Goal: Transaction & Acquisition: Book appointment/travel/reservation

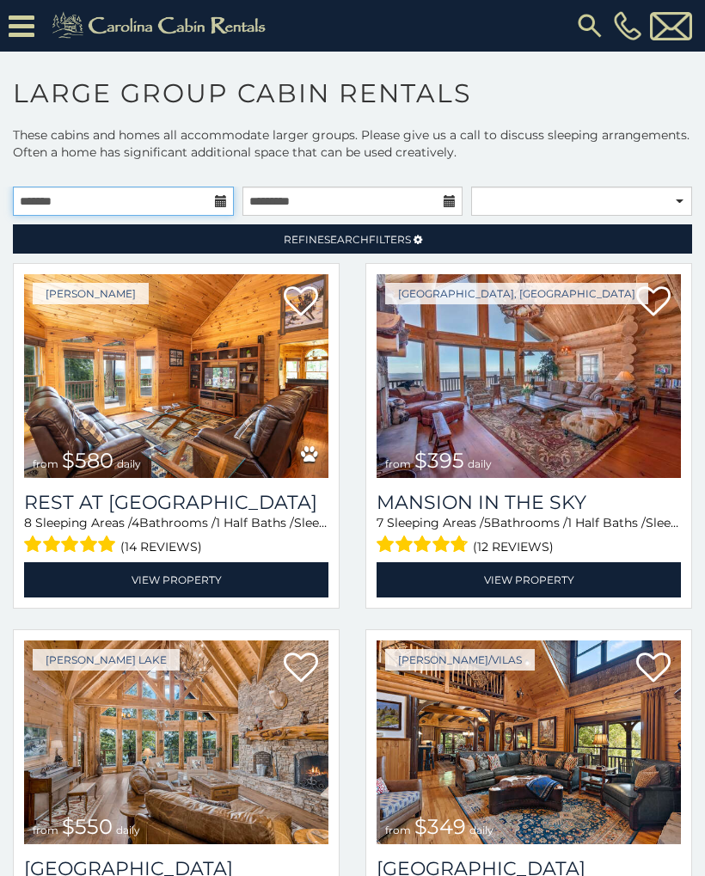
click at [211, 198] on input "text" at bounding box center [123, 201] width 221 height 29
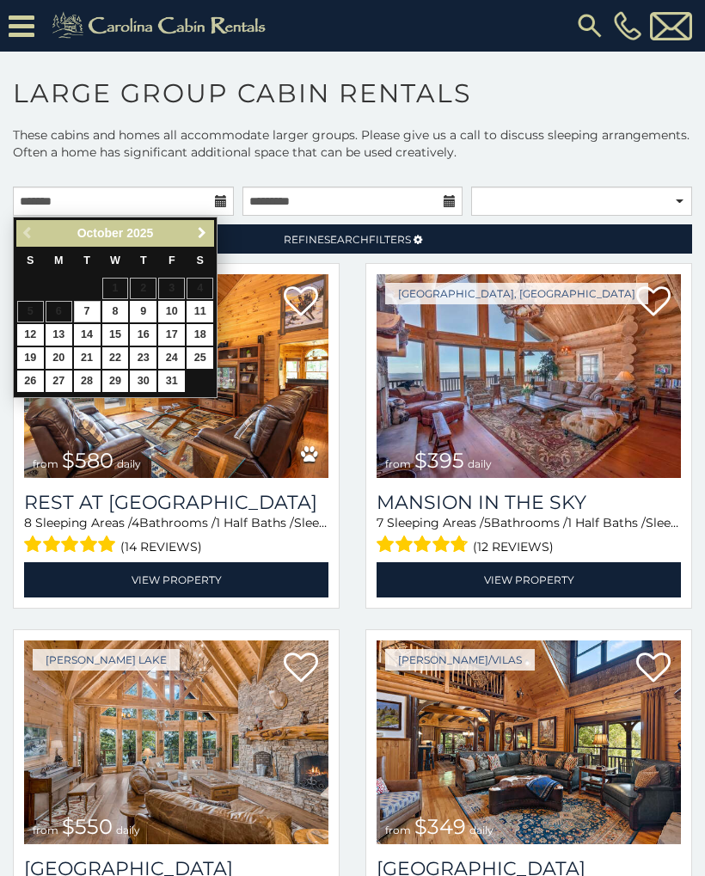
click at [211, 229] on link "Next" at bounding box center [201, 233] width 21 height 21
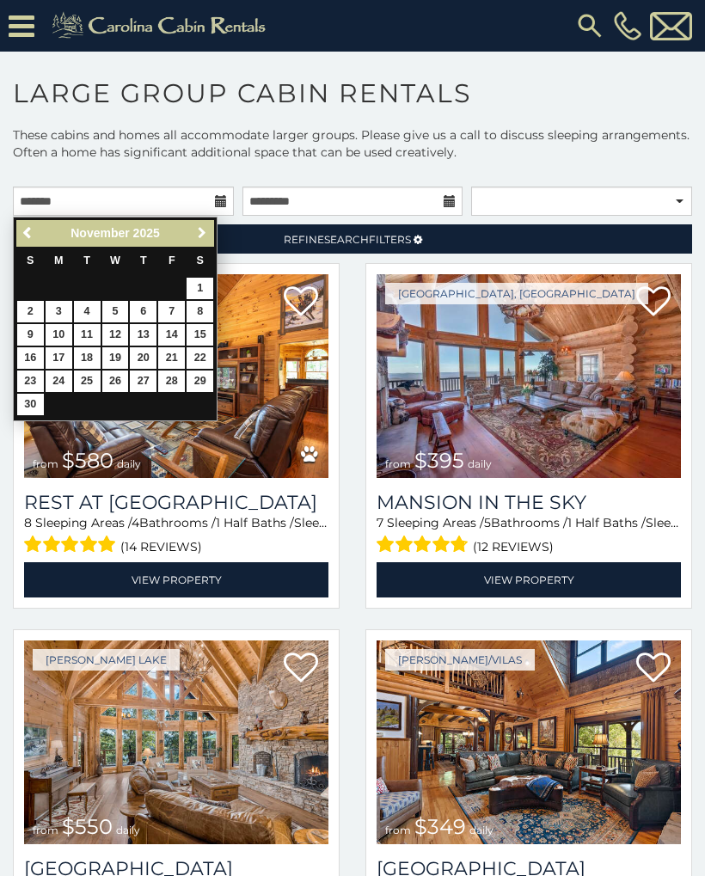
click at [207, 230] on span "Next" at bounding box center [202, 233] width 14 height 14
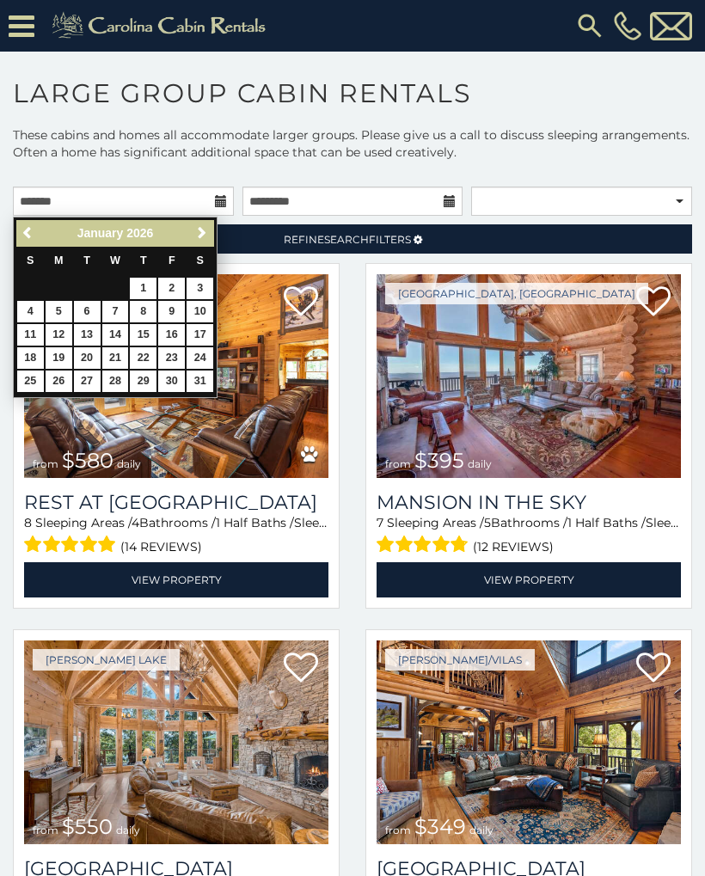
click at [178, 330] on link "16" at bounding box center [171, 334] width 27 height 21
type input "**********"
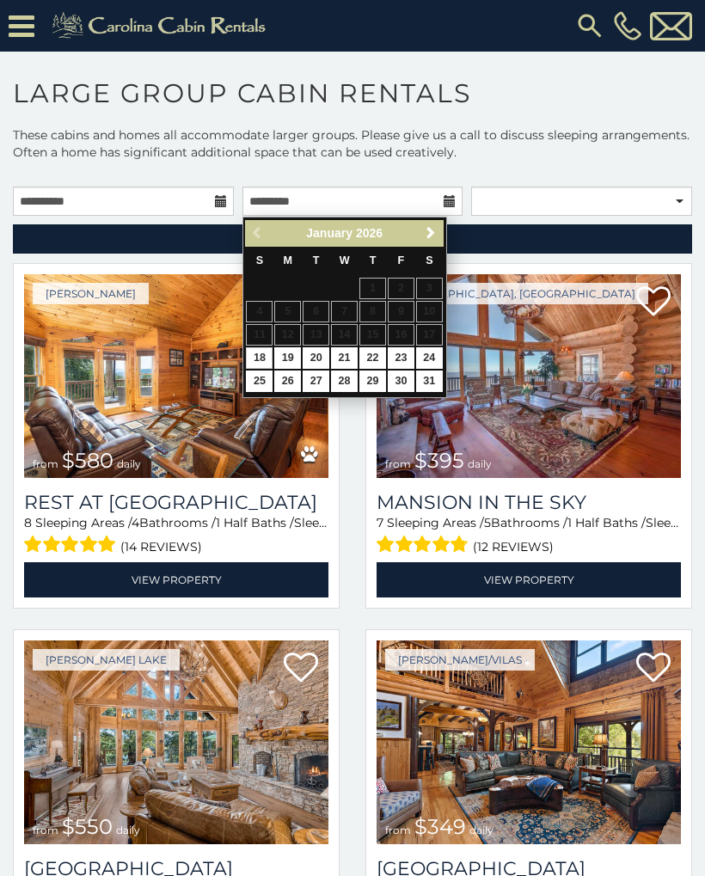
click at [298, 349] on link "19" at bounding box center [287, 357] width 27 height 21
type input "**********"
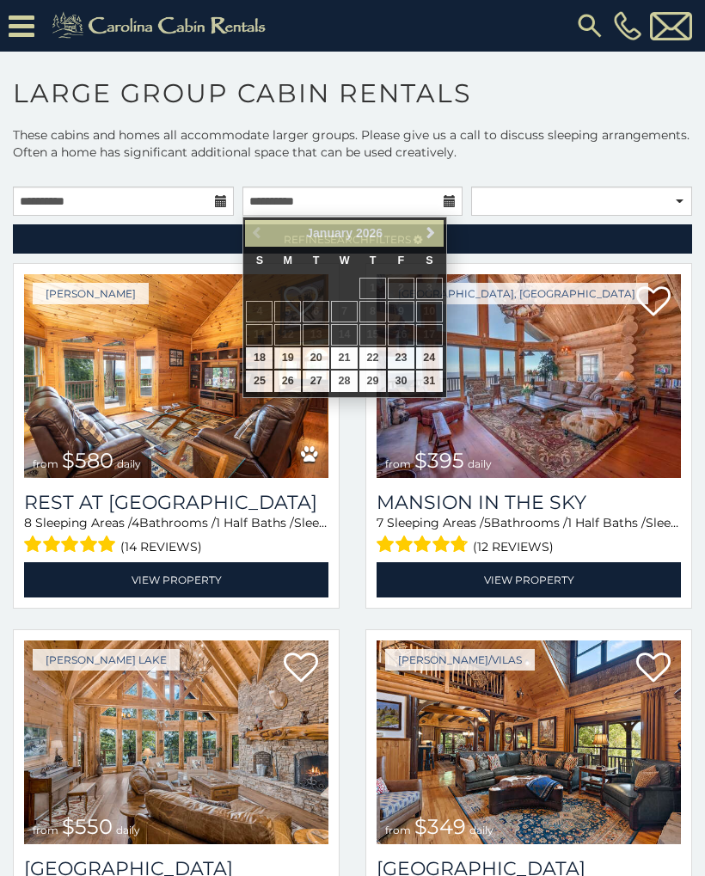
click at [295, 350] on link "19" at bounding box center [287, 357] width 27 height 21
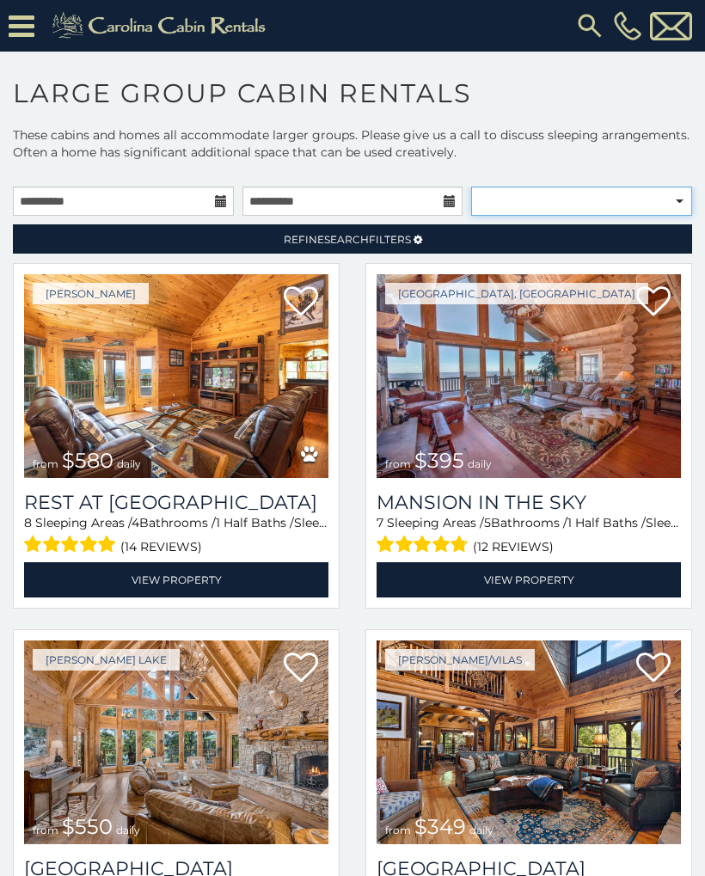
click at [686, 198] on select "**********" at bounding box center [581, 201] width 221 height 29
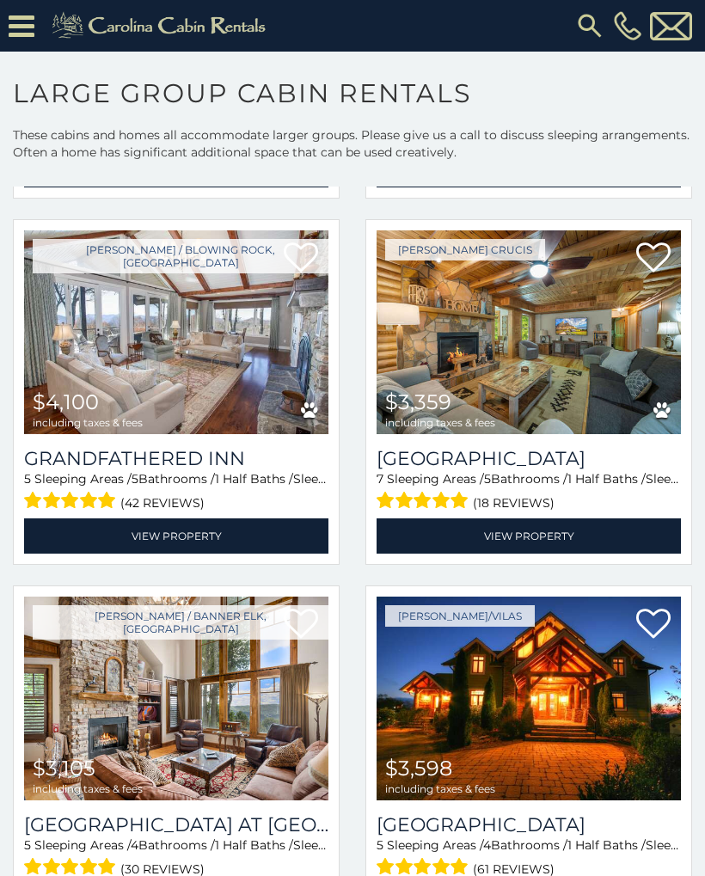
scroll to position [1874, 0]
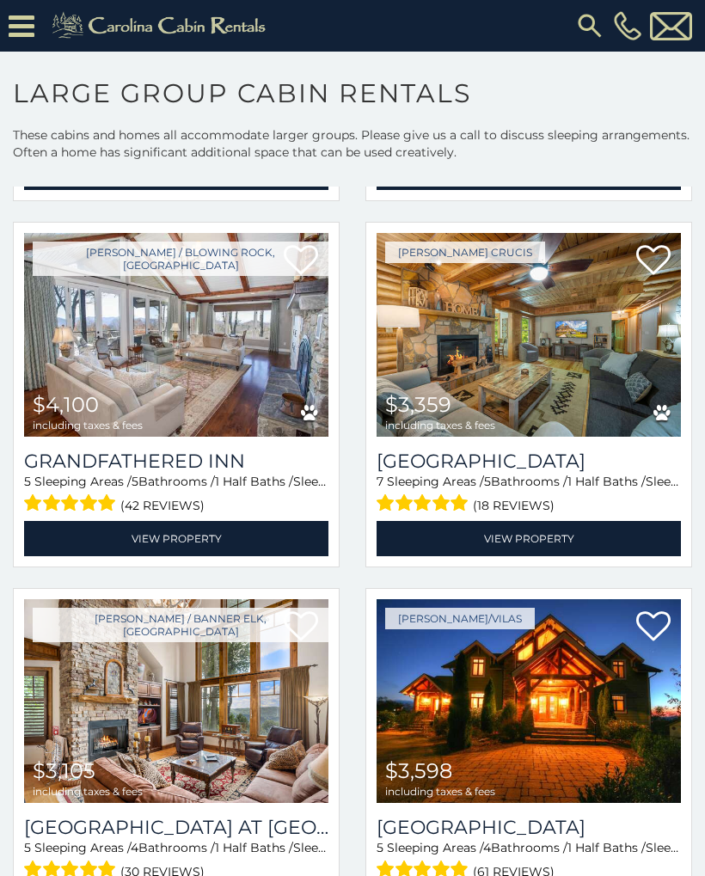
click at [521, 540] on link "View Property" at bounding box center [528, 538] width 304 height 35
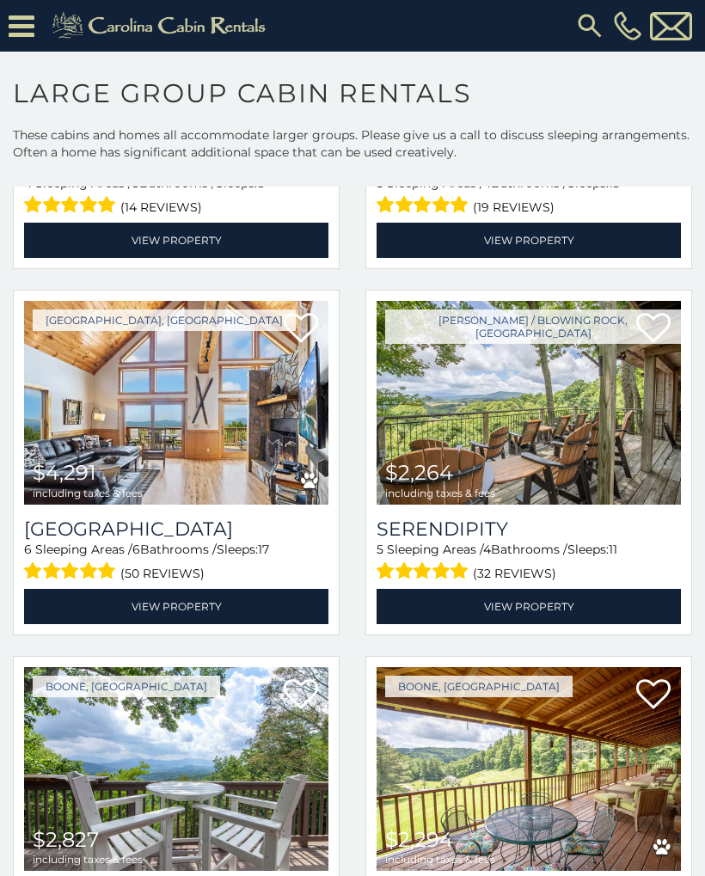
scroll to position [4371, 0]
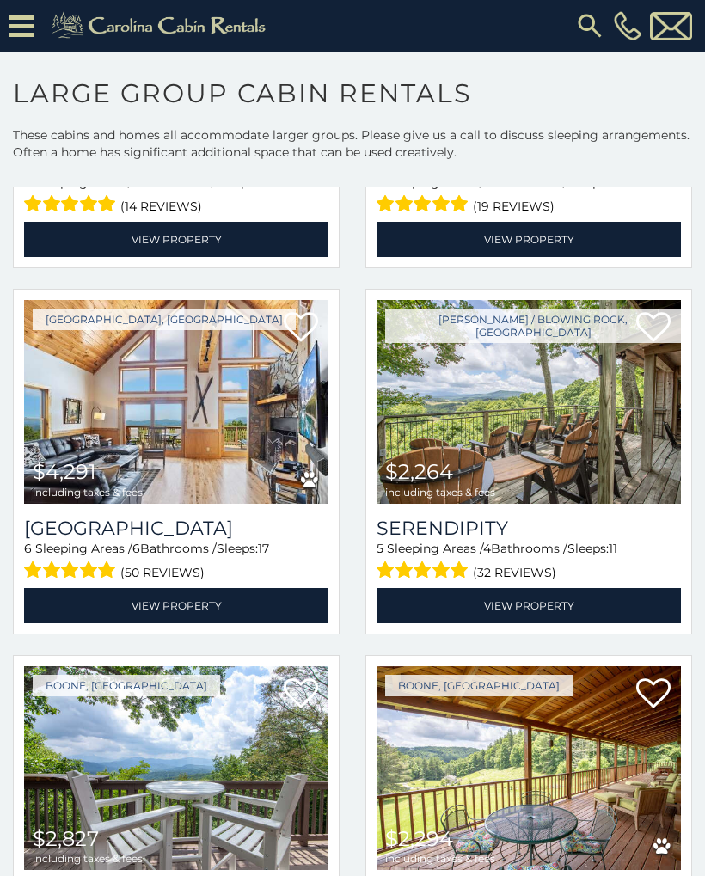
click at [511, 610] on link "View Property" at bounding box center [528, 605] width 304 height 35
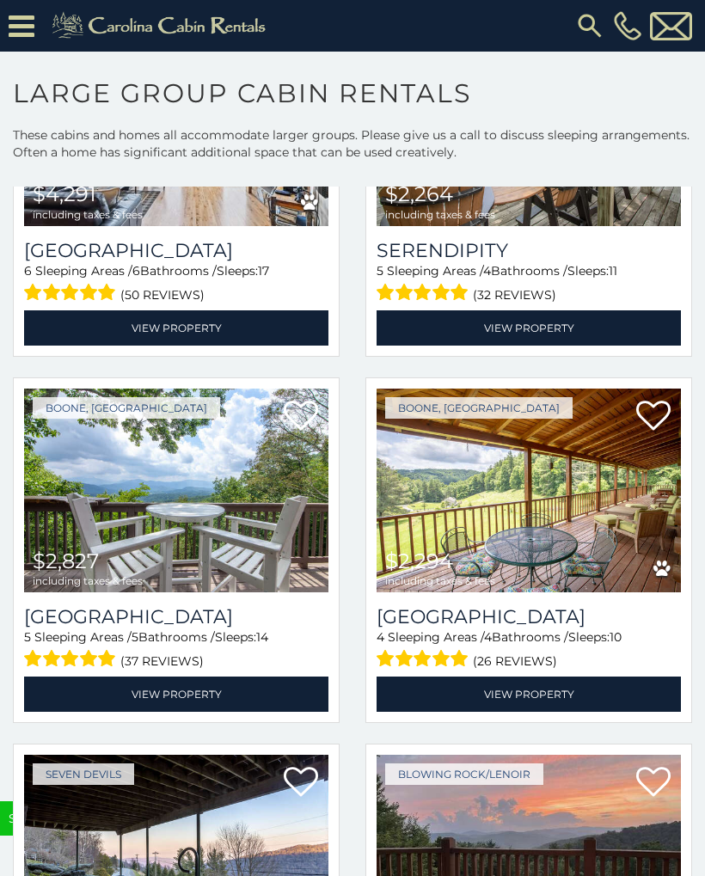
scroll to position [4741, 0]
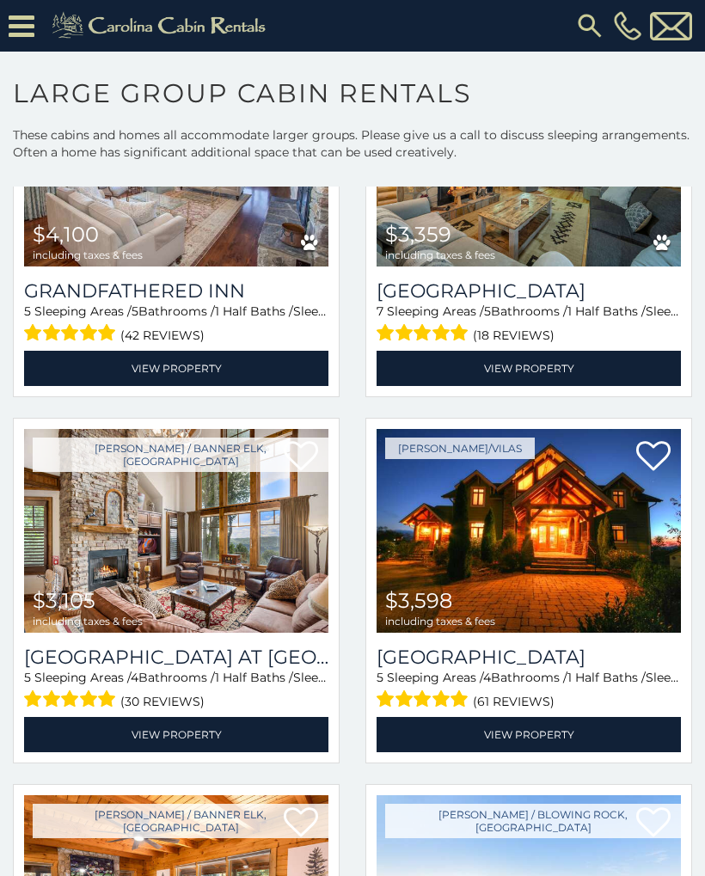
scroll to position [2046, 0]
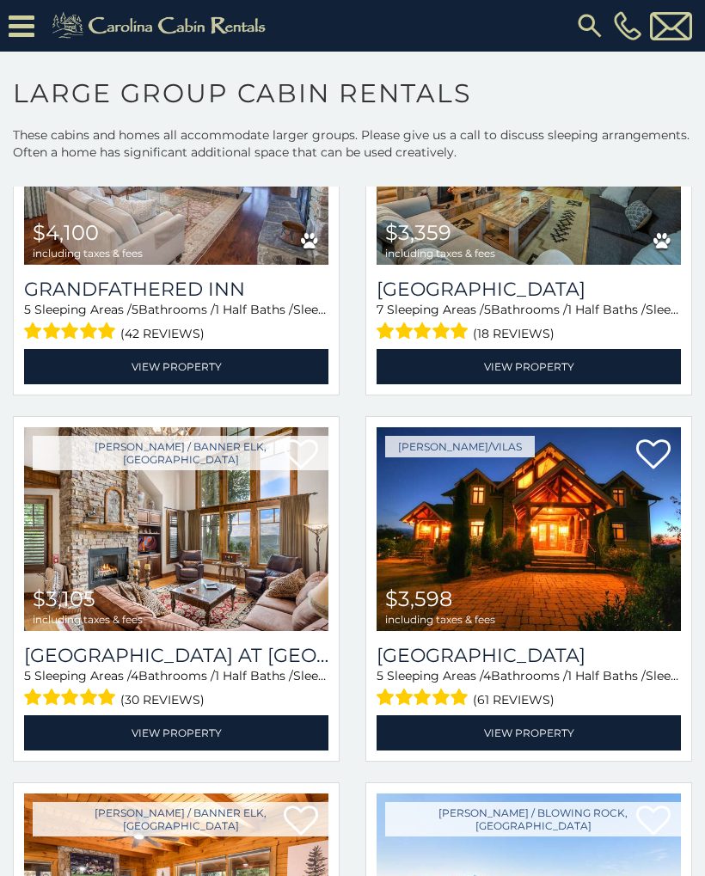
click at [529, 734] on link "View Property" at bounding box center [528, 732] width 304 height 35
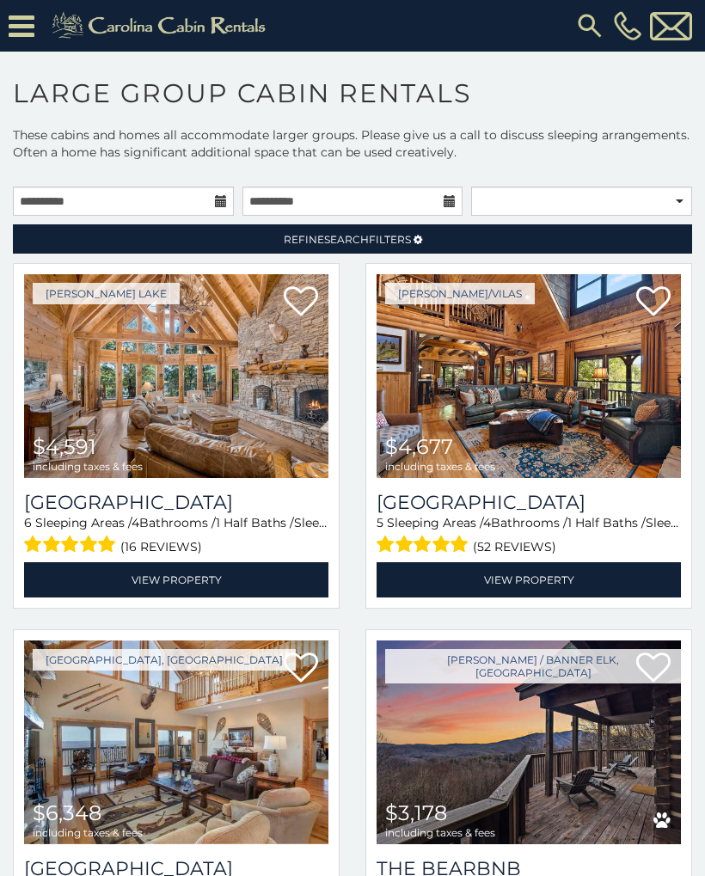
scroll to position [0, 0]
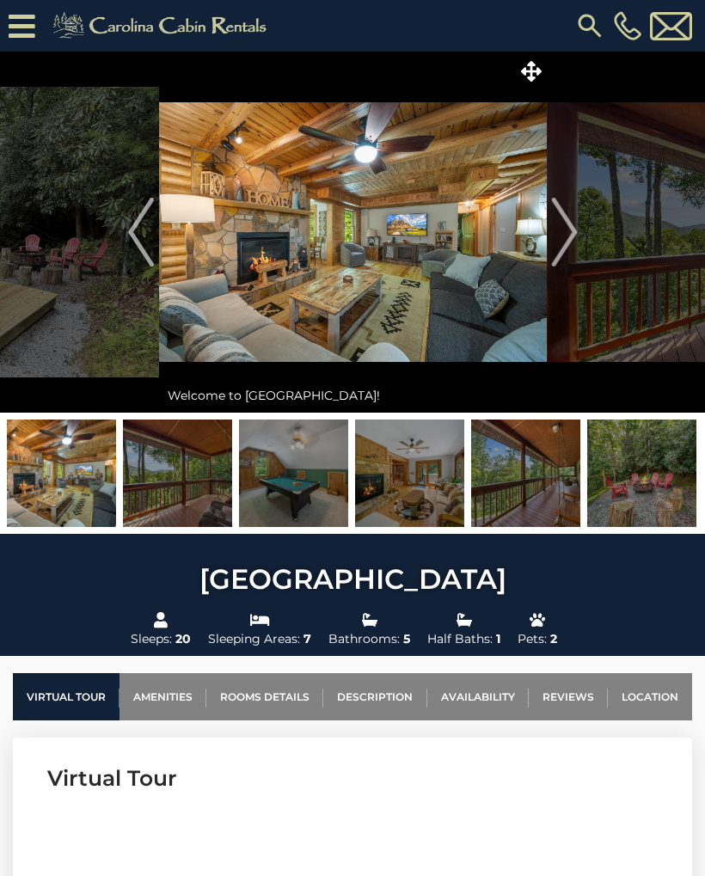
click at [577, 231] on img "Next" at bounding box center [564, 232] width 26 height 69
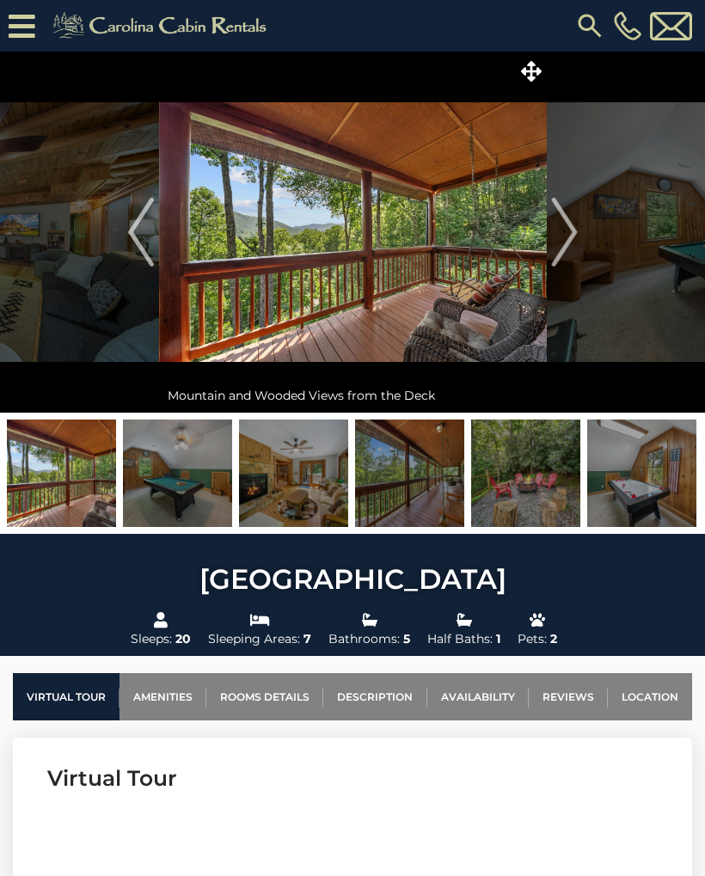
click at [575, 221] on img "Next" at bounding box center [564, 232] width 26 height 69
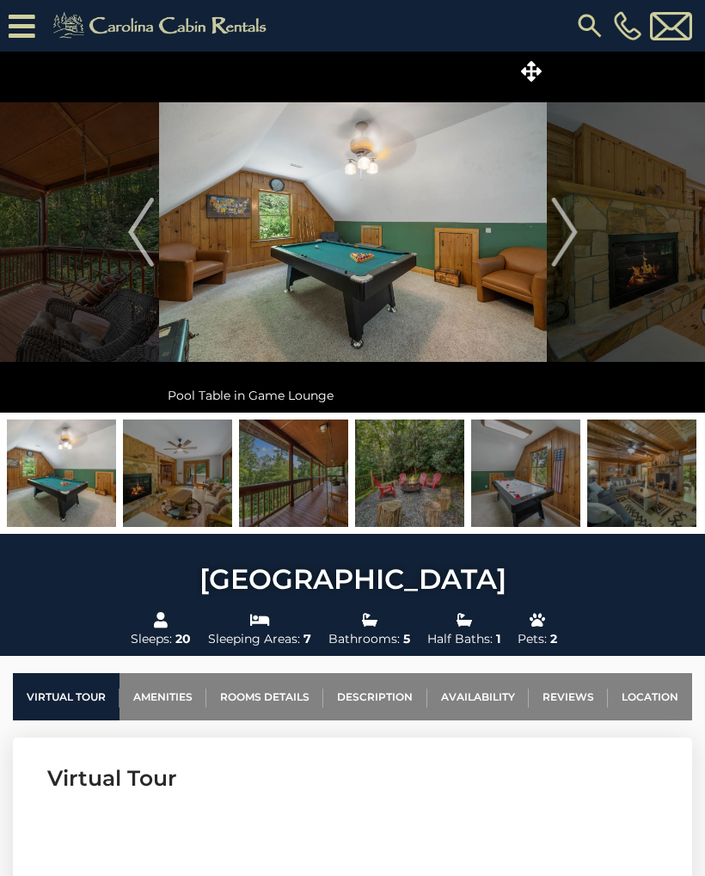
click at [572, 233] on img "Next" at bounding box center [564, 232] width 26 height 69
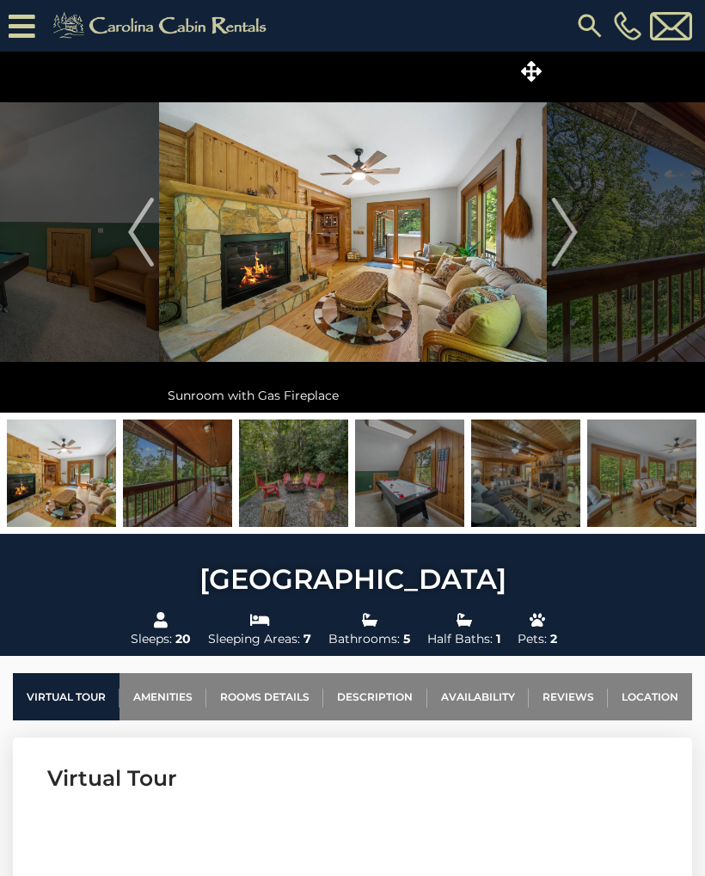
click at [575, 235] on img "Next" at bounding box center [564, 232] width 26 height 69
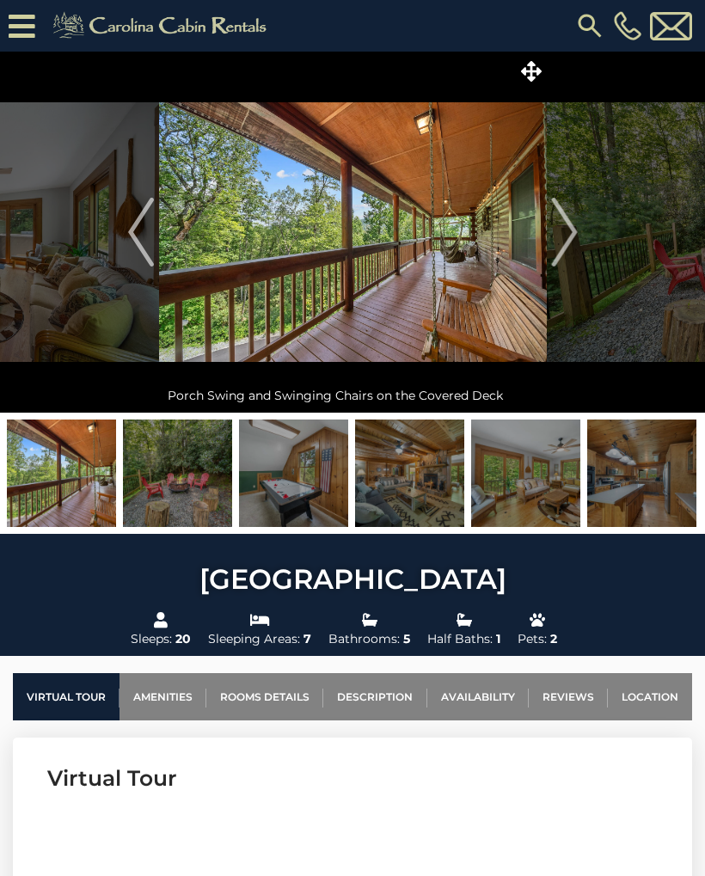
click at [572, 237] on img "Next" at bounding box center [564, 232] width 26 height 69
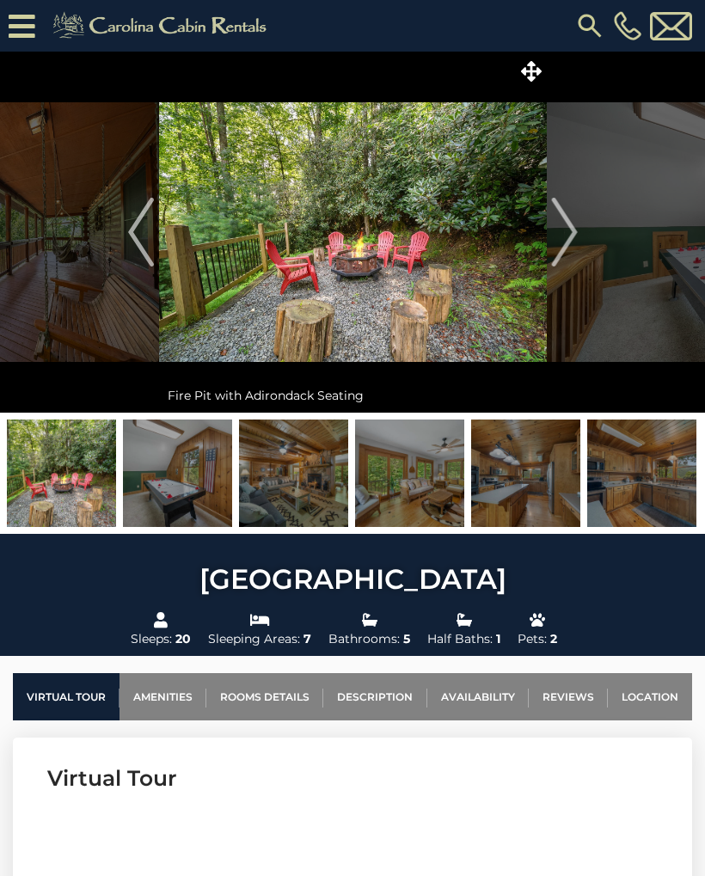
click at [578, 234] on button "Next" at bounding box center [564, 232] width 35 height 361
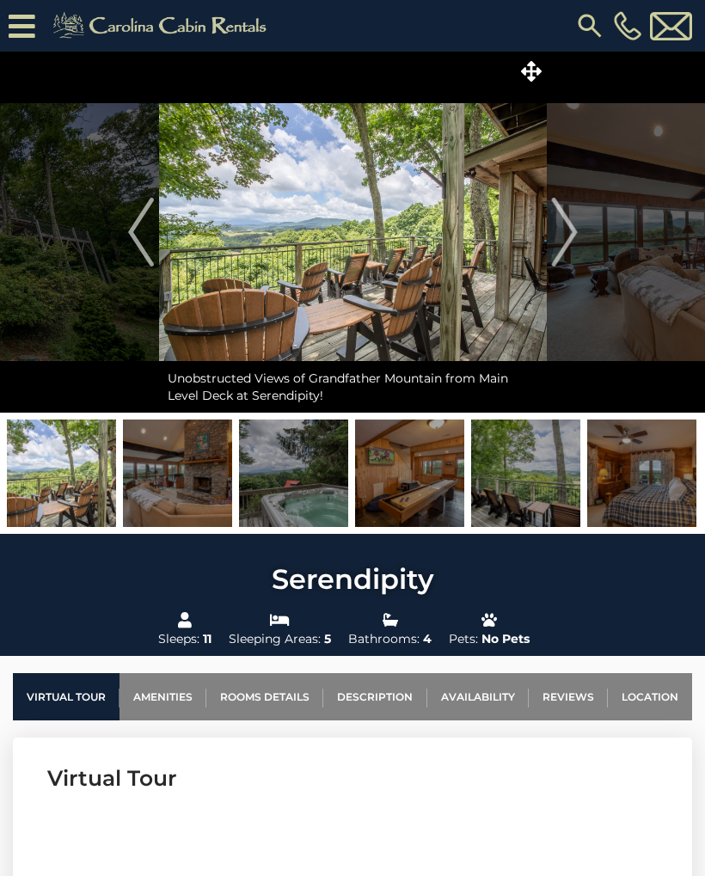
click at [580, 227] on button "Next" at bounding box center [564, 232] width 35 height 361
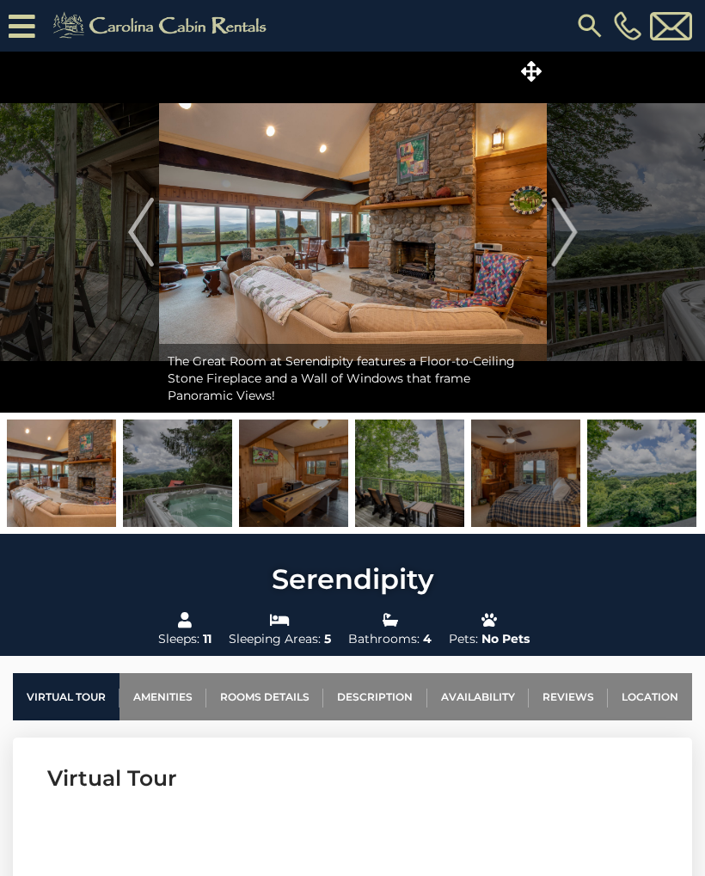
click at [574, 230] on img "Next" at bounding box center [564, 232] width 26 height 69
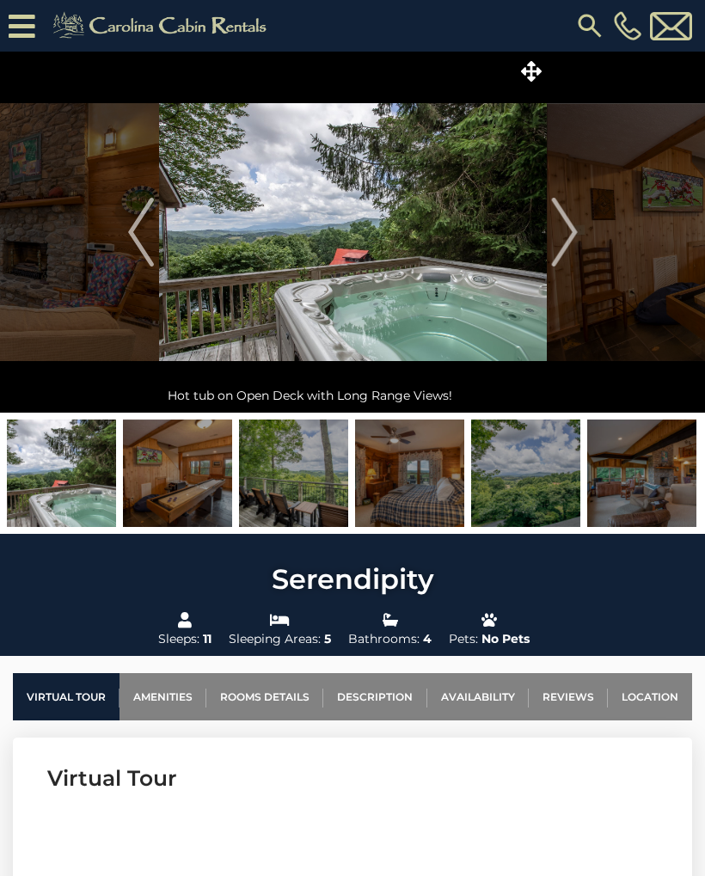
click at [572, 233] on img "Next" at bounding box center [564, 232] width 26 height 69
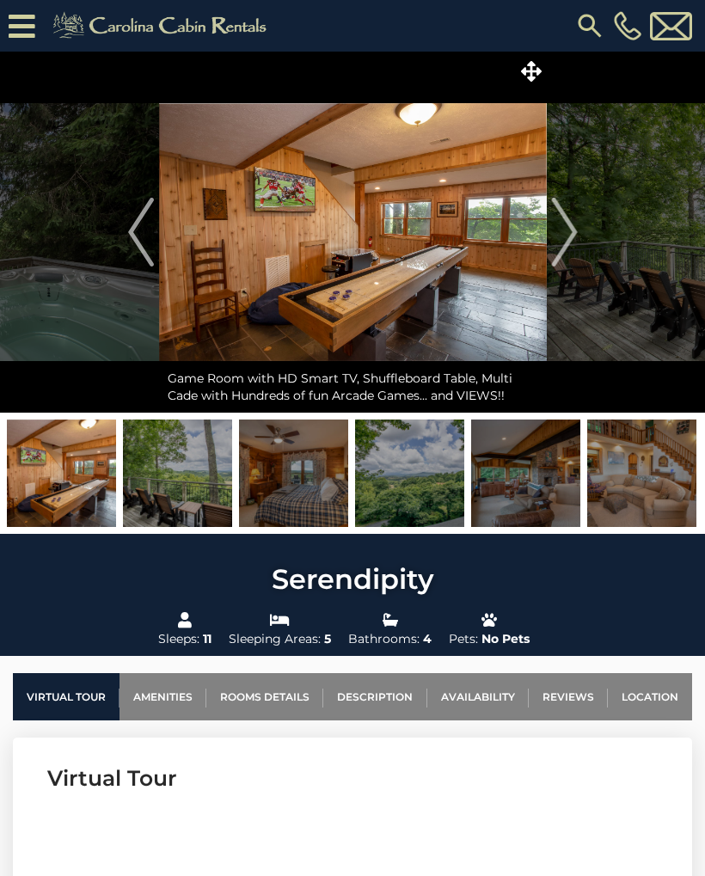
click at [570, 230] on img "Next" at bounding box center [564, 232] width 26 height 69
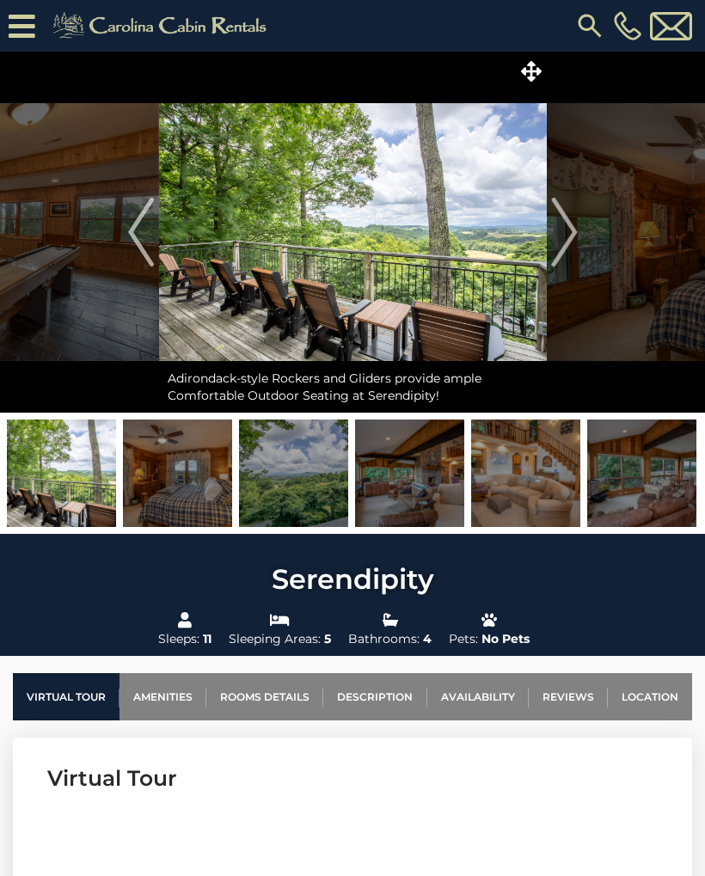
click at [570, 229] on img "Next" at bounding box center [564, 232] width 26 height 69
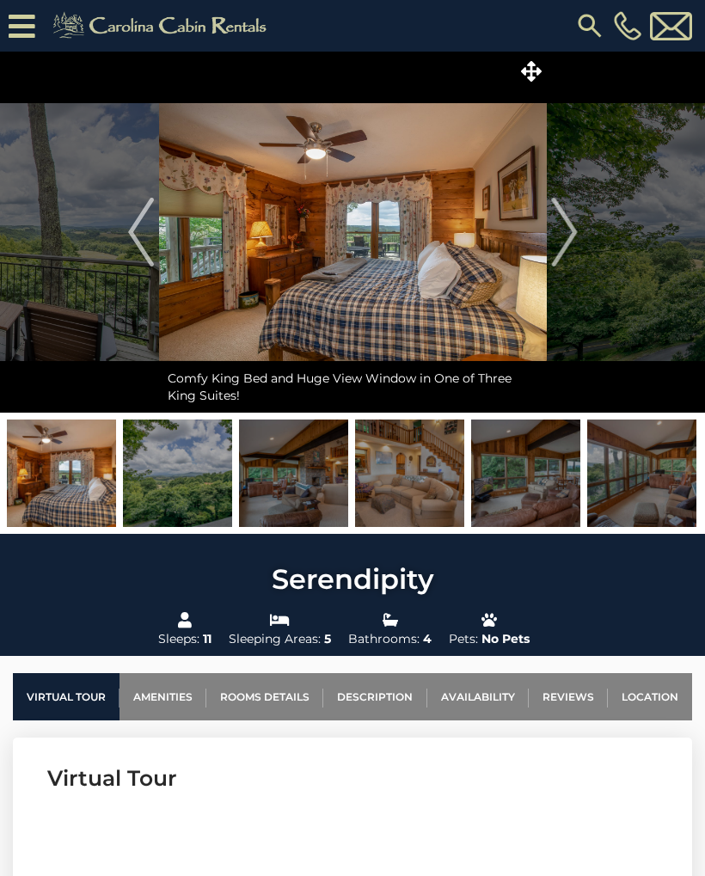
click at [578, 229] on button "Next" at bounding box center [564, 232] width 35 height 361
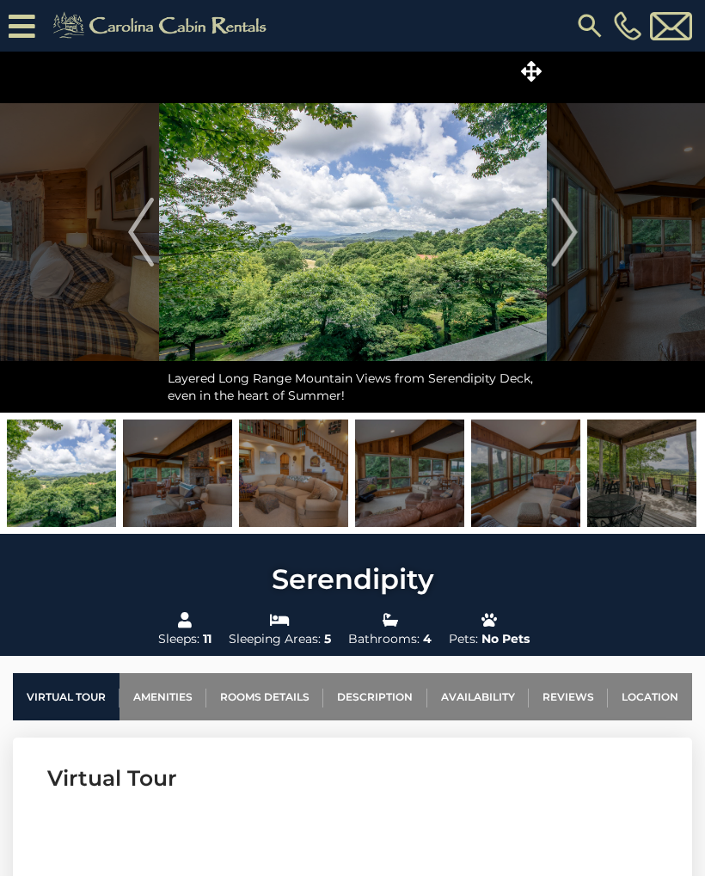
click at [575, 229] on img "Next" at bounding box center [564, 232] width 26 height 69
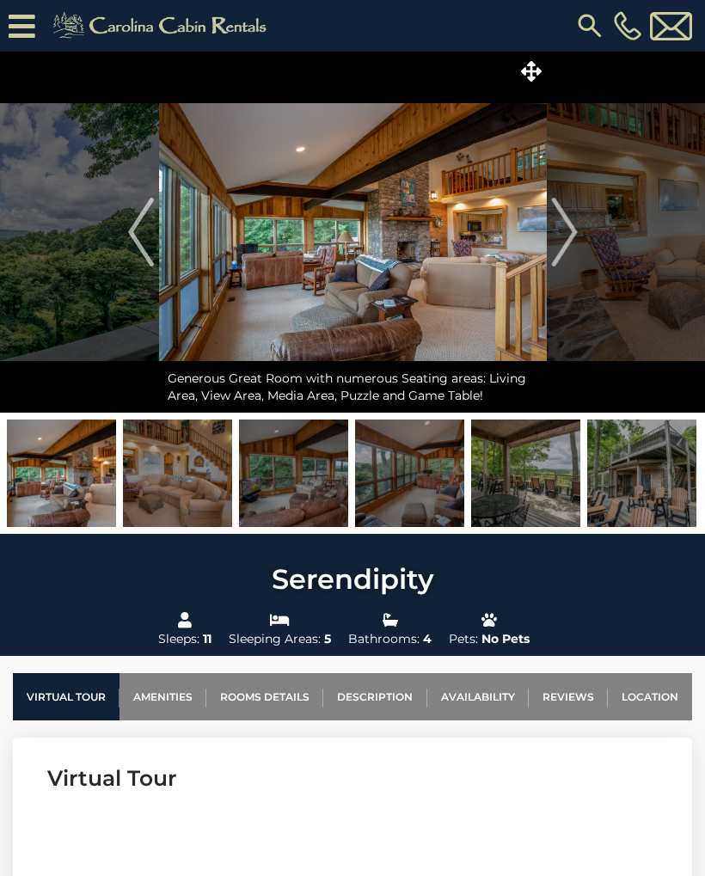
click at [574, 229] on img "Next" at bounding box center [564, 232] width 26 height 69
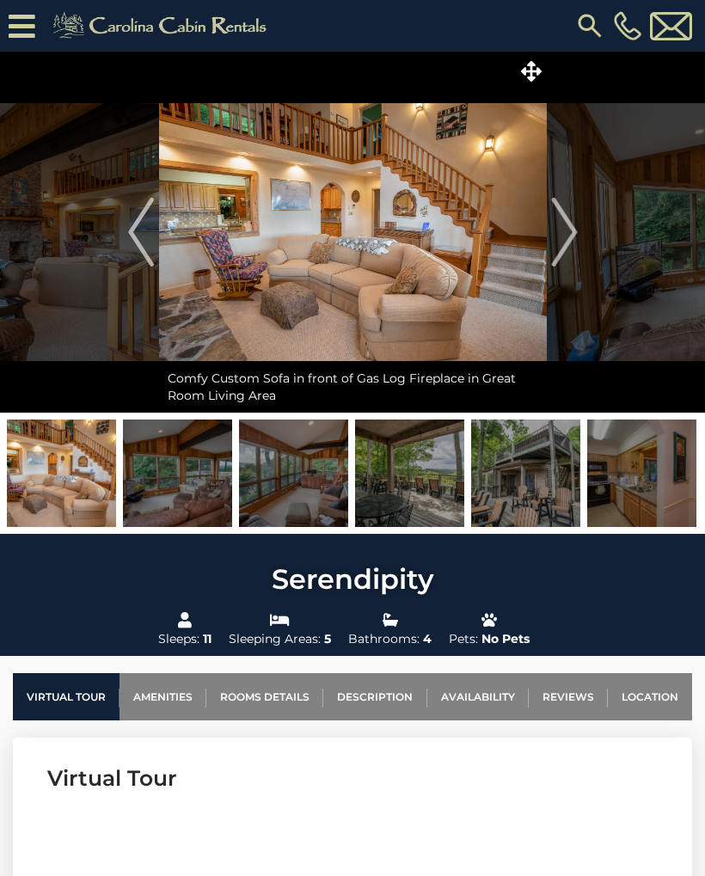
click at [576, 229] on img "Next" at bounding box center [564, 232] width 26 height 69
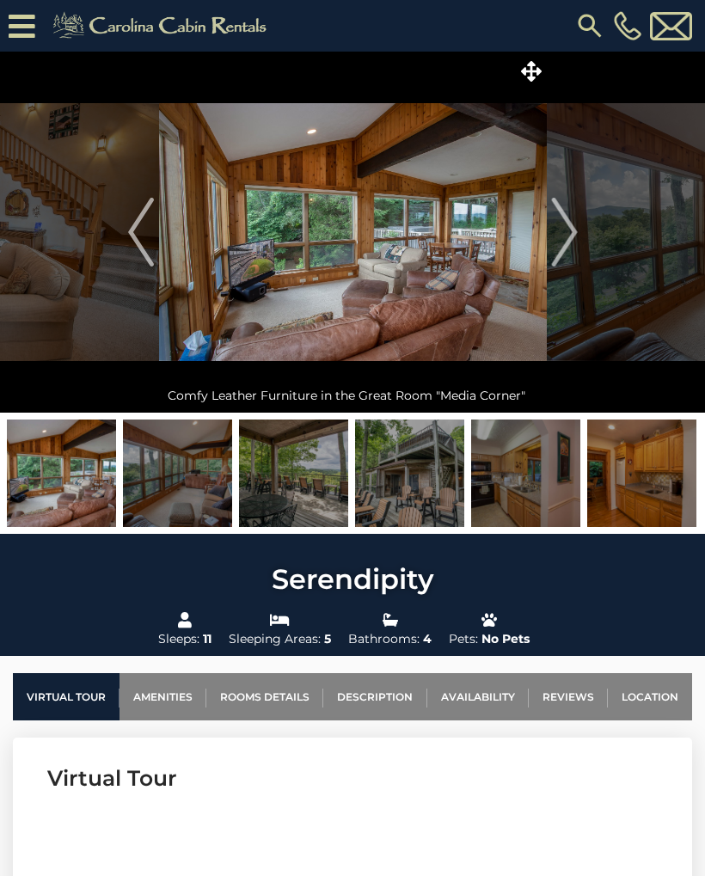
click at [572, 233] on img "Next" at bounding box center [564, 232] width 26 height 69
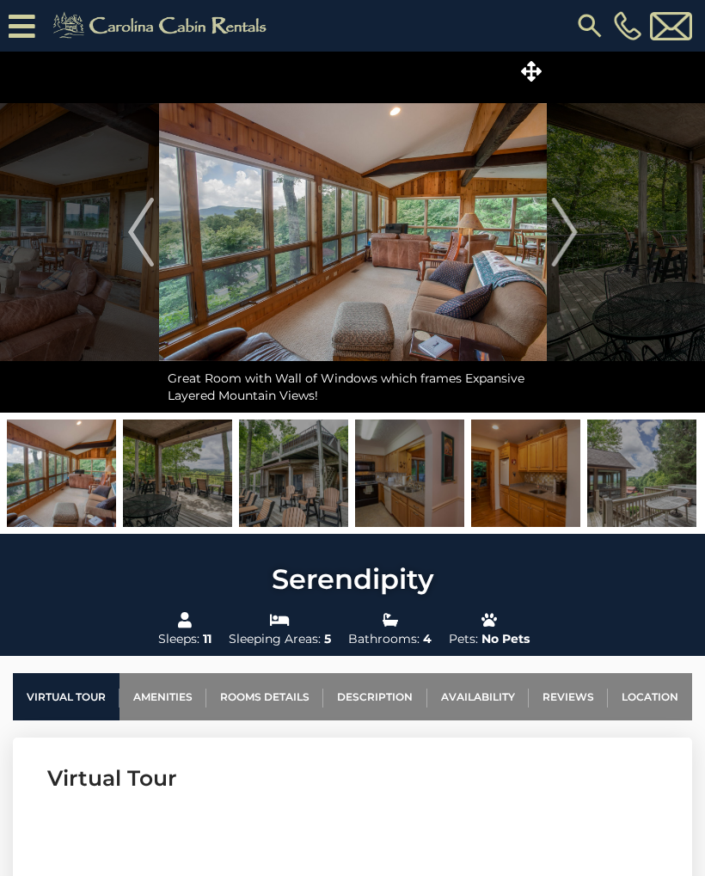
click at [571, 235] on img "Next" at bounding box center [564, 232] width 26 height 69
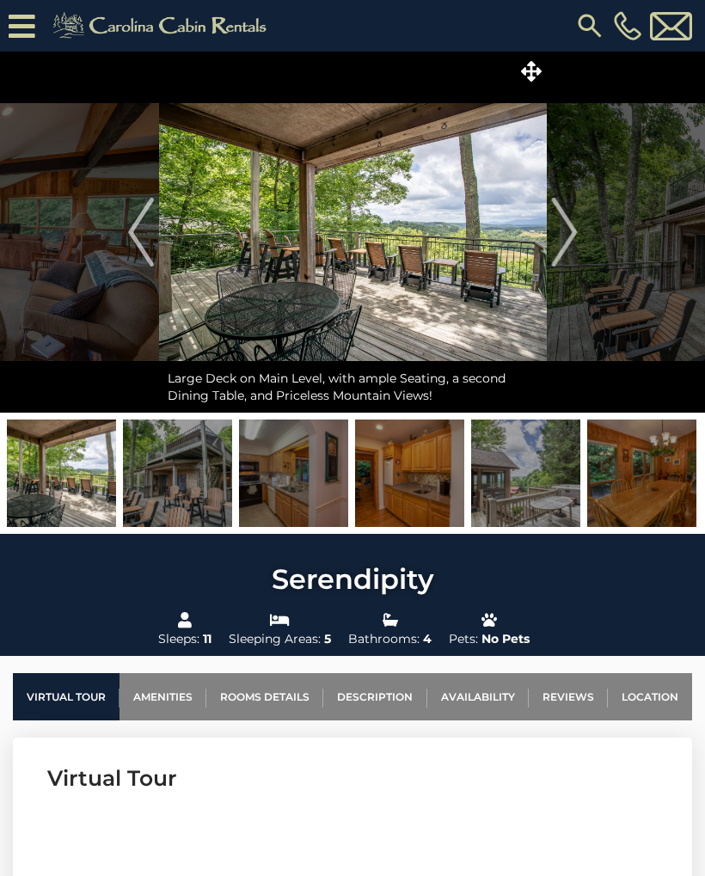
click at [573, 236] on img "Next" at bounding box center [564, 232] width 26 height 69
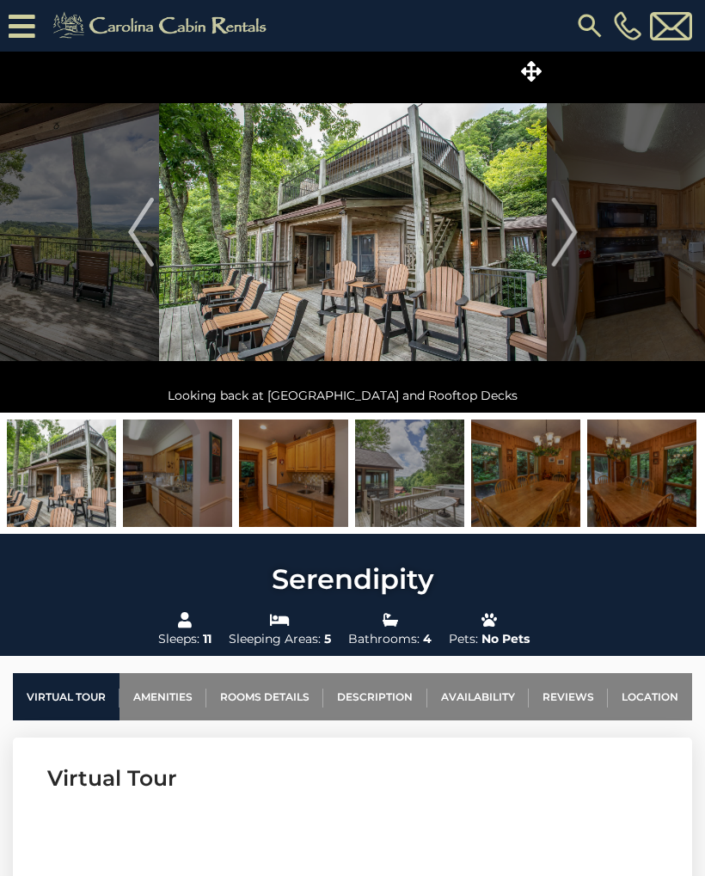
click at [575, 226] on img "Next" at bounding box center [564, 232] width 26 height 69
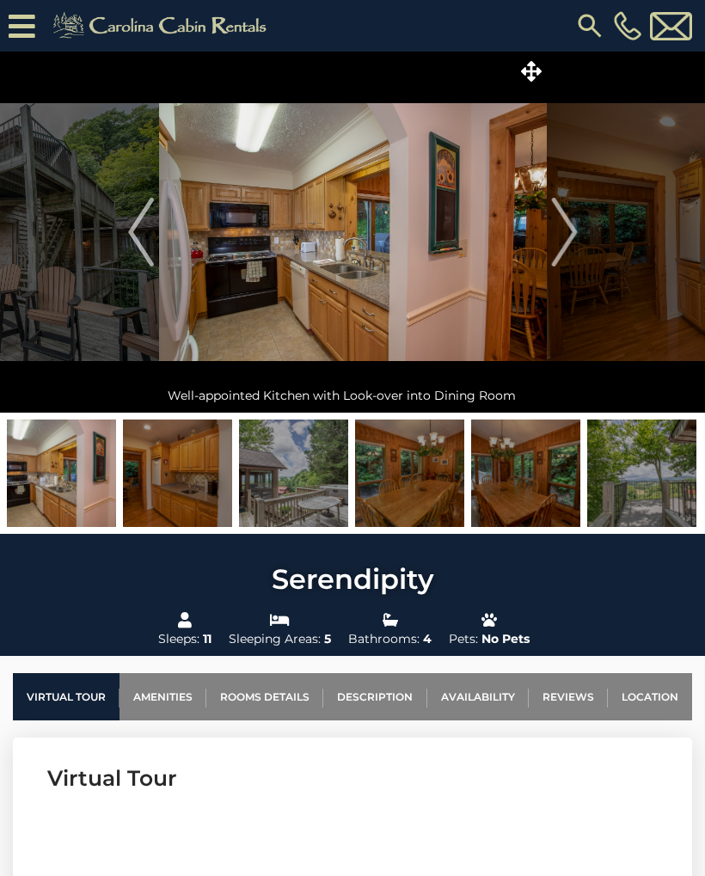
click at [578, 230] on button "Next" at bounding box center [564, 232] width 35 height 361
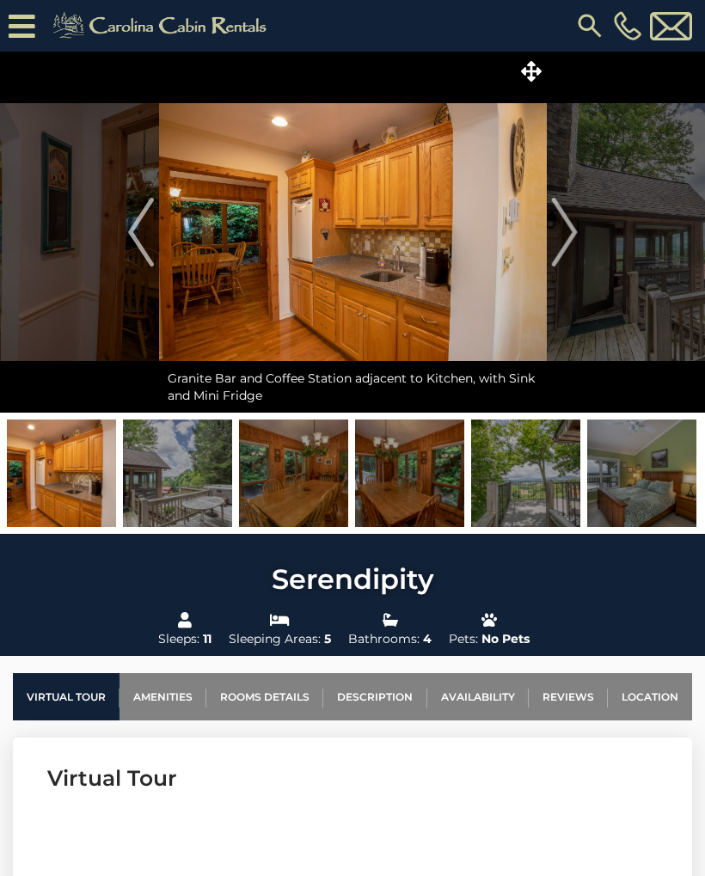
click at [581, 233] on button "Next" at bounding box center [564, 232] width 35 height 361
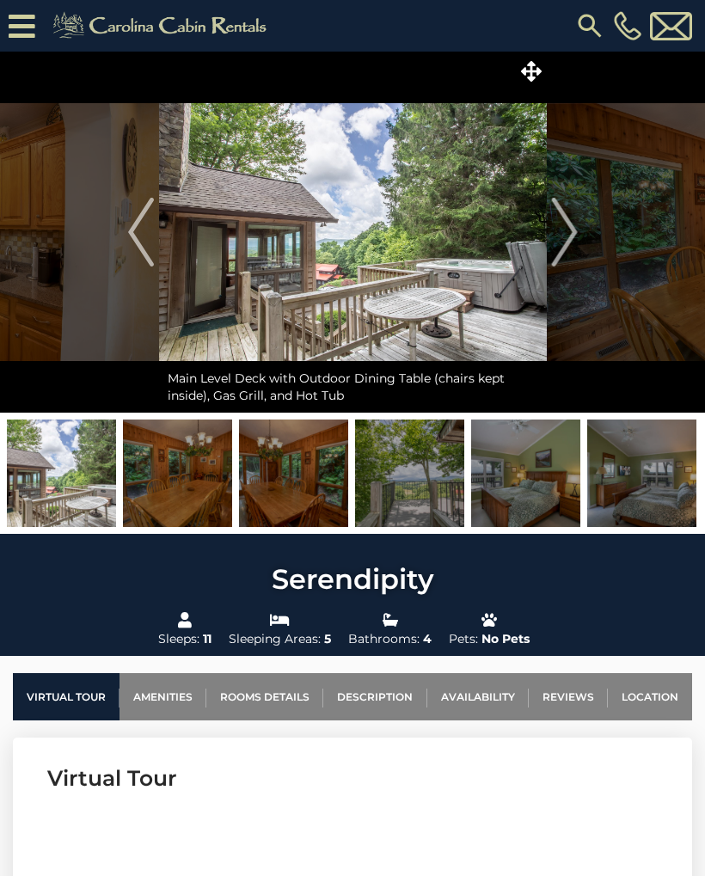
click at [575, 226] on img "Next" at bounding box center [564, 232] width 26 height 69
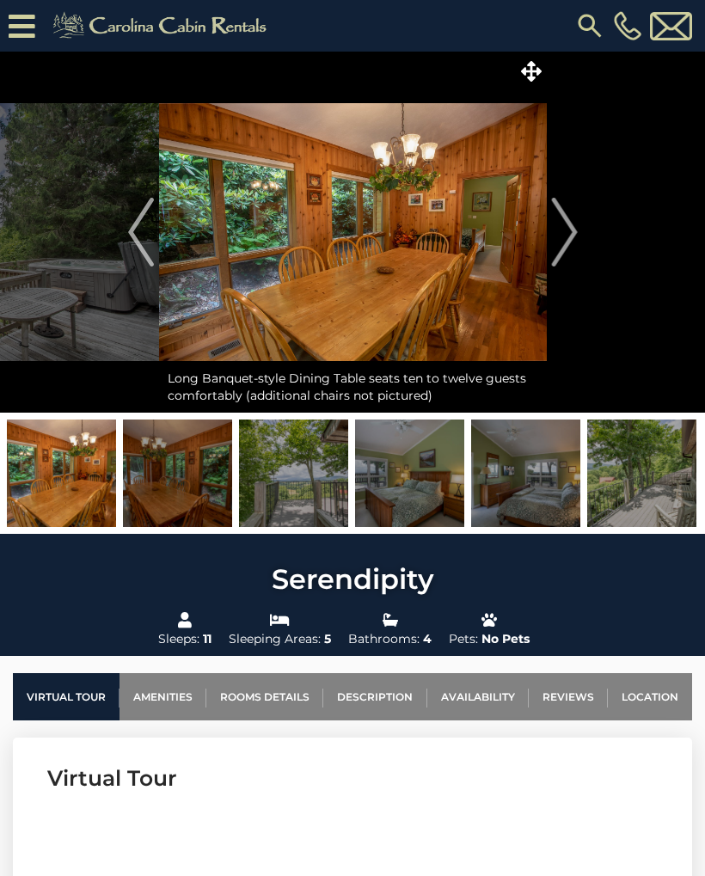
click at [580, 233] on button "Next" at bounding box center [564, 232] width 35 height 361
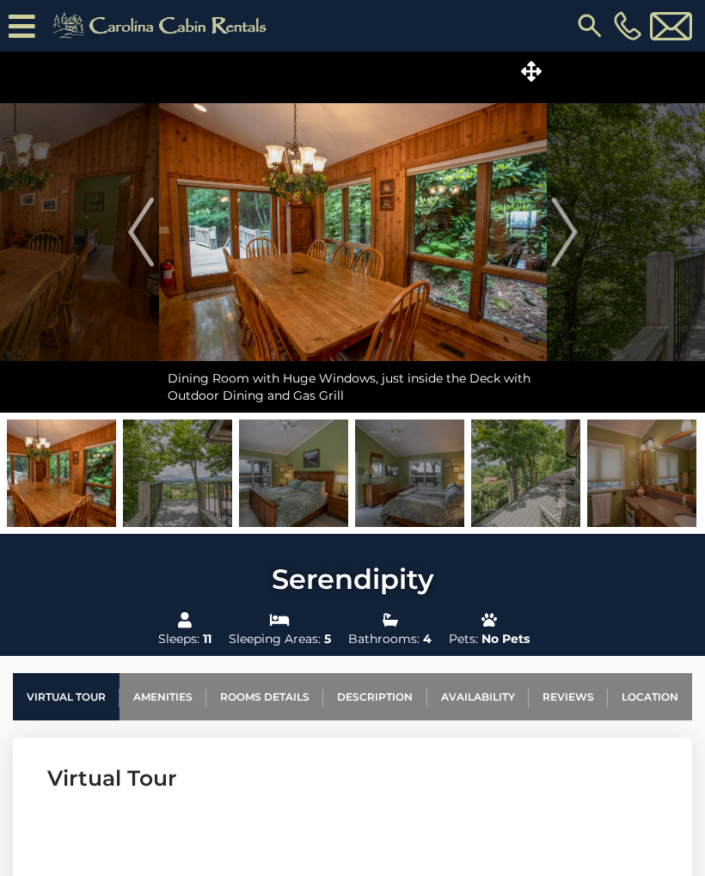
click at [579, 232] on button "Next" at bounding box center [564, 232] width 35 height 361
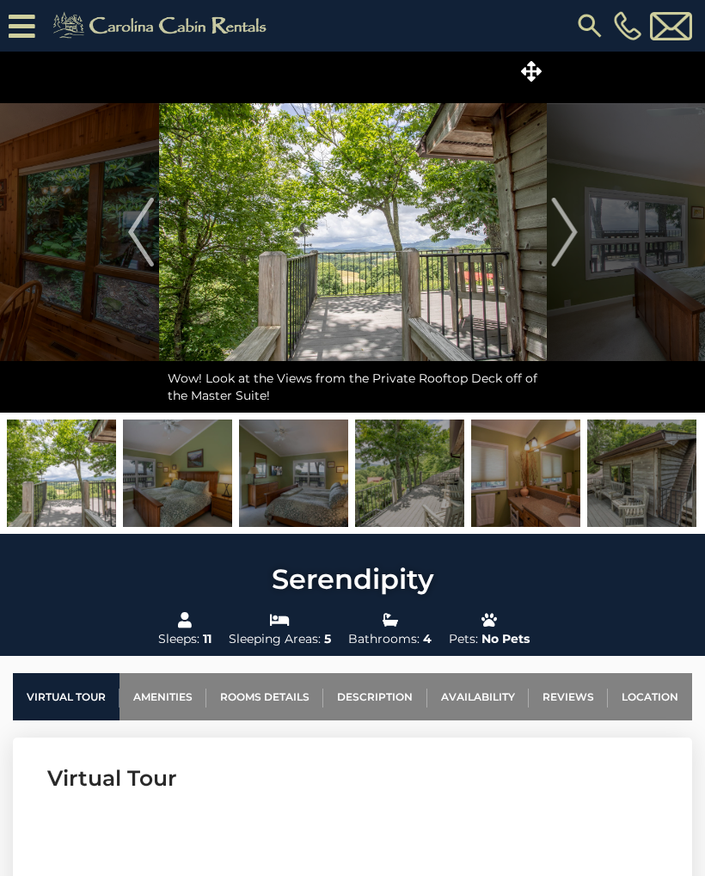
click at [575, 228] on img "Next" at bounding box center [564, 232] width 26 height 69
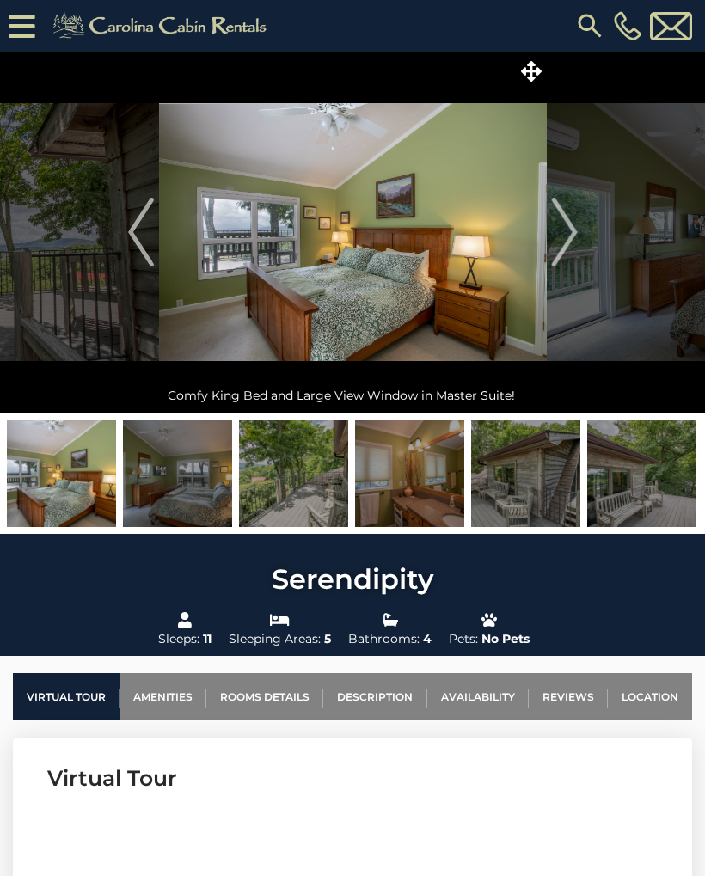
click at [566, 225] on img "Next" at bounding box center [564, 232] width 26 height 69
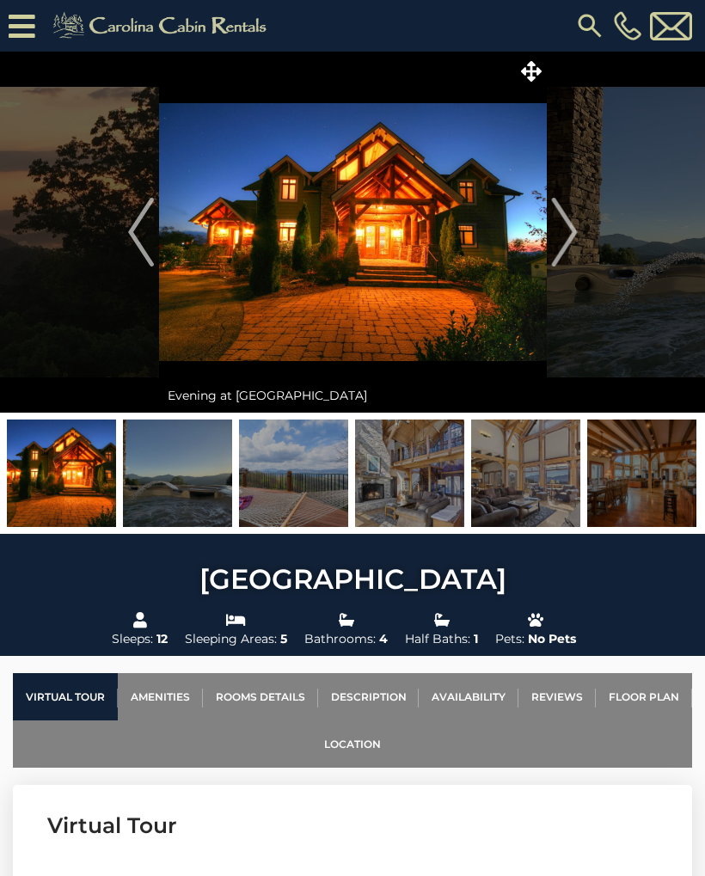
click at [572, 235] on img "Next" at bounding box center [564, 232] width 26 height 69
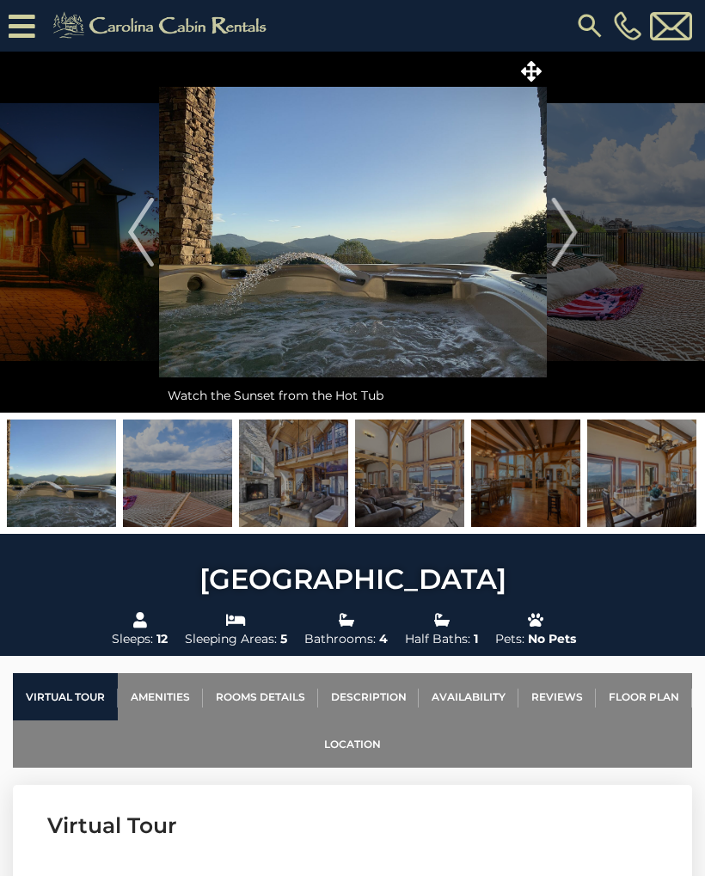
click at [571, 229] on img "Next" at bounding box center [564, 232] width 26 height 69
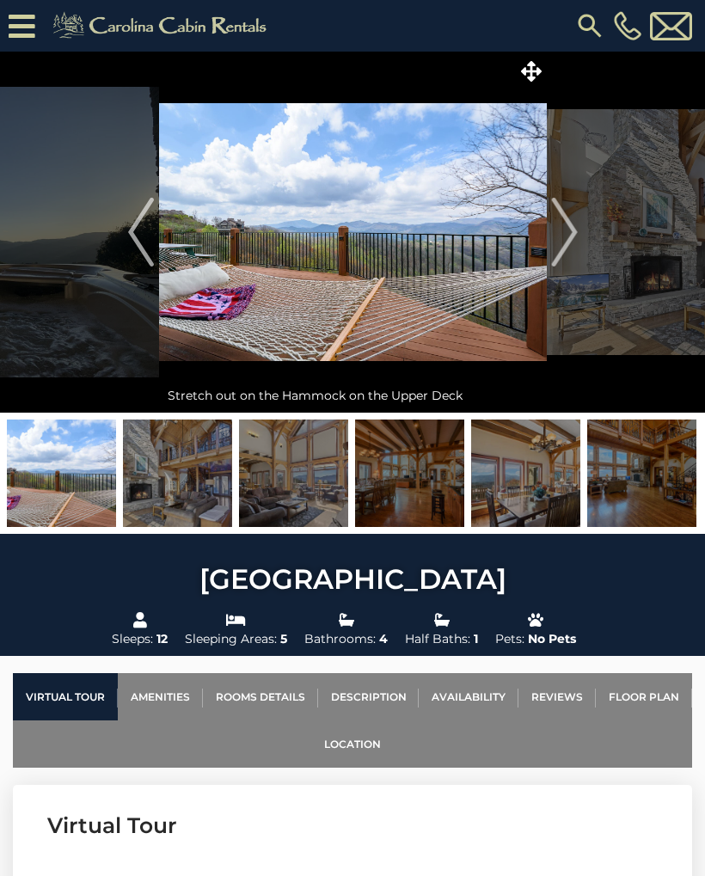
click at [567, 231] on img "Next" at bounding box center [564, 232] width 26 height 69
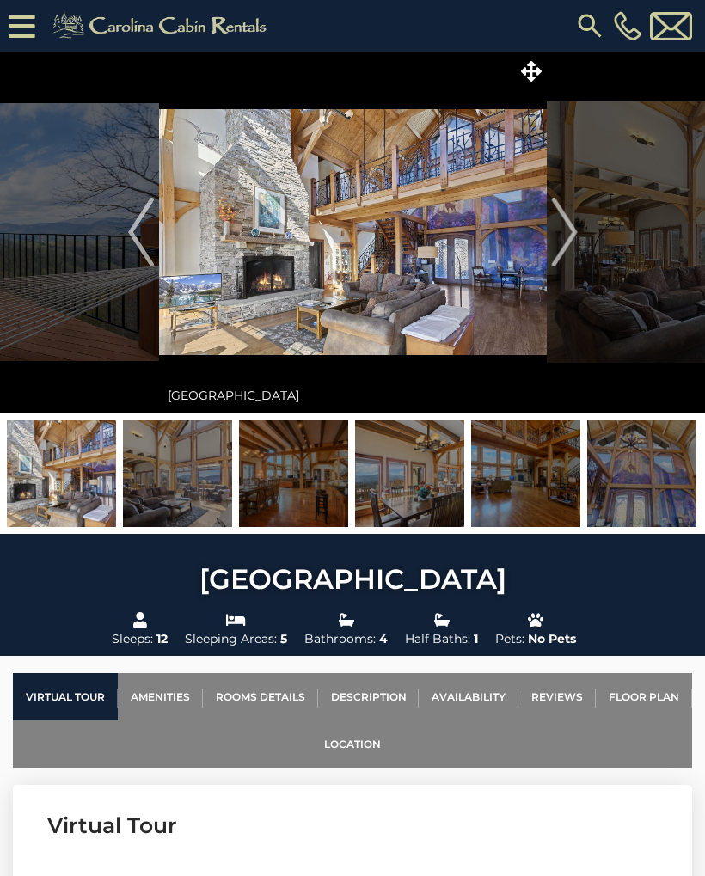
click at [368, 235] on img at bounding box center [353, 232] width 388 height 361
click at [368, 253] on img at bounding box center [353, 232] width 388 height 361
click at [357, 271] on img at bounding box center [353, 232] width 388 height 361
click at [67, 460] on img at bounding box center [61, 472] width 109 height 107
click at [578, 226] on button "Next" at bounding box center [564, 232] width 35 height 361
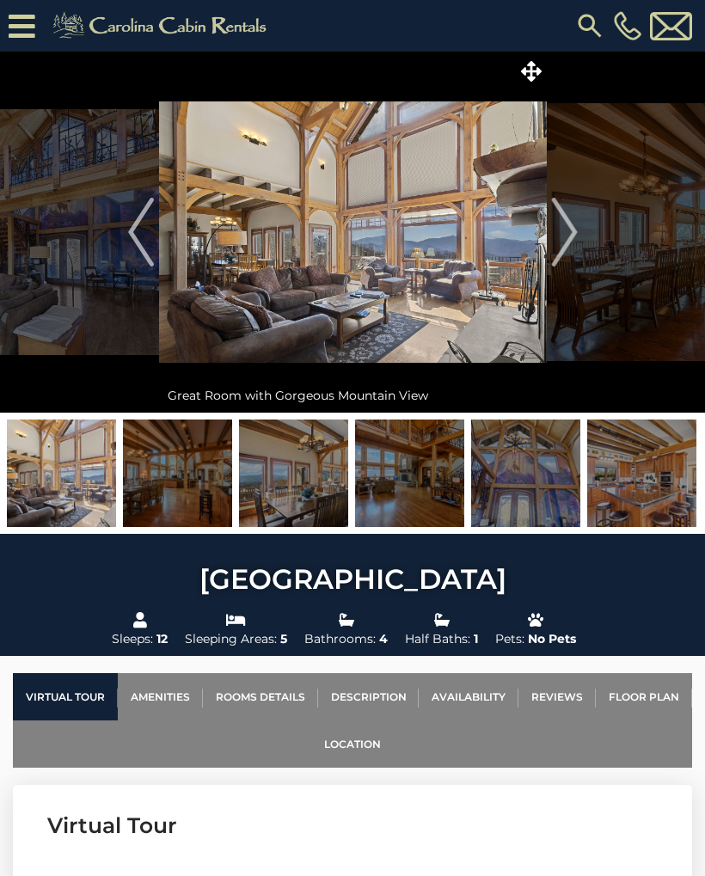
click at [572, 225] on img "Next" at bounding box center [564, 232] width 26 height 69
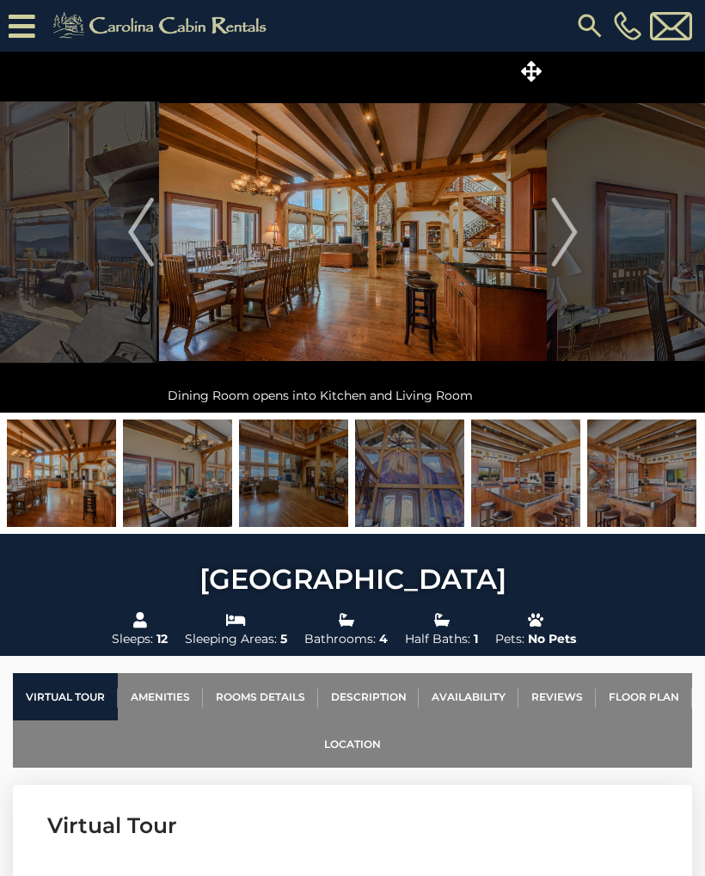
click at [578, 229] on button "Next" at bounding box center [564, 232] width 35 height 361
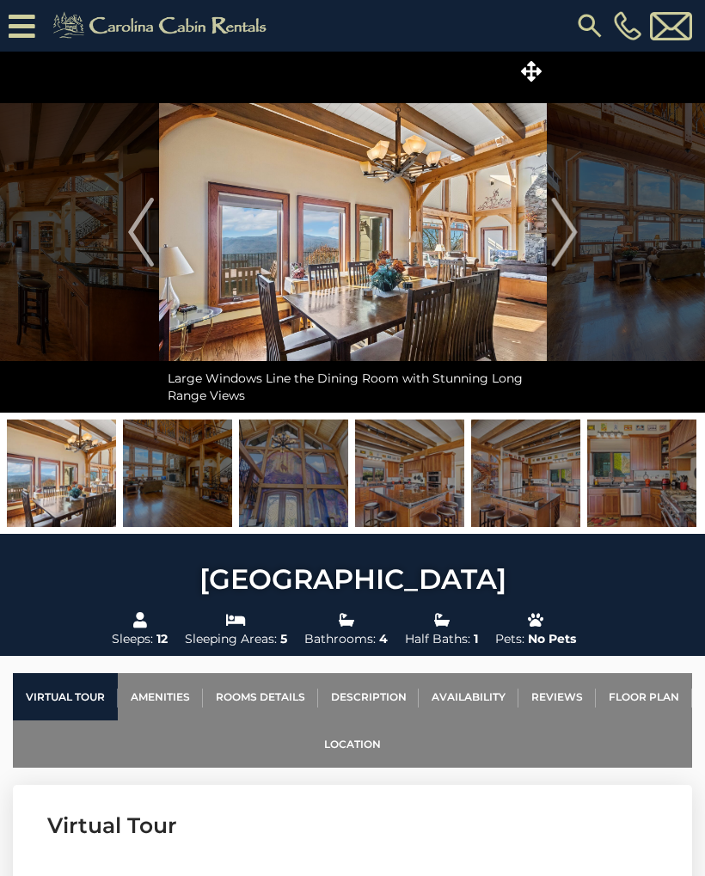
click at [574, 229] on img "Next" at bounding box center [564, 232] width 26 height 69
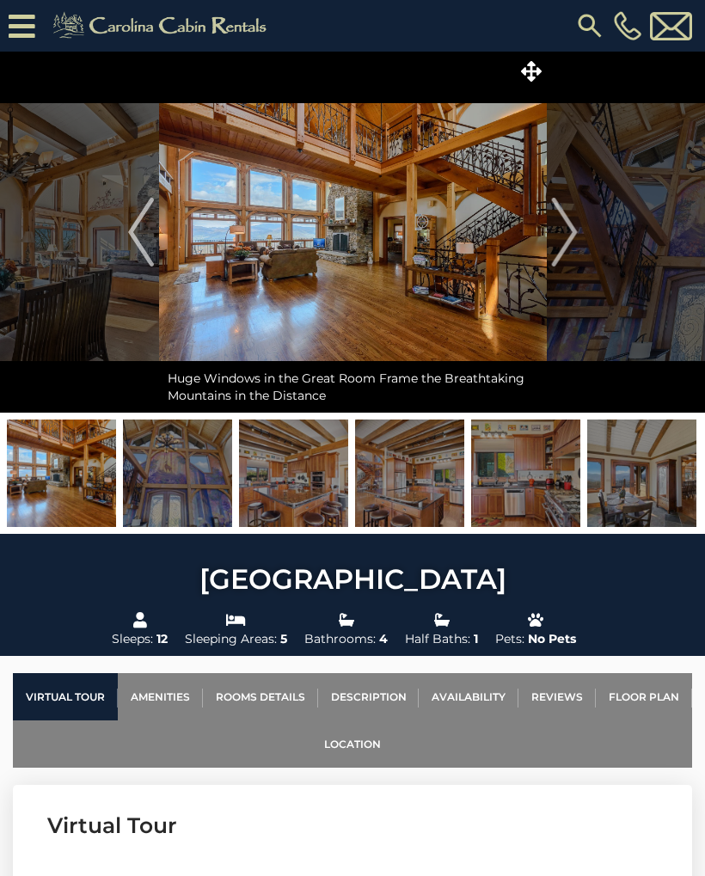
click at [572, 234] on img "Next" at bounding box center [564, 232] width 26 height 69
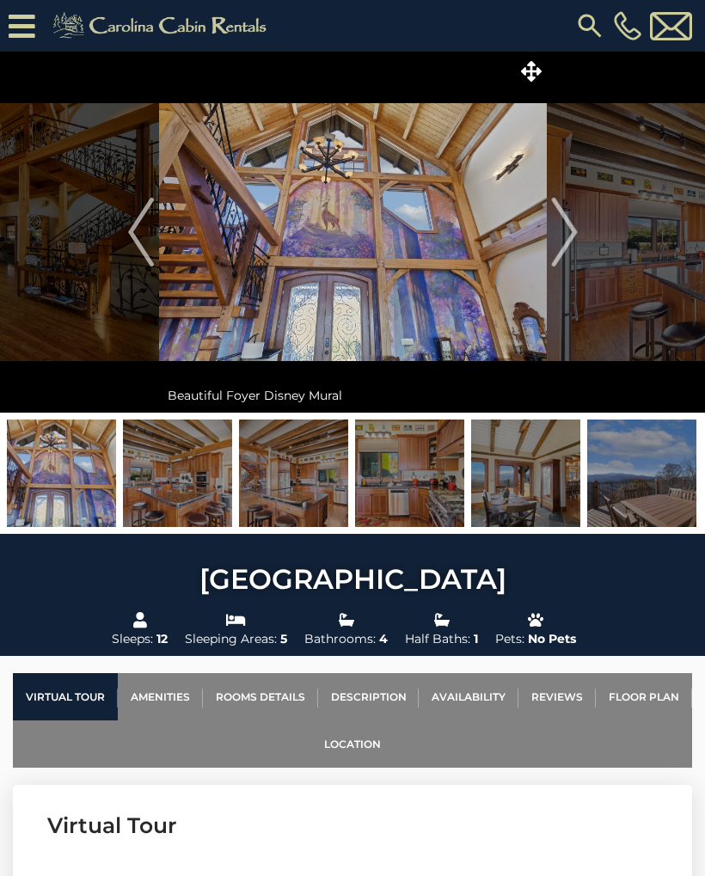
click at [578, 233] on button "Next" at bounding box center [564, 232] width 35 height 361
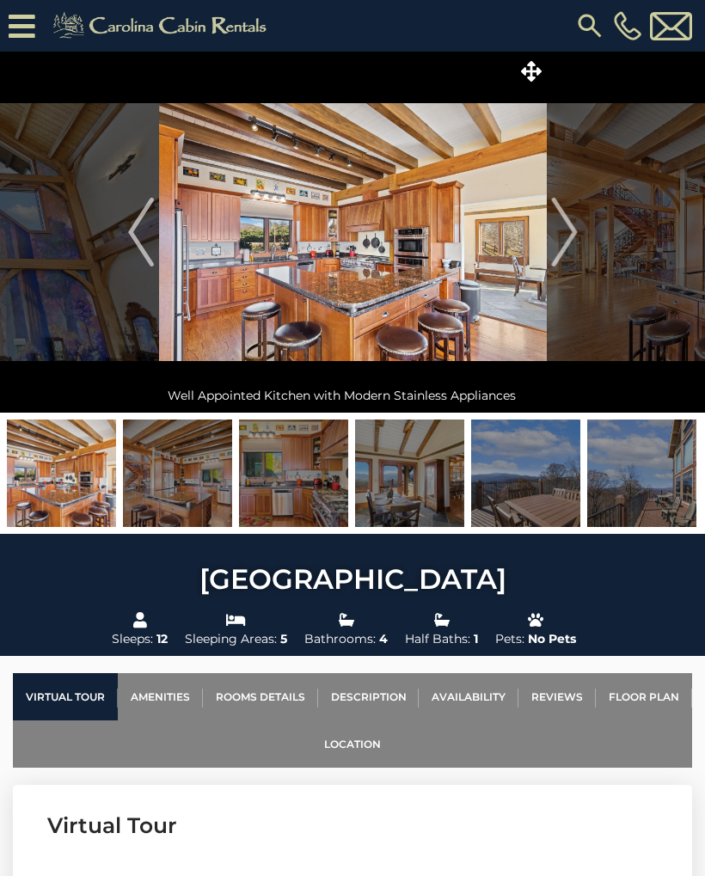
click at [575, 229] on img "Next" at bounding box center [564, 232] width 26 height 69
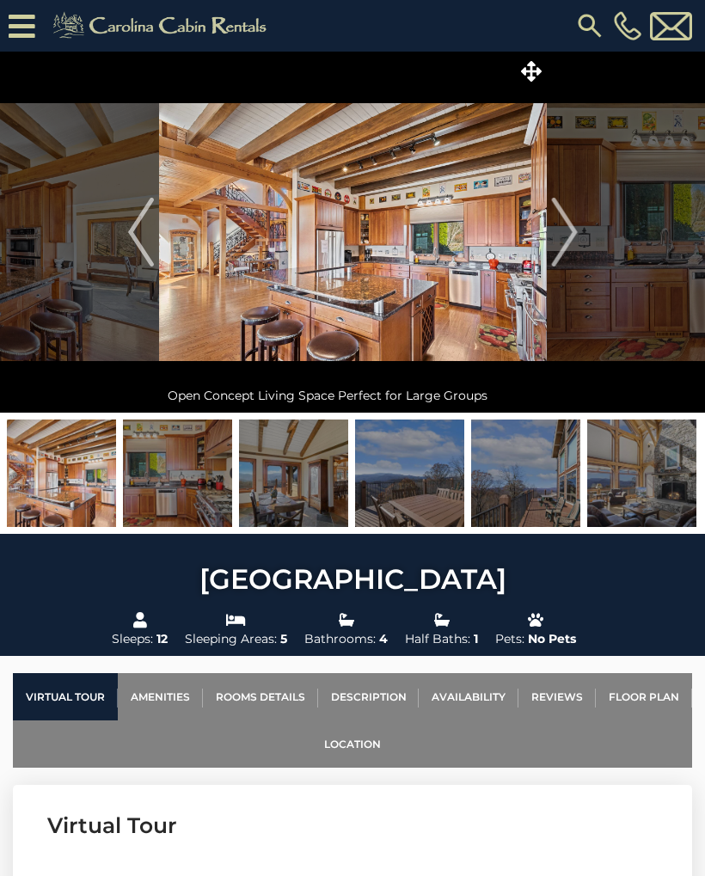
click at [576, 233] on img "Next" at bounding box center [564, 232] width 26 height 69
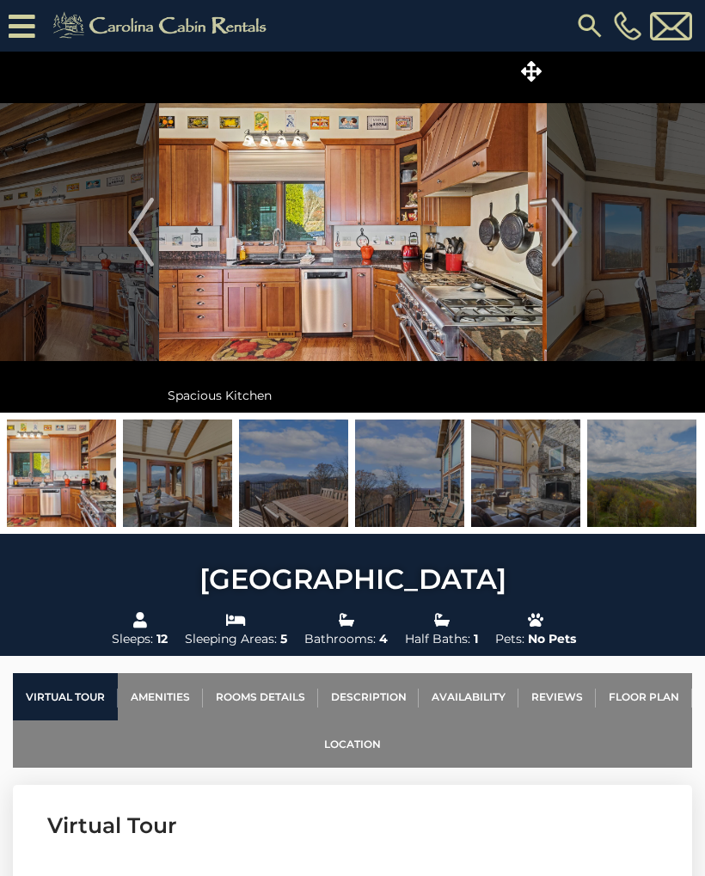
click at [575, 228] on img "Next" at bounding box center [564, 232] width 26 height 69
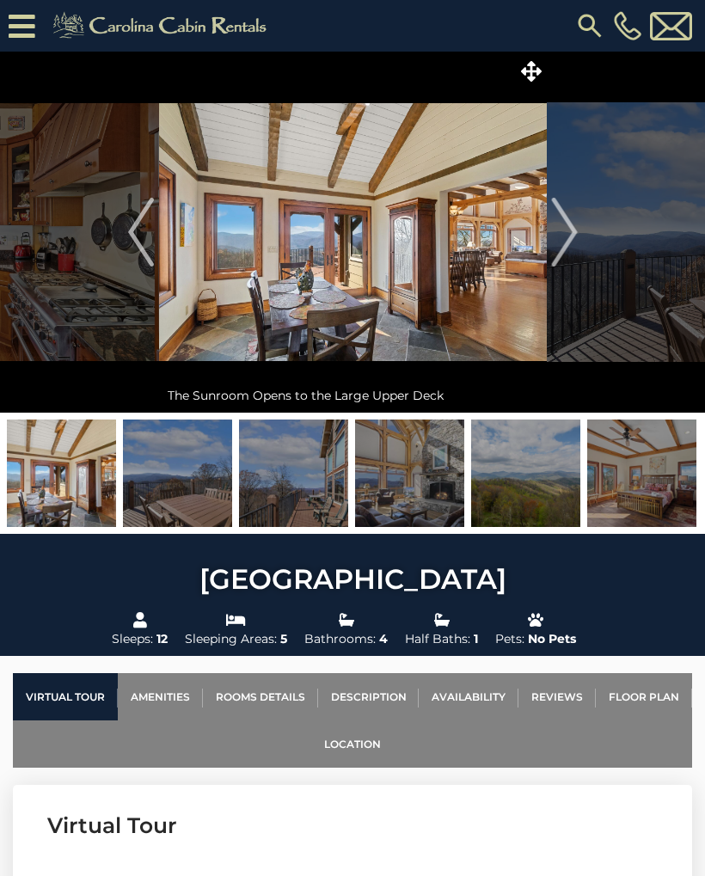
click at [576, 229] on img "Next" at bounding box center [564, 232] width 26 height 69
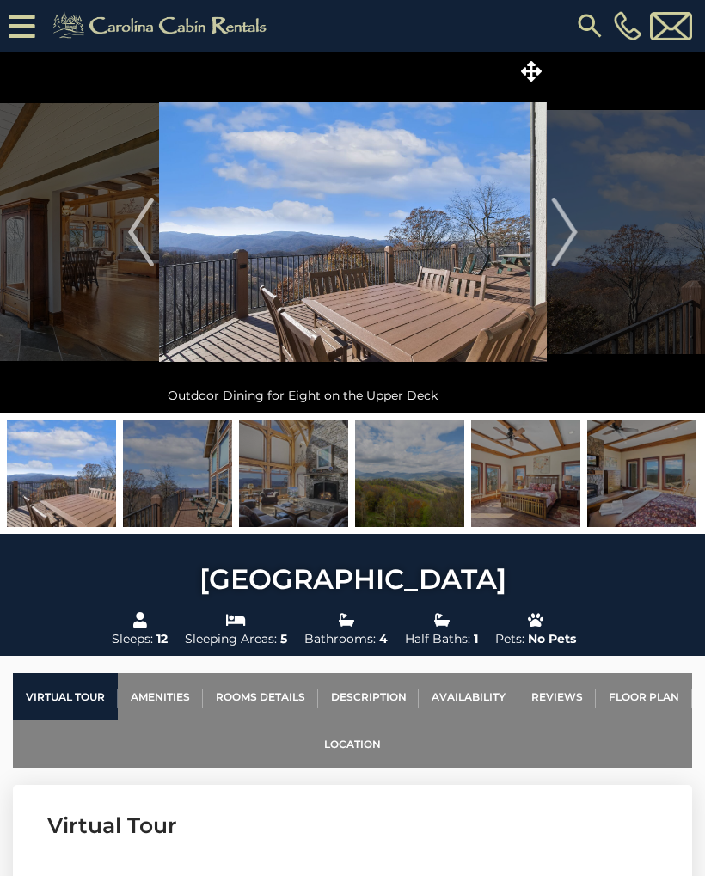
click at [573, 220] on img "Next" at bounding box center [564, 232] width 26 height 69
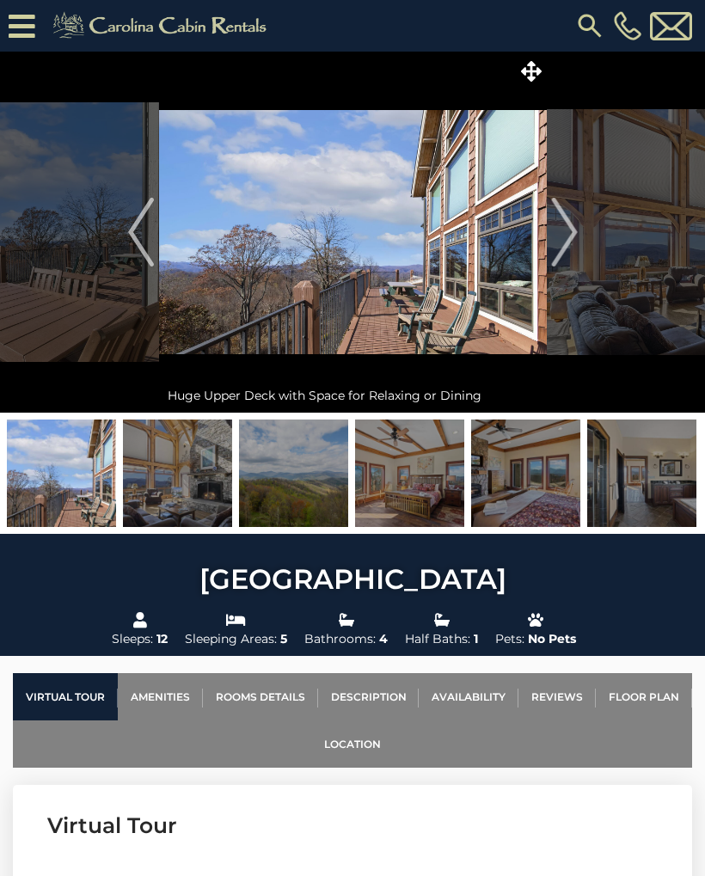
click at [571, 223] on img "Next" at bounding box center [564, 232] width 26 height 69
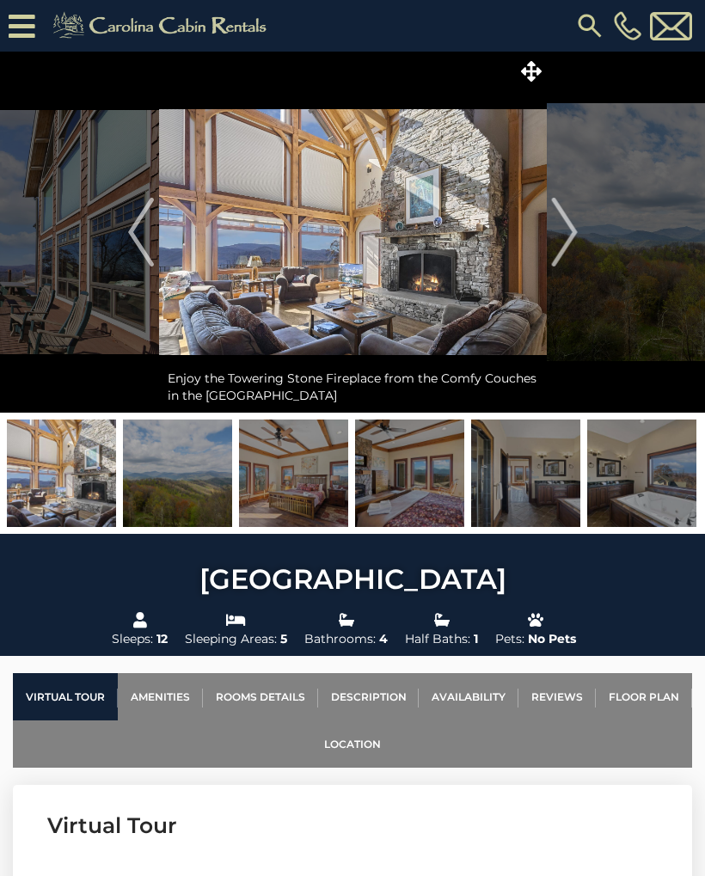
click at [572, 226] on img "Next" at bounding box center [564, 232] width 26 height 69
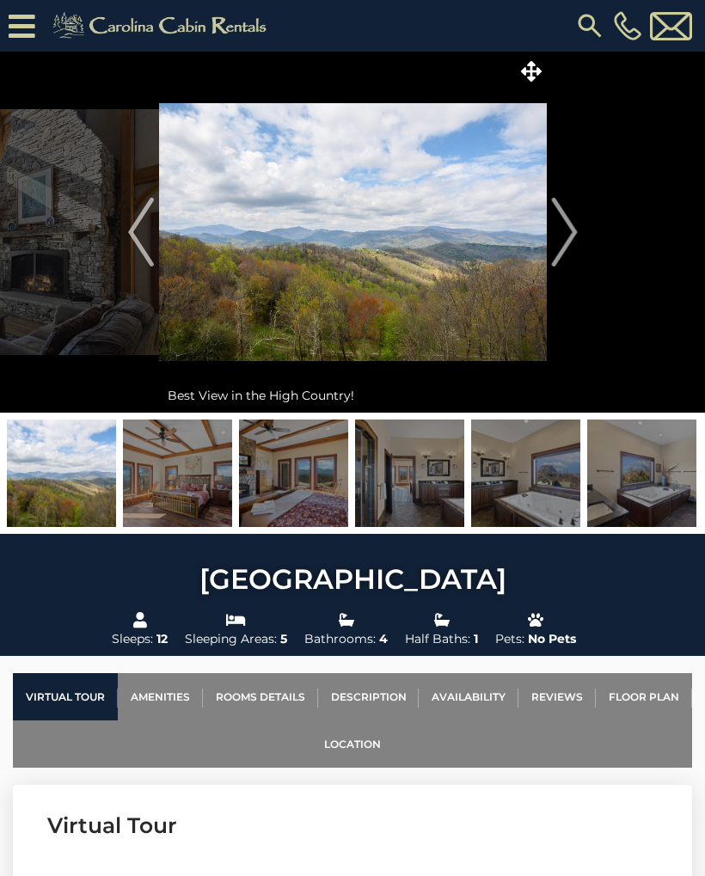
click at [566, 230] on img "Next" at bounding box center [564, 232] width 26 height 69
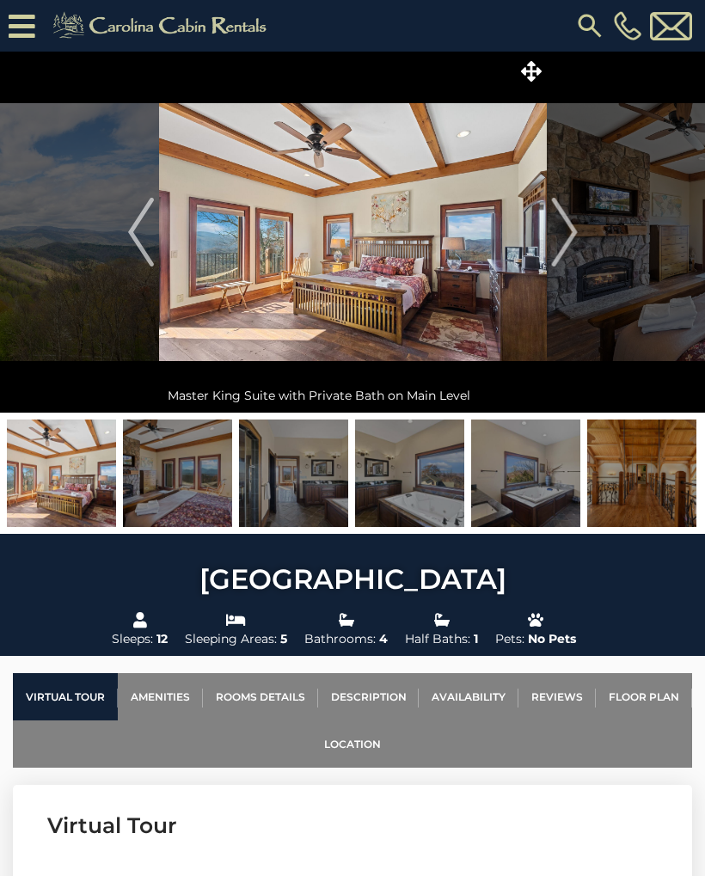
click at [572, 229] on img "Next" at bounding box center [564, 232] width 26 height 69
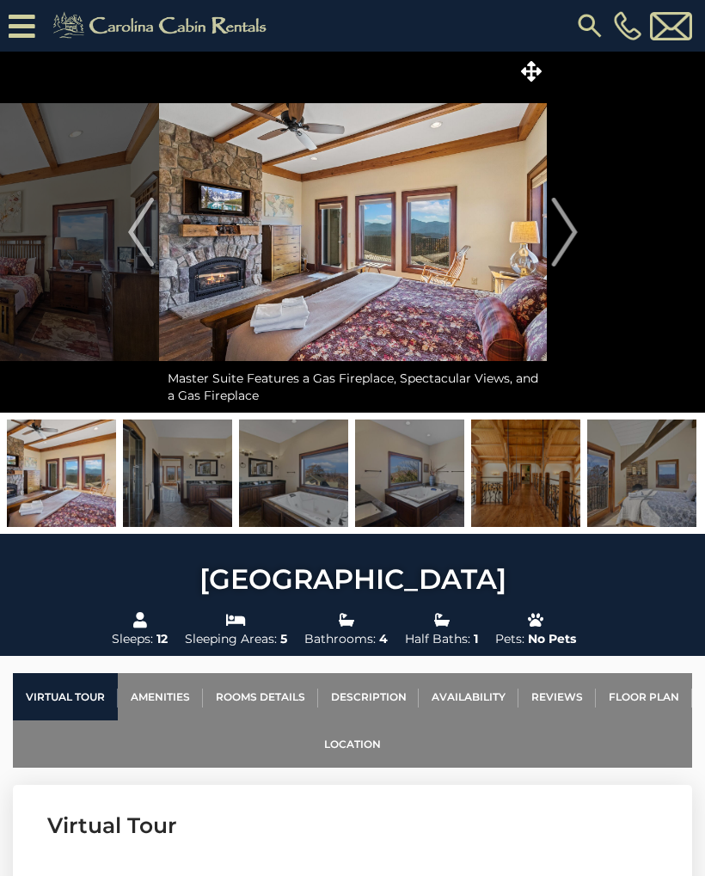
click at [566, 231] on img "Next" at bounding box center [564, 232] width 26 height 69
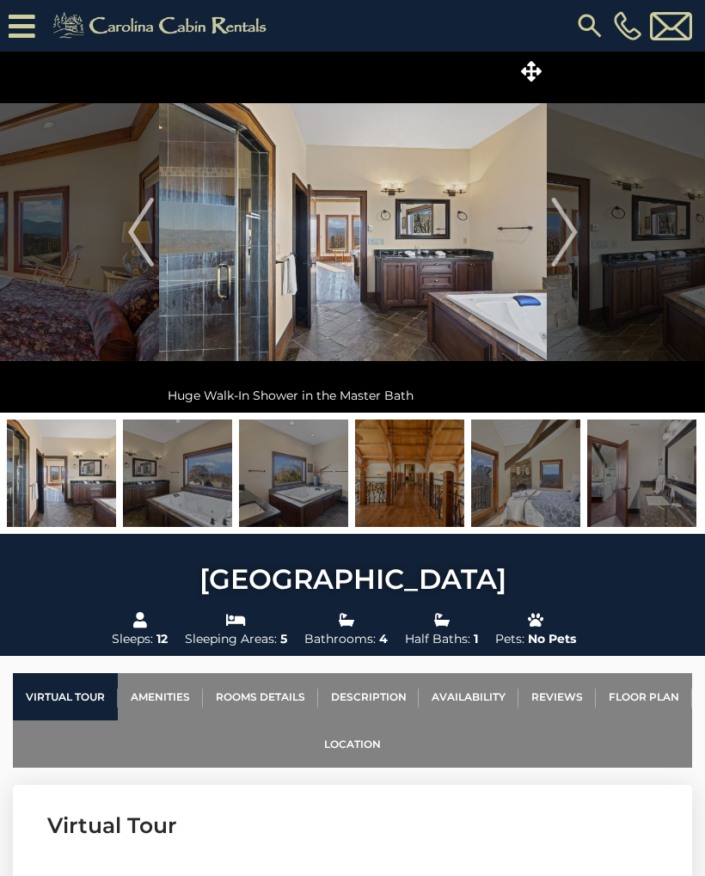
click at [566, 227] on img "Next" at bounding box center [564, 232] width 26 height 69
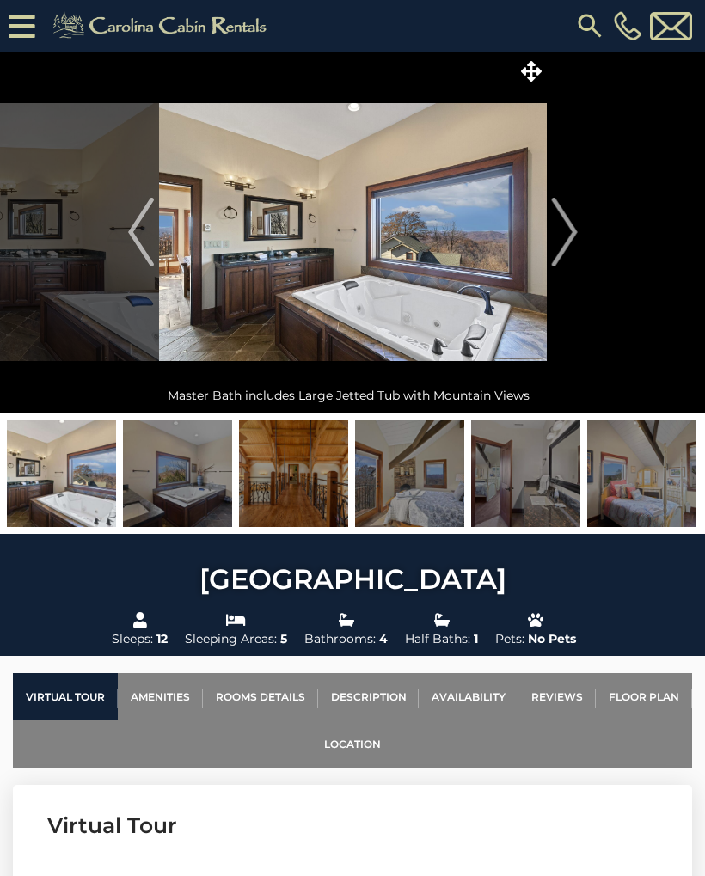
click at [572, 236] on img "Next" at bounding box center [564, 232] width 26 height 69
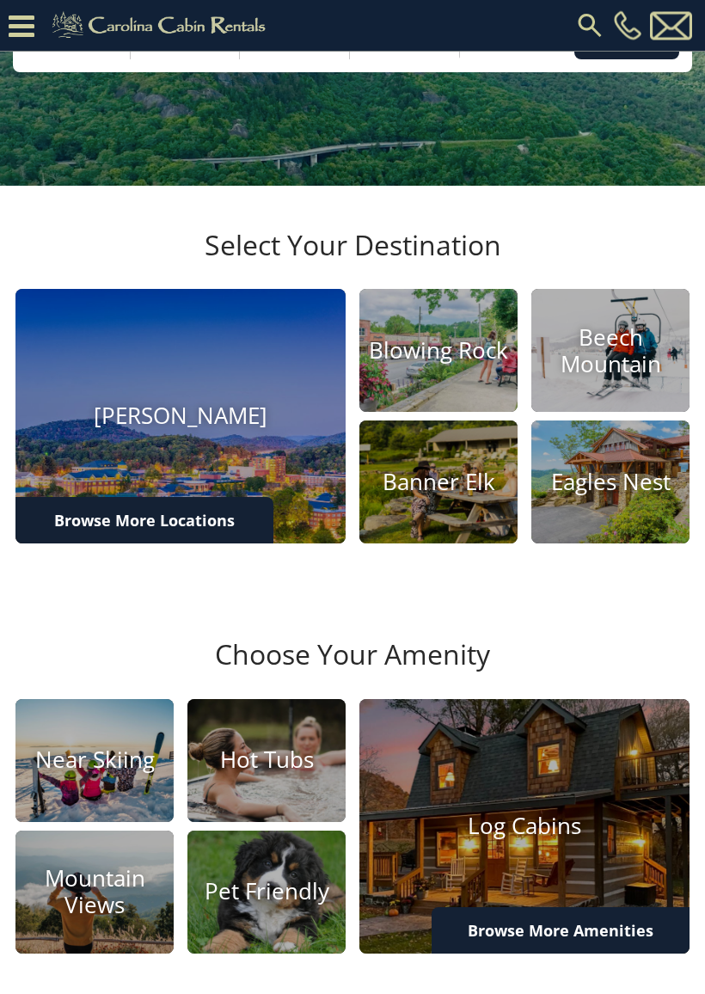
scroll to position [266, 0]
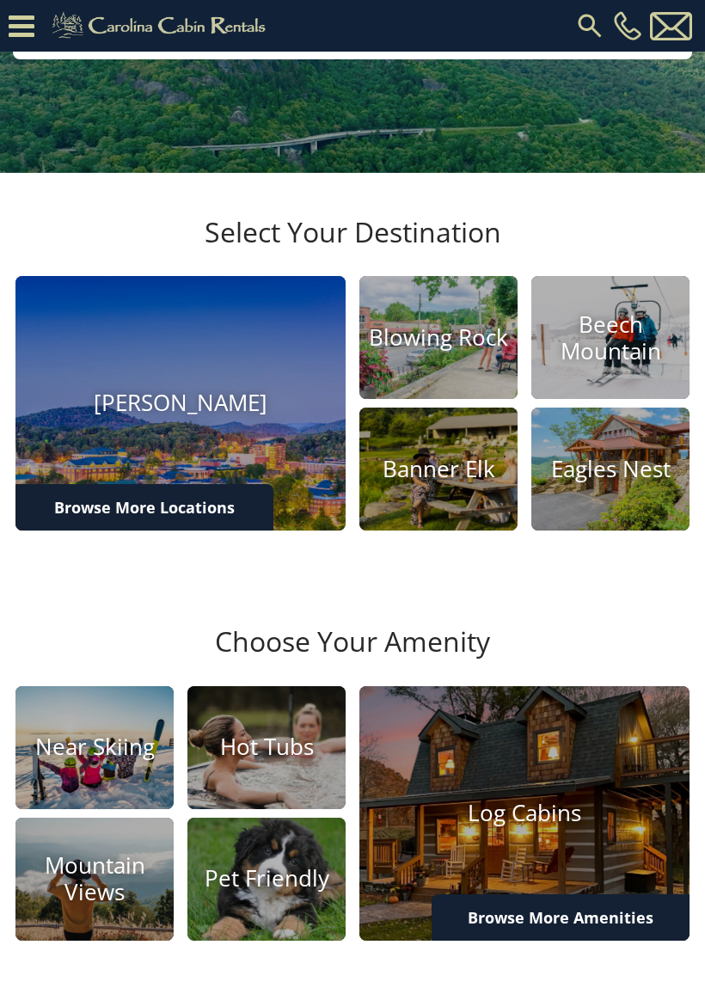
click at [430, 482] on h4 "Banner Elk" at bounding box center [438, 469] width 158 height 27
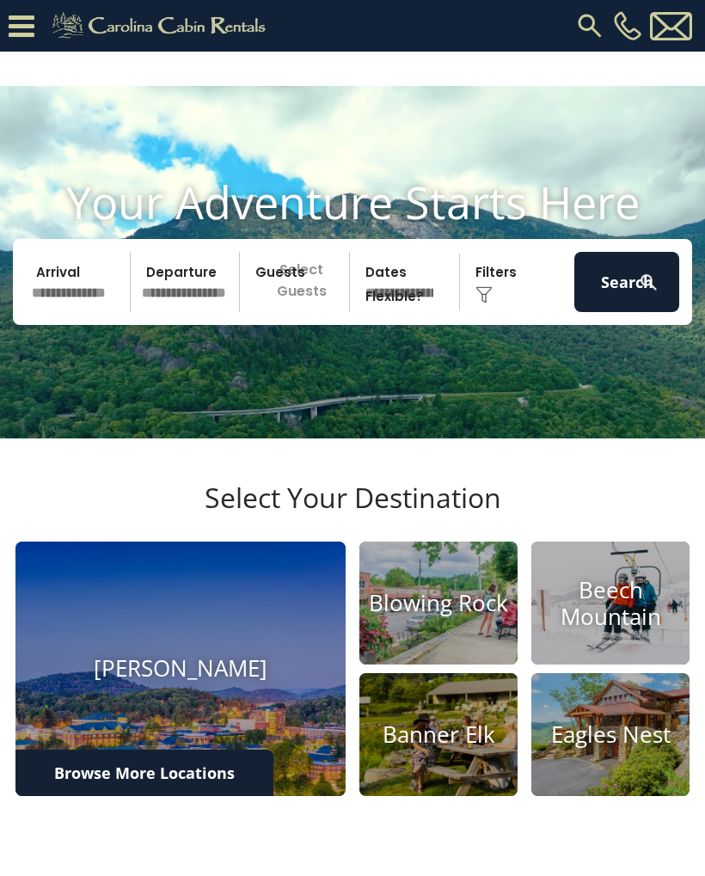
scroll to position [314, 0]
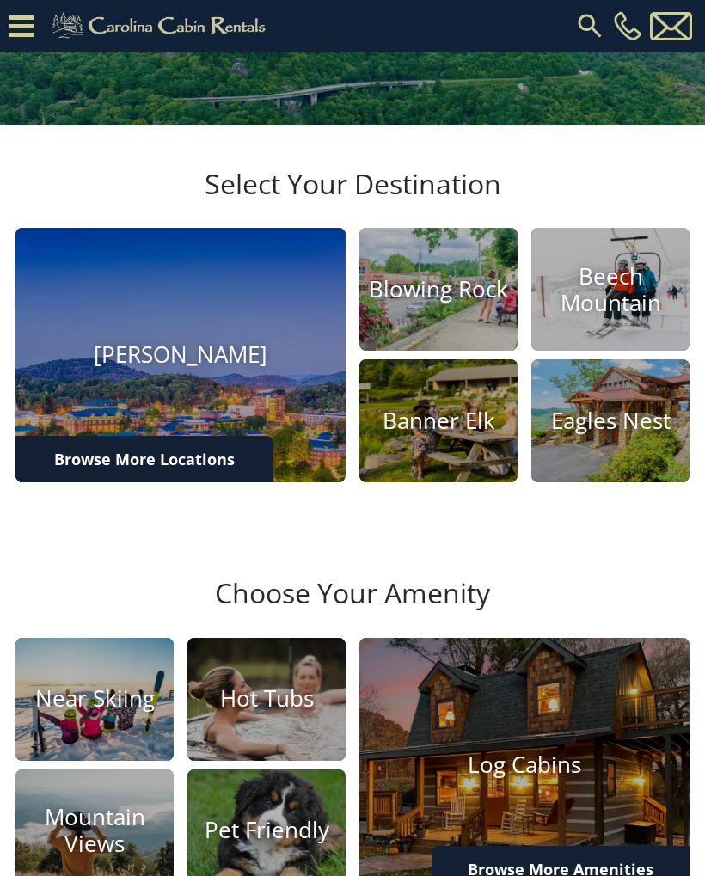
click at [185, 369] on h4 "[PERSON_NAME]" at bounding box center [180, 355] width 330 height 27
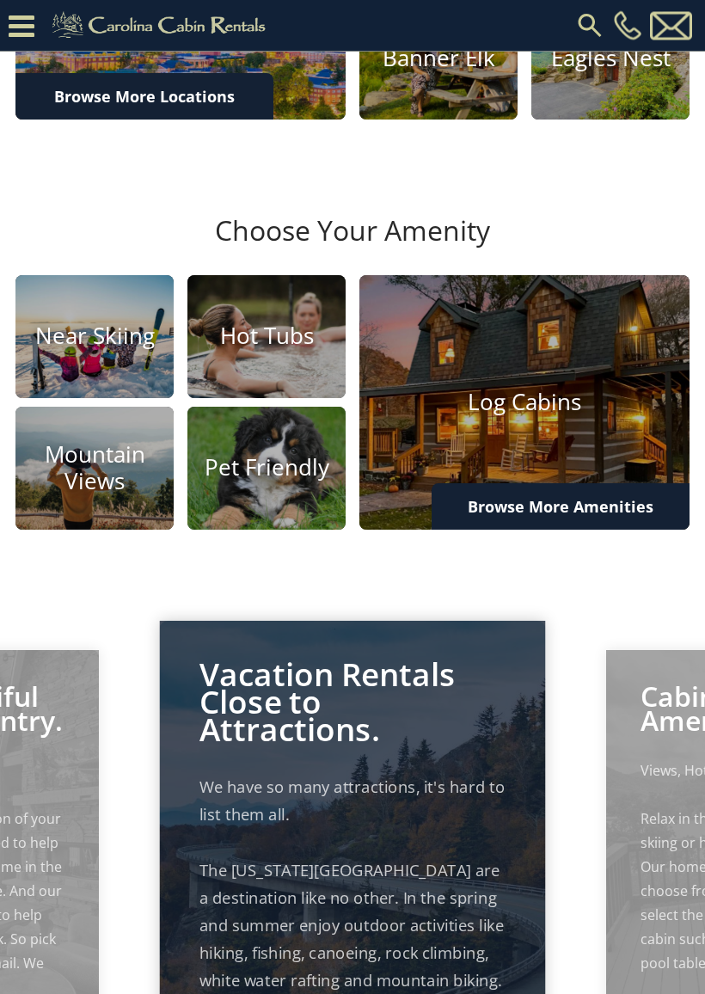
scroll to position [676, 0]
click at [511, 415] on h4 "Log Cabins" at bounding box center [524, 401] width 330 height 27
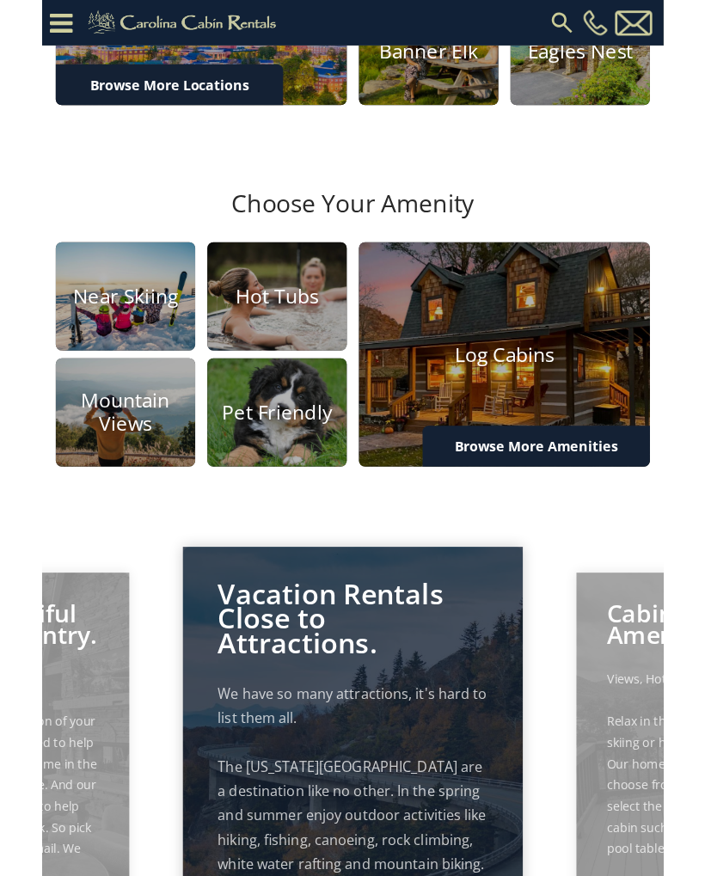
scroll to position [725, 0]
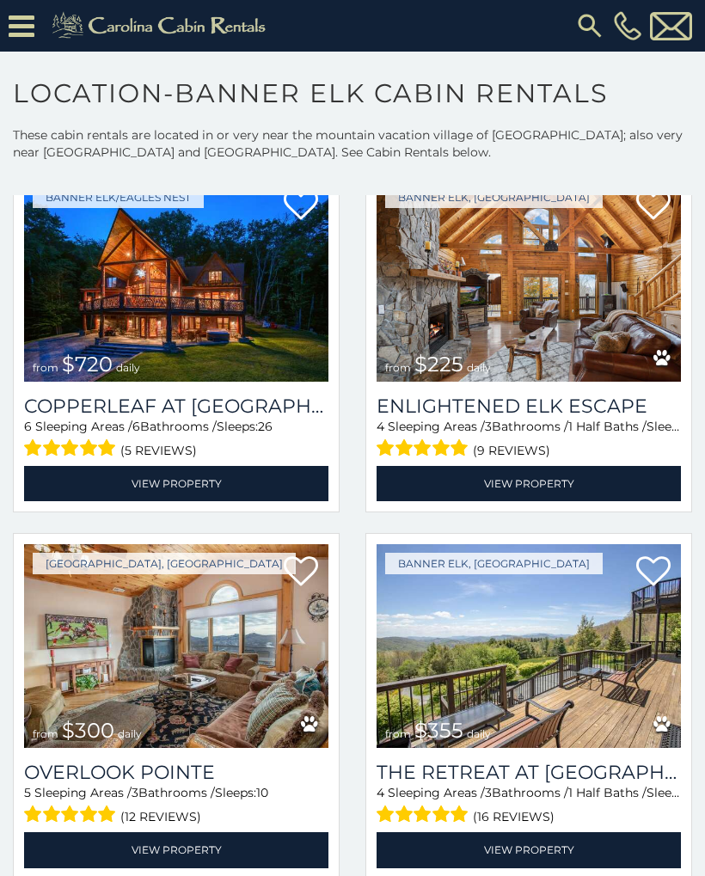
scroll to position [117, 0]
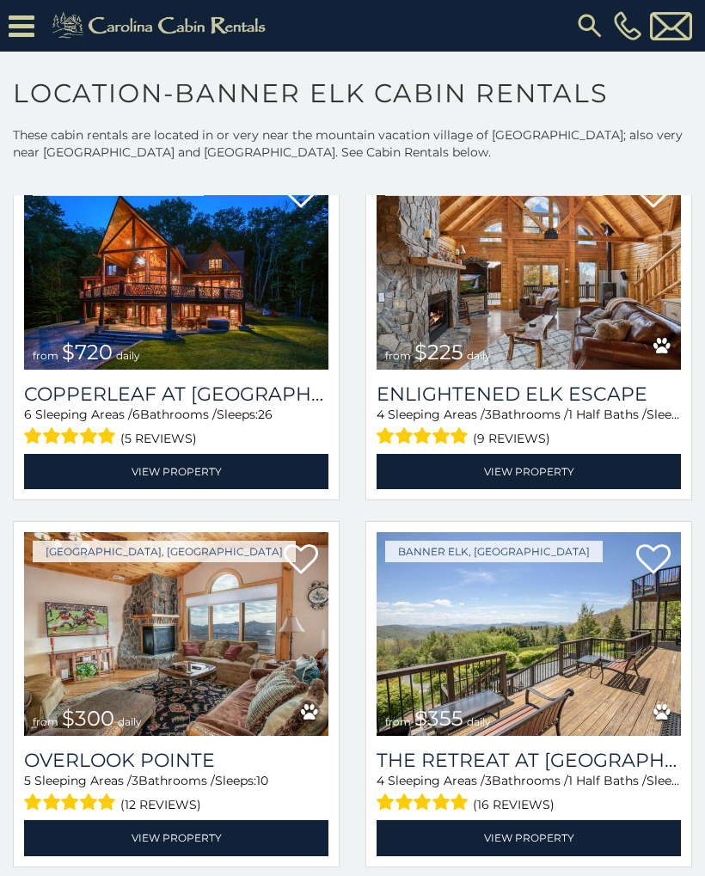
click at [175, 467] on link "View Property" at bounding box center [176, 471] width 304 height 35
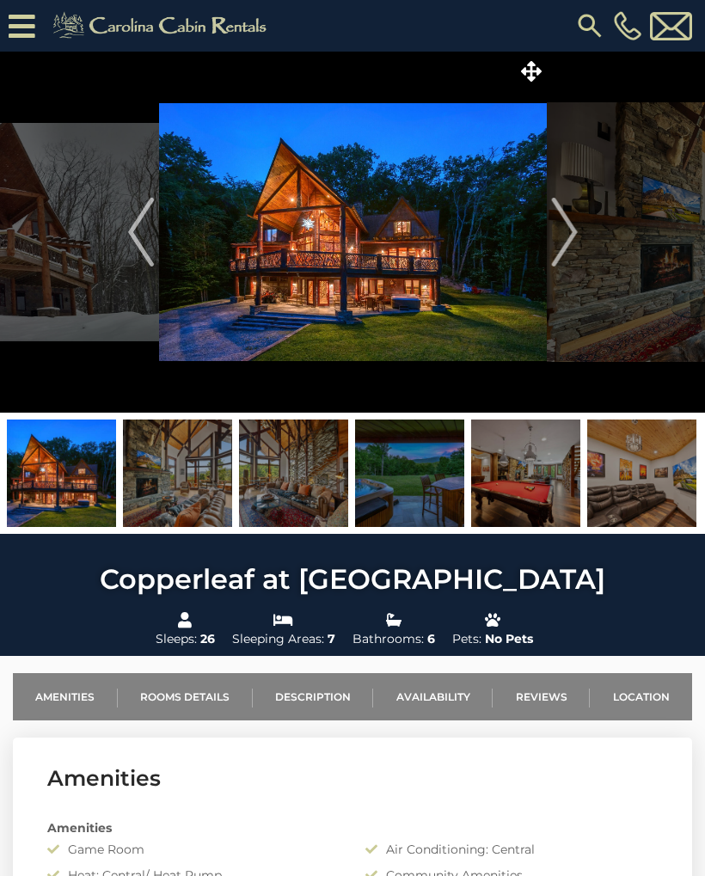
click at [338, 255] on img at bounding box center [353, 232] width 388 height 361
click at [181, 466] on img at bounding box center [177, 472] width 109 height 107
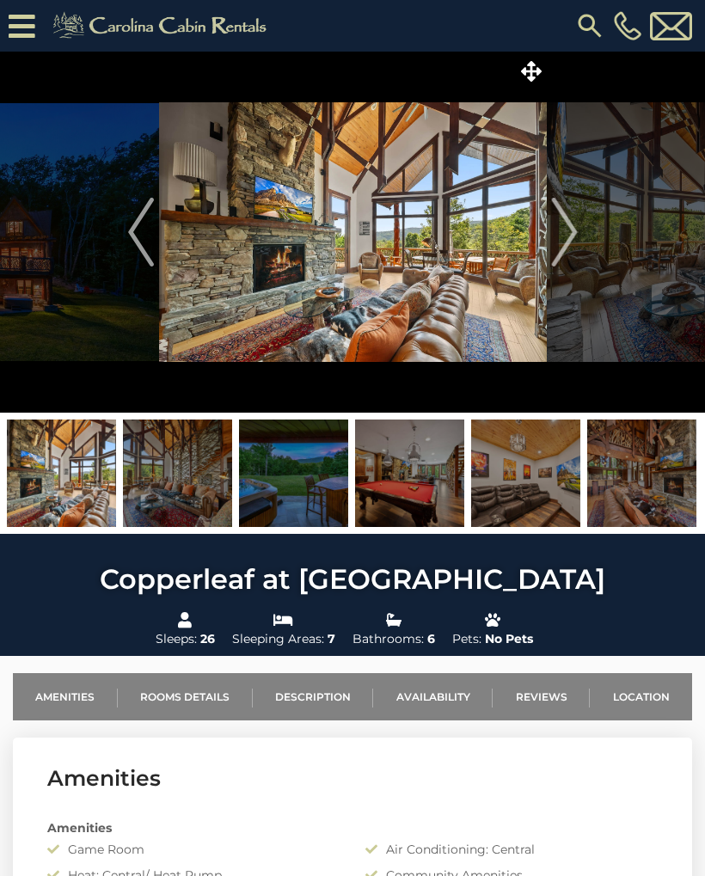
click at [303, 479] on img at bounding box center [293, 472] width 109 height 107
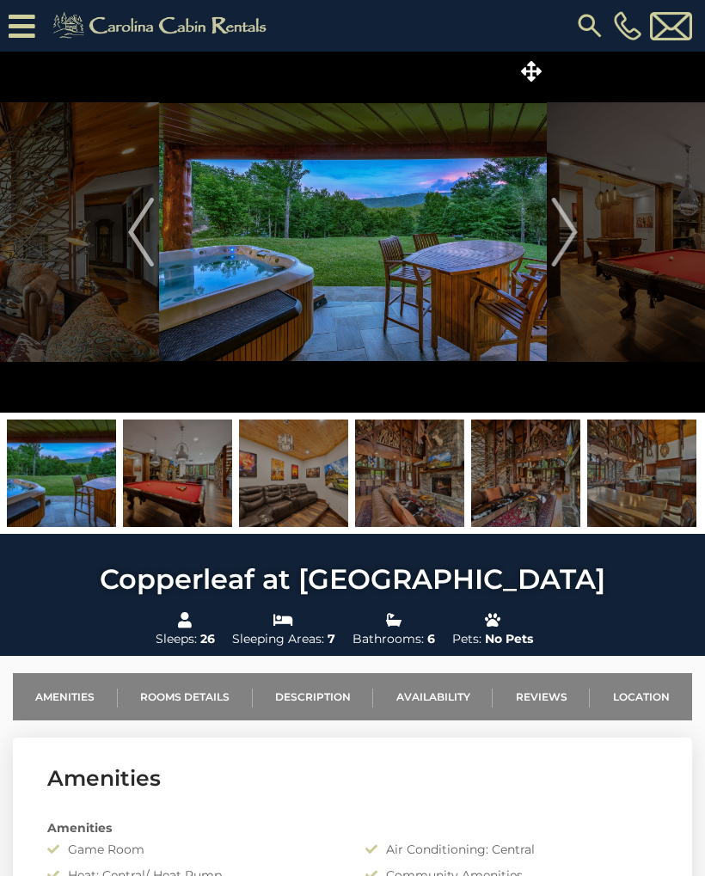
click at [195, 474] on img at bounding box center [177, 472] width 109 height 107
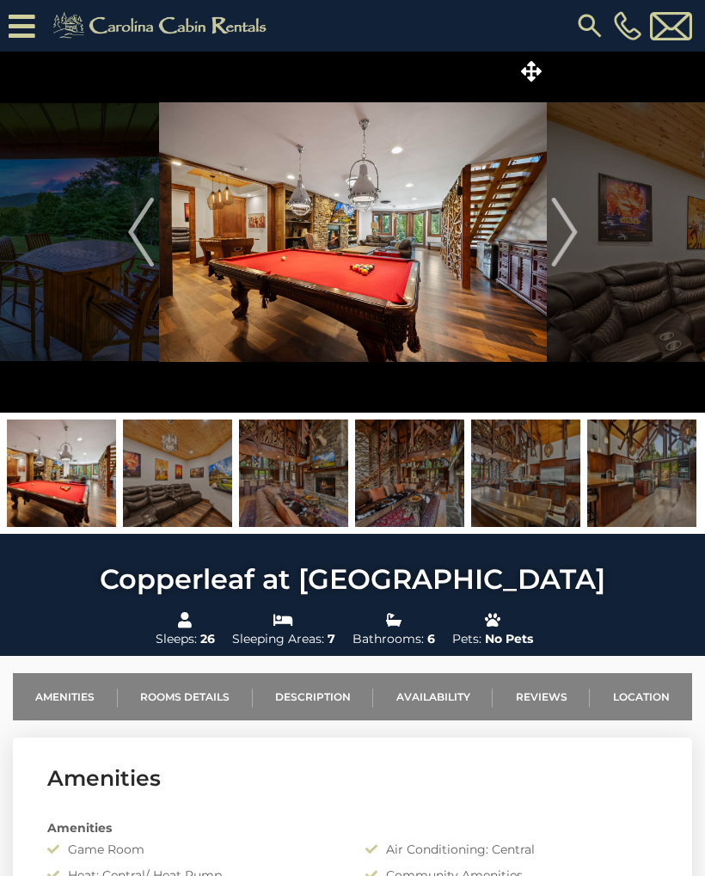
click at [188, 473] on img at bounding box center [177, 472] width 109 height 107
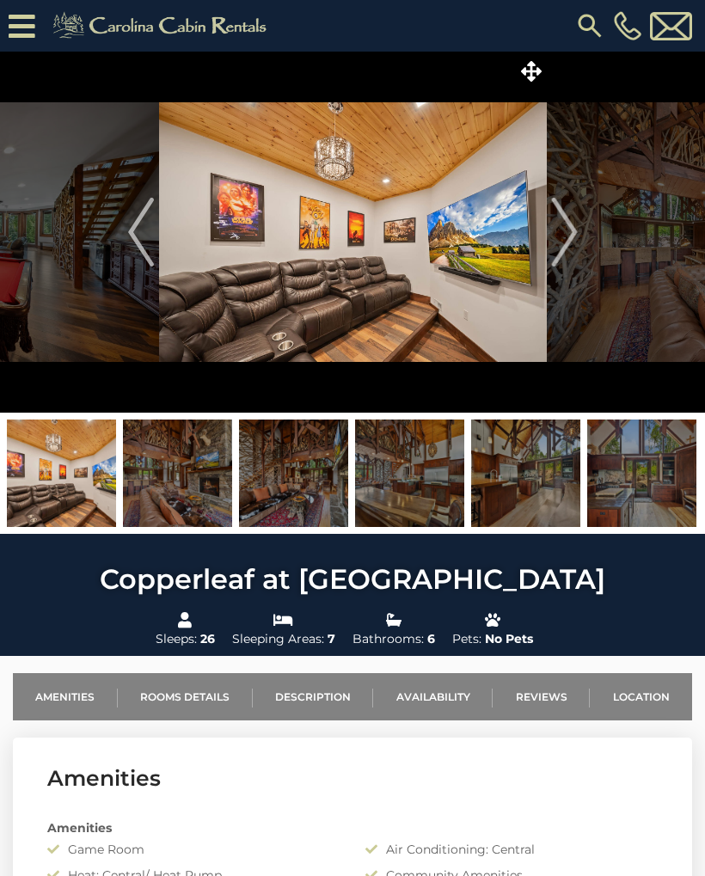
click at [184, 466] on img at bounding box center [177, 472] width 109 height 107
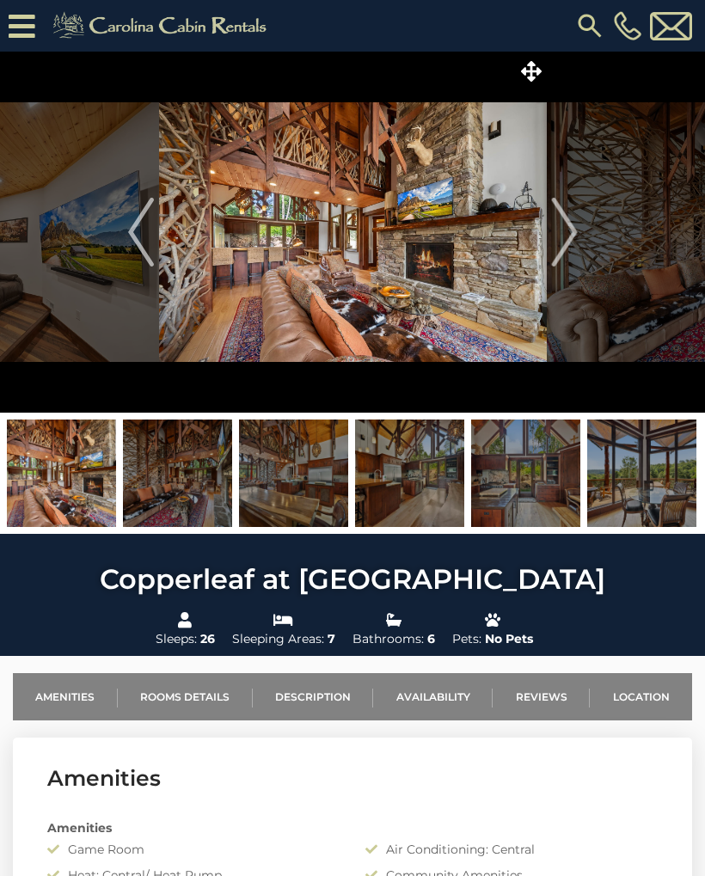
click at [192, 467] on img at bounding box center [177, 472] width 109 height 107
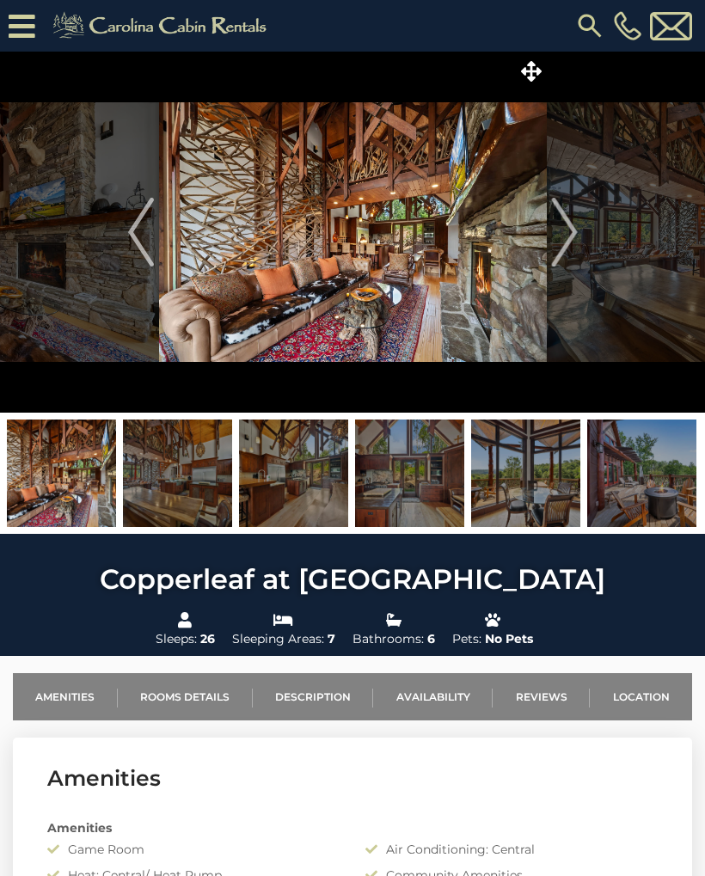
click at [193, 463] on img at bounding box center [177, 472] width 109 height 107
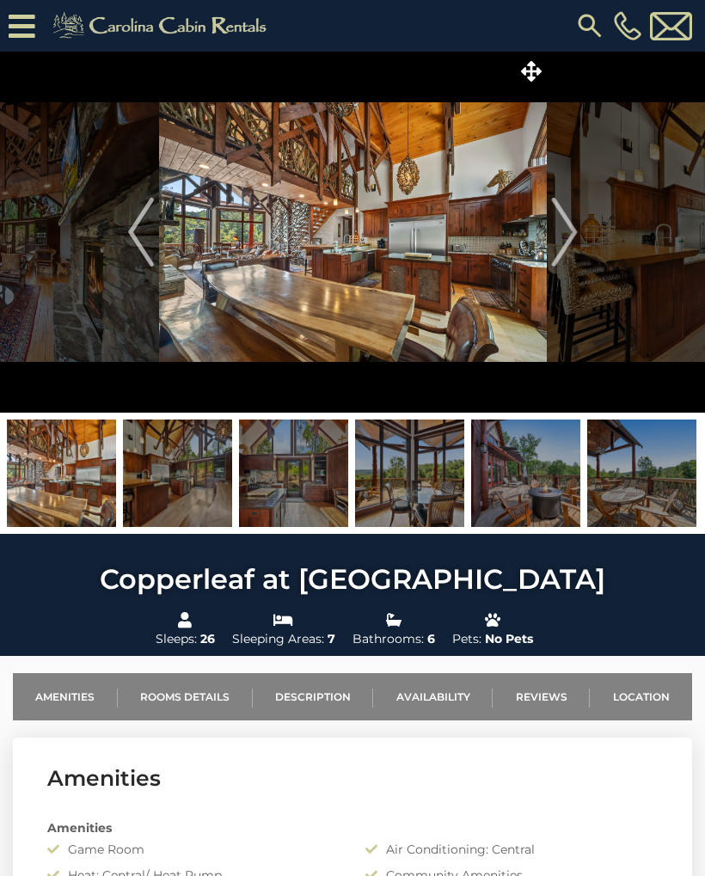
click at [187, 468] on img at bounding box center [177, 472] width 109 height 107
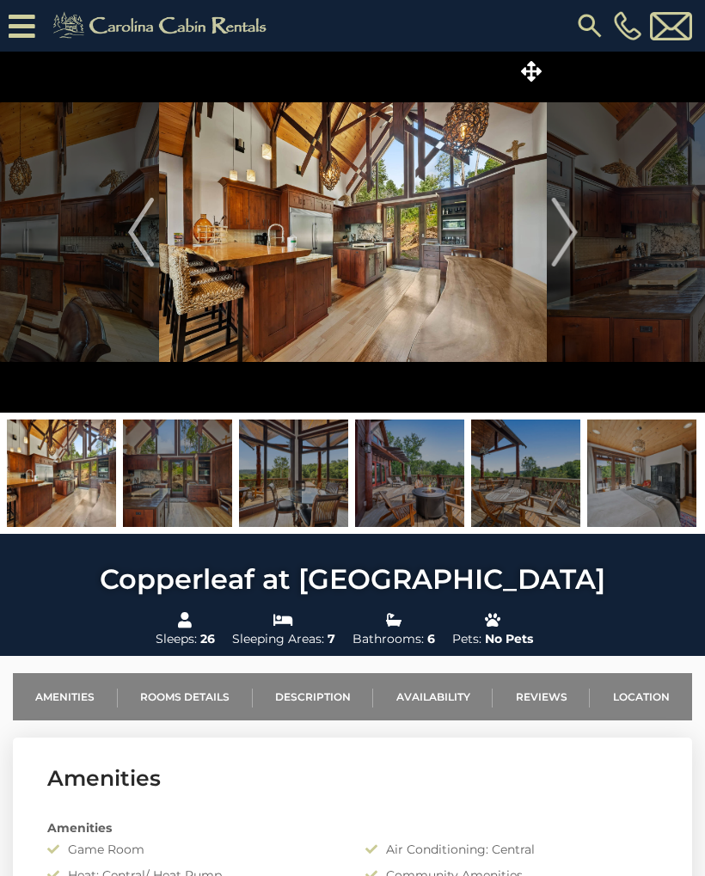
click at [197, 470] on img at bounding box center [177, 472] width 109 height 107
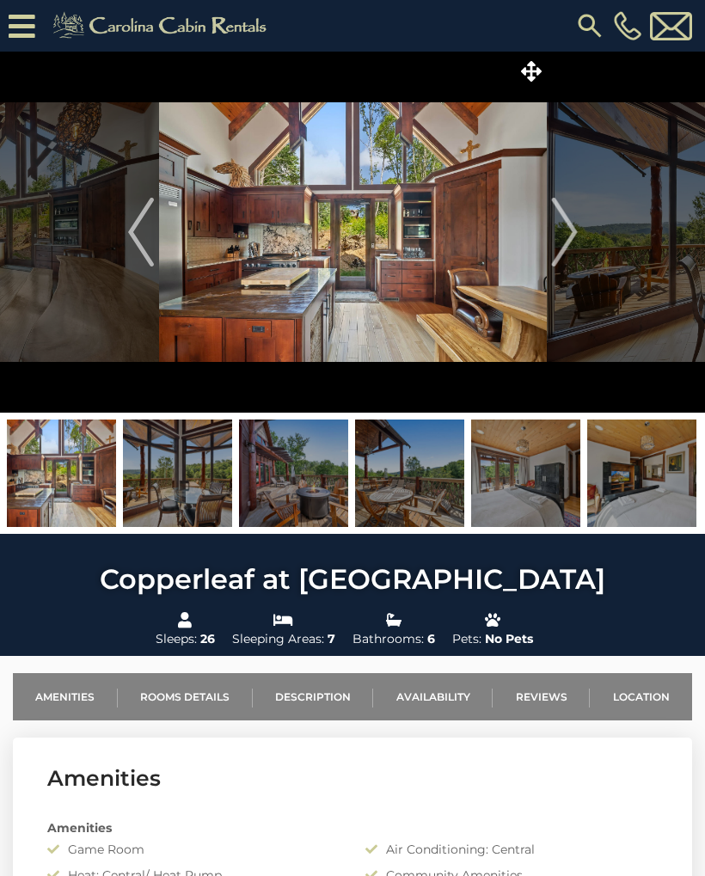
click at [205, 464] on img at bounding box center [177, 472] width 109 height 107
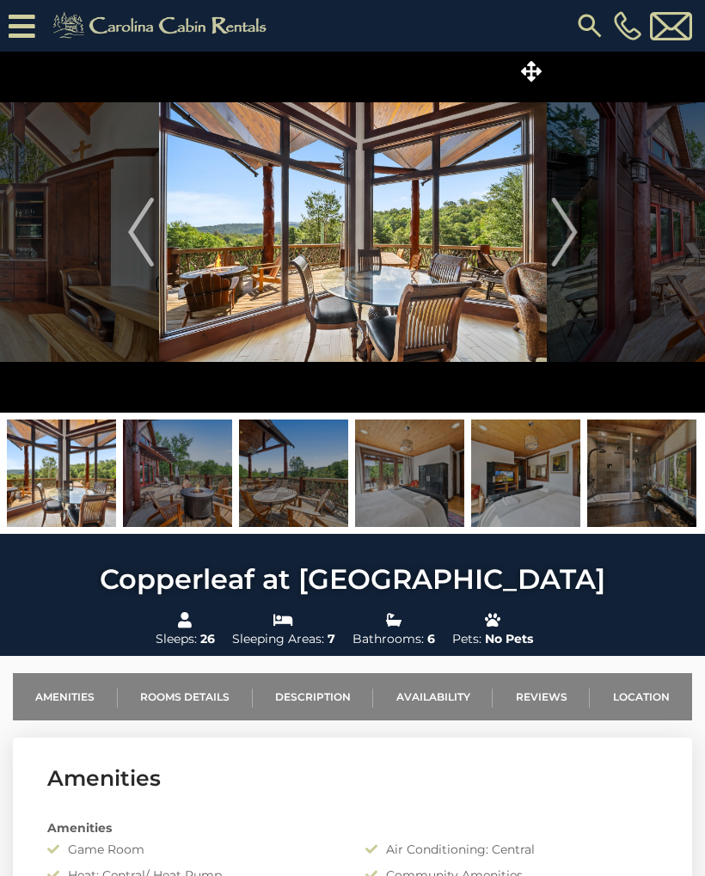
click at [199, 468] on img at bounding box center [177, 472] width 109 height 107
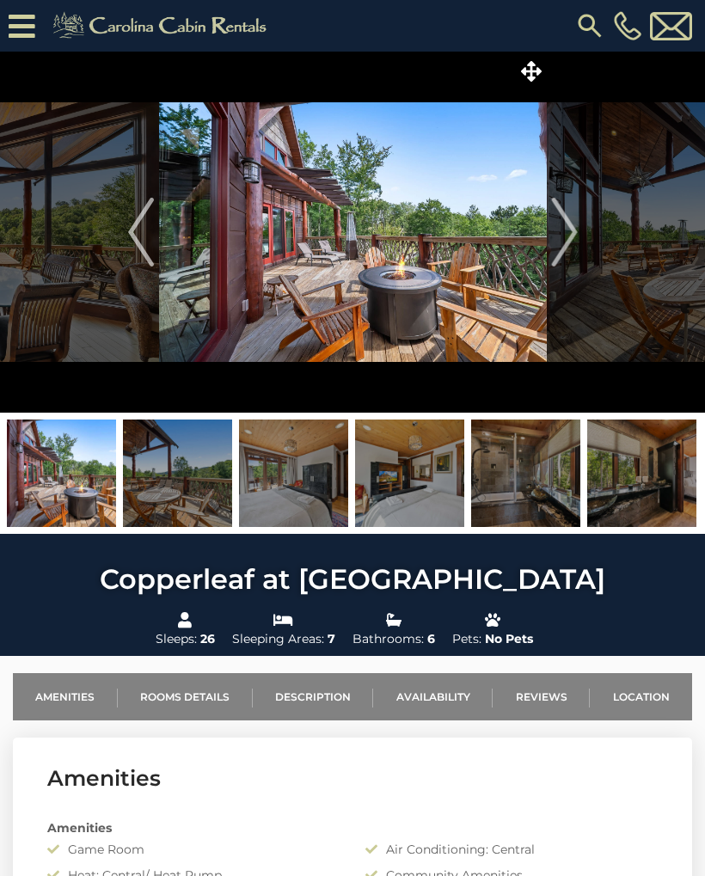
click at [193, 475] on img at bounding box center [177, 472] width 109 height 107
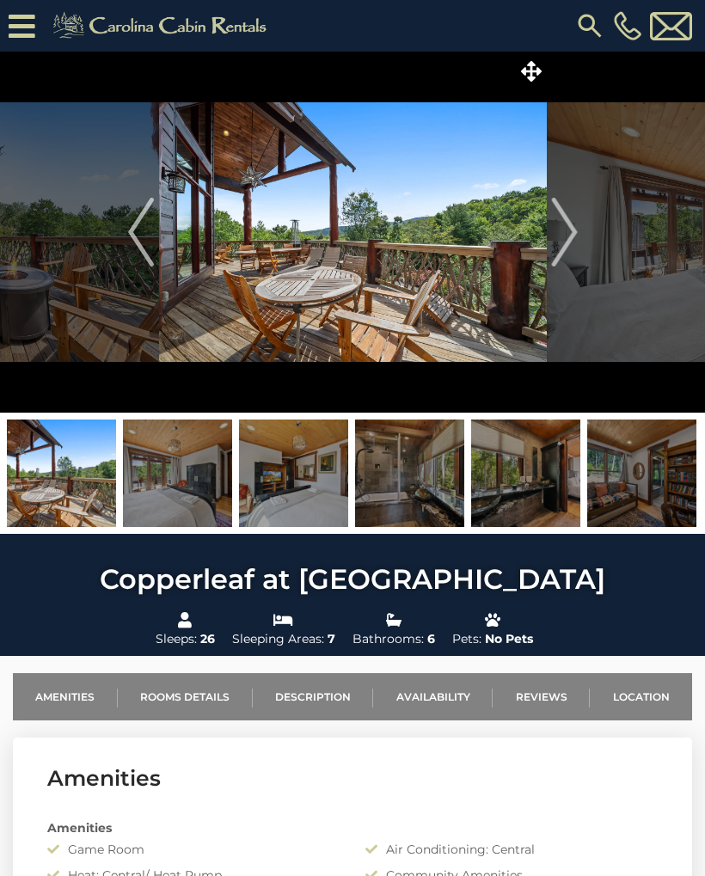
click at [193, 474] on img at bounding box center [177, 472] width 109 height 107
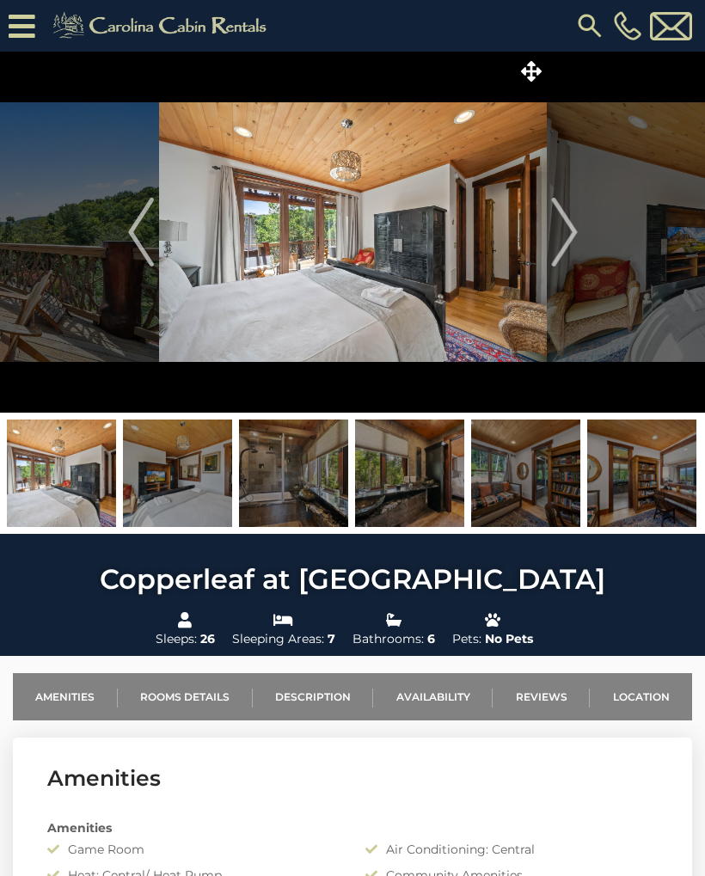
click at [187, 468] on img at bounding box center [177, 472] width 109 height 107
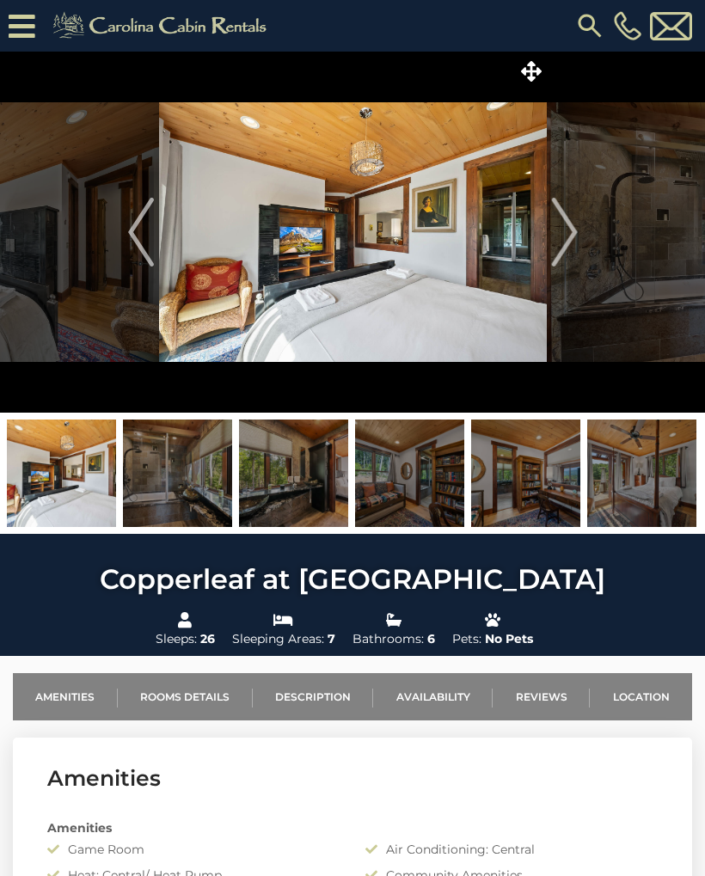
click at [180, 466] on img at bounding box center [177, 472] width 109 height 107
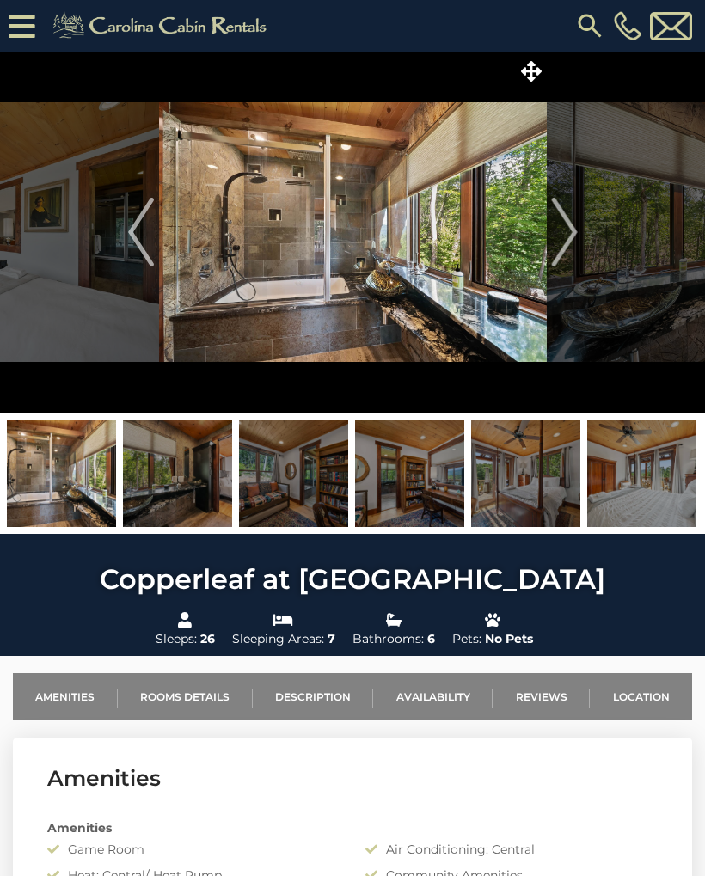
click at [188, 464] on img at bounding box center [177, 472] width 109 height 107
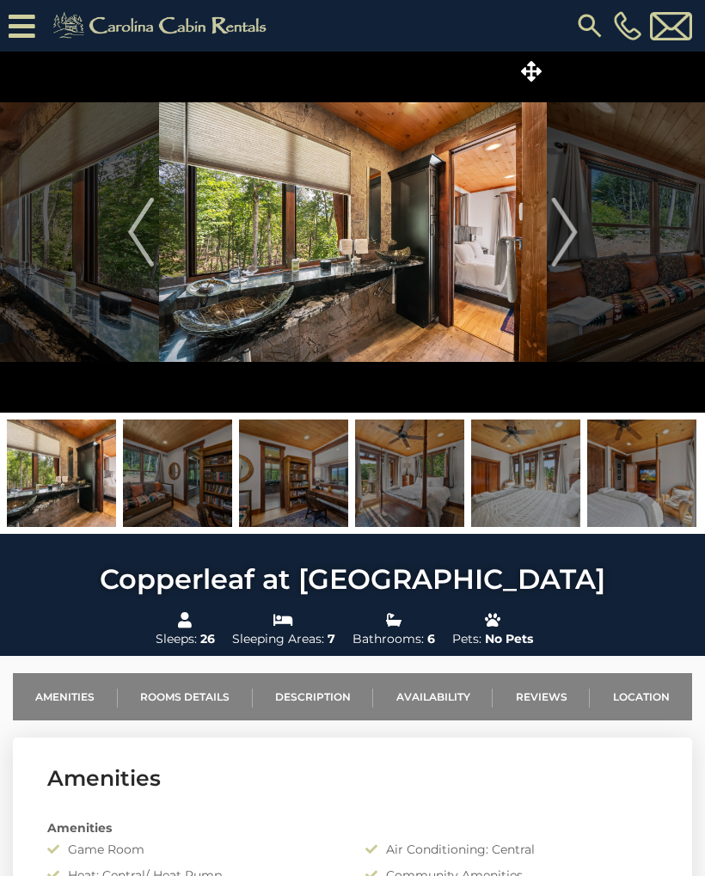
click at [195, 469] on img at bounding box center [177, 472] width 109 height 107
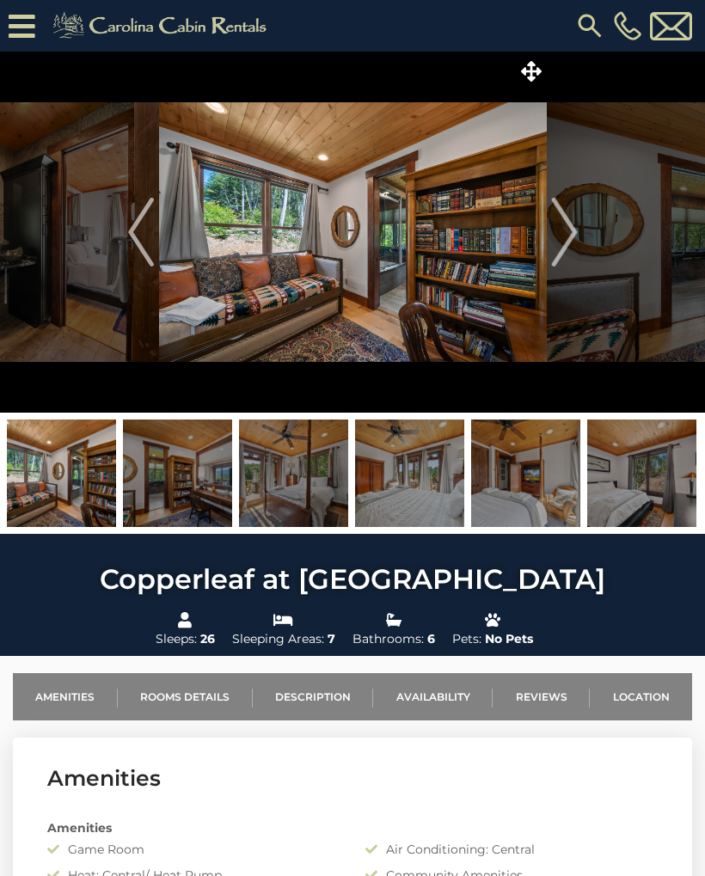
click at [66, 471] on img at bounding box center [61, 472] width 109 height 107
click at [62, 479] on img at bounding box center [61, 472] width 109 height 107
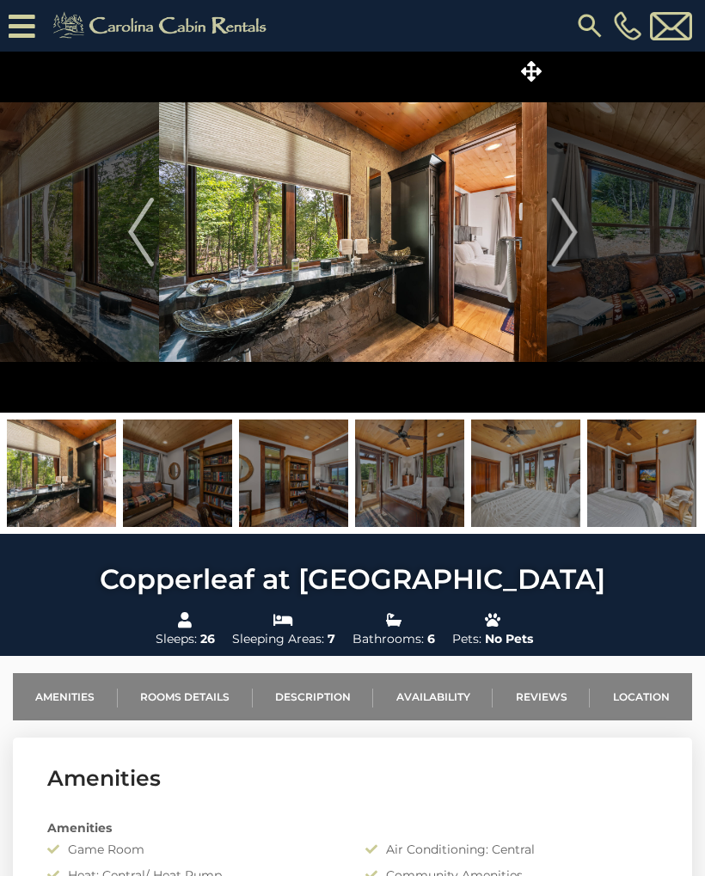
click at [414, 463] on img at bounding box center [409, 472] width 109 height 107
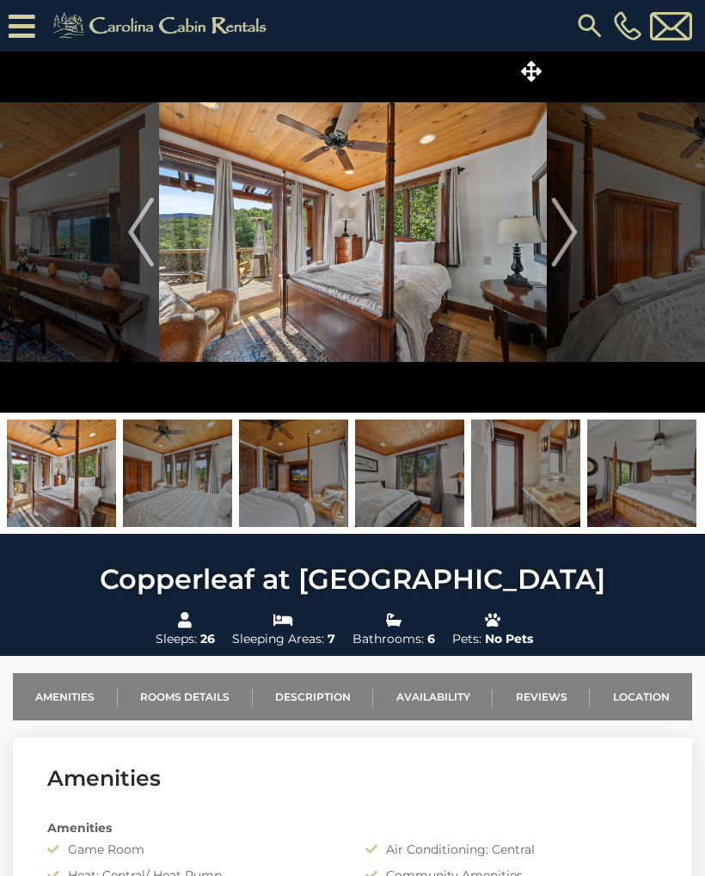
click at [414, 475] on img at bounding box center [409, 472] width 109 height 107
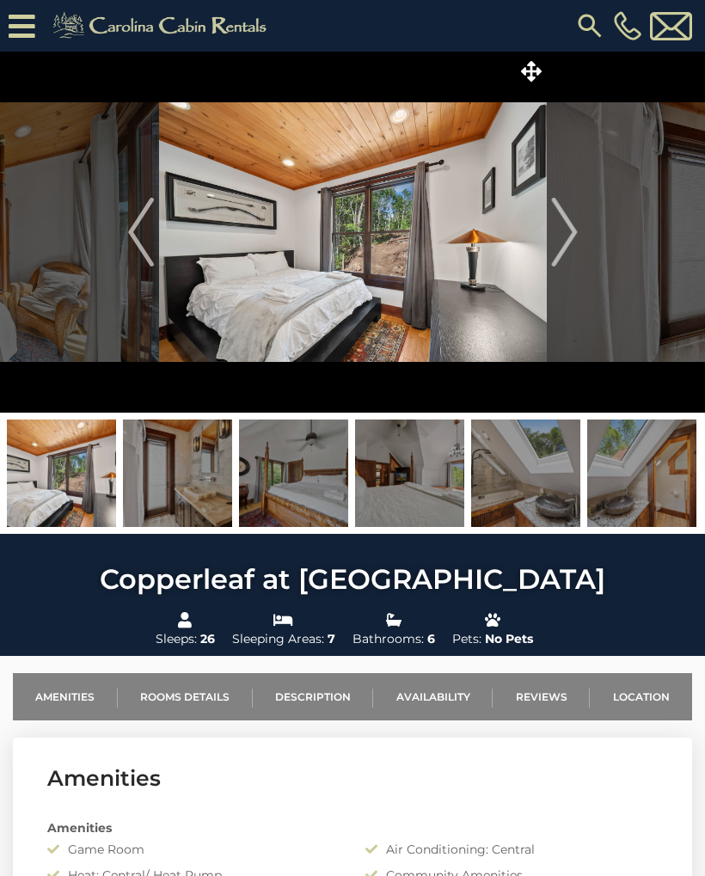
click at [419, 470] on img at bounding box center [409, 472] width 109 height 107
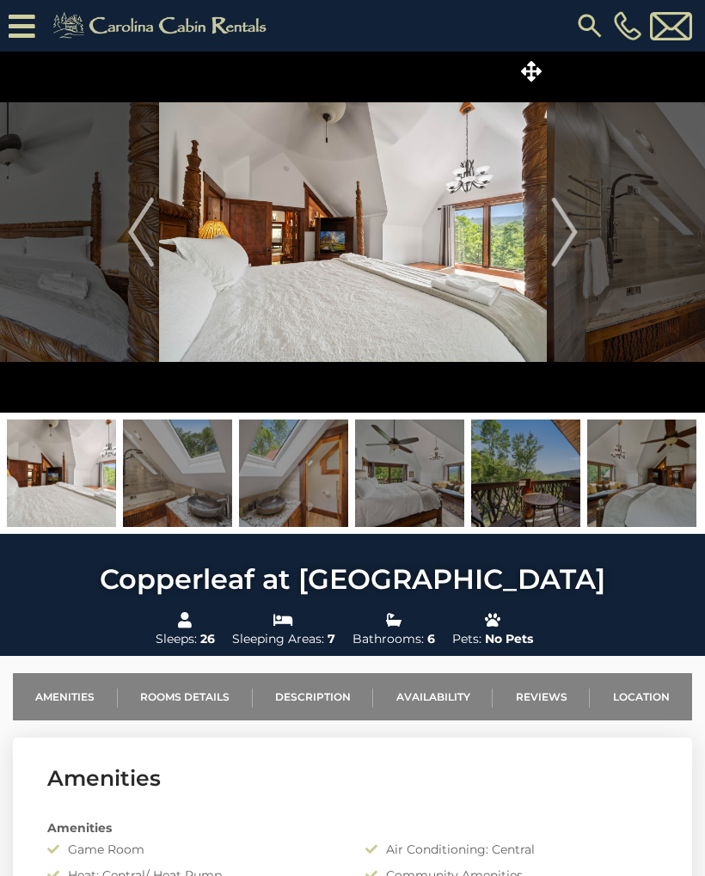
click at [415, 472] on img at bounding box center [409, 472] width 109 height 107
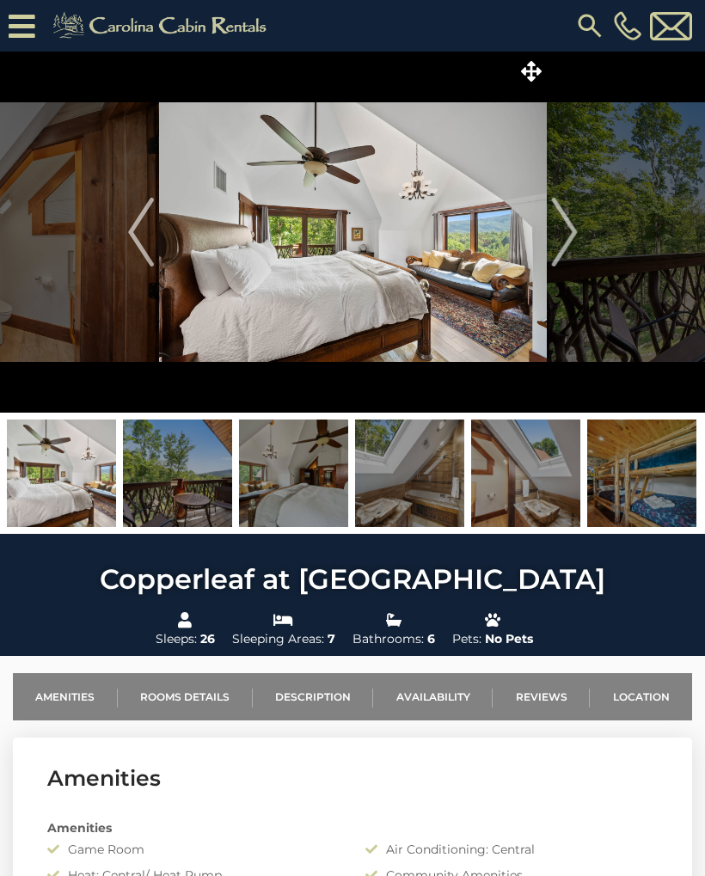
click at [532, 468] on img at bounding box center [525, 472] width 109 height 107
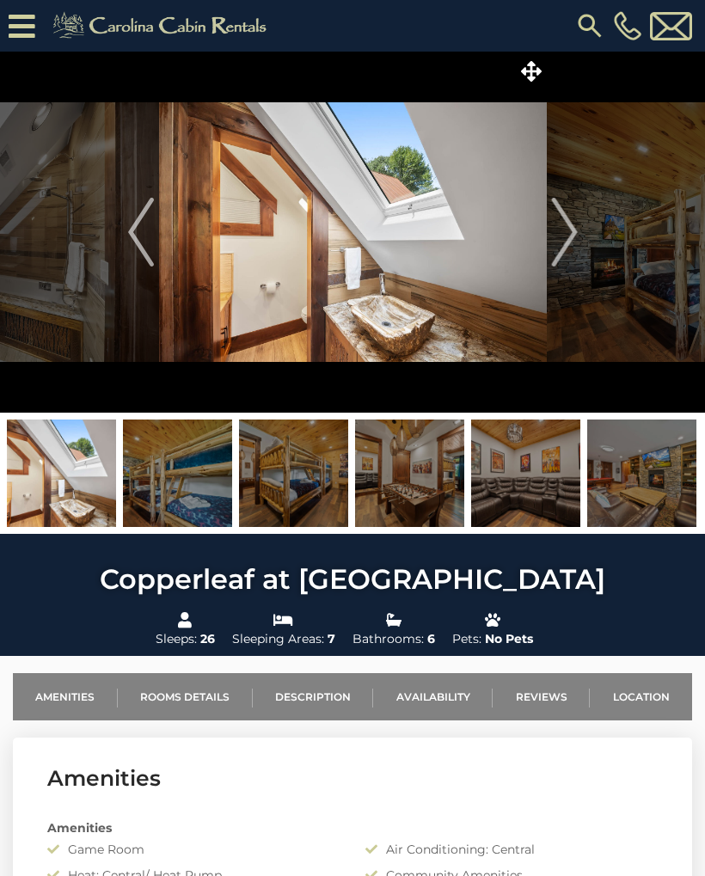
click at [536, 468] on img at bounding box center [525, 472] width 109 height 107
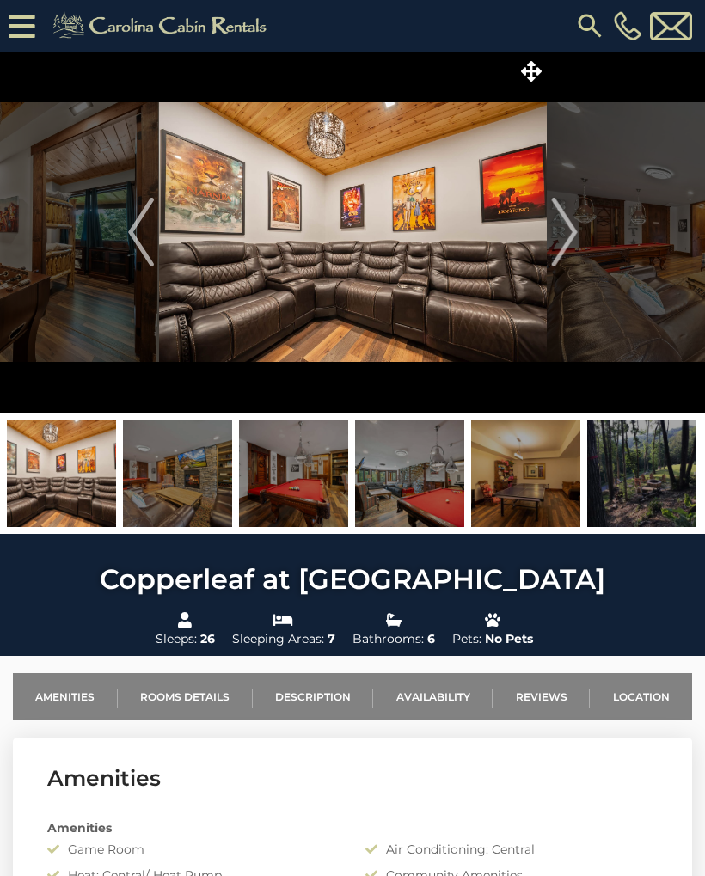
click at [304, 471] on img at bounding box center [293, 472] width 109 height 107
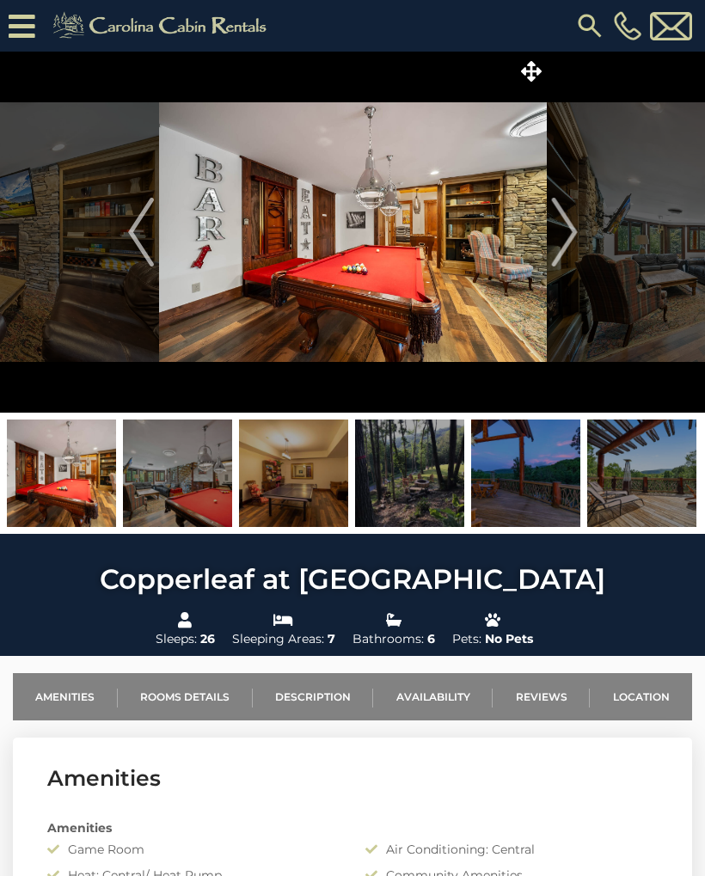
click at [530, 466] on img at bounding box center [525, 472] width 109 height 107
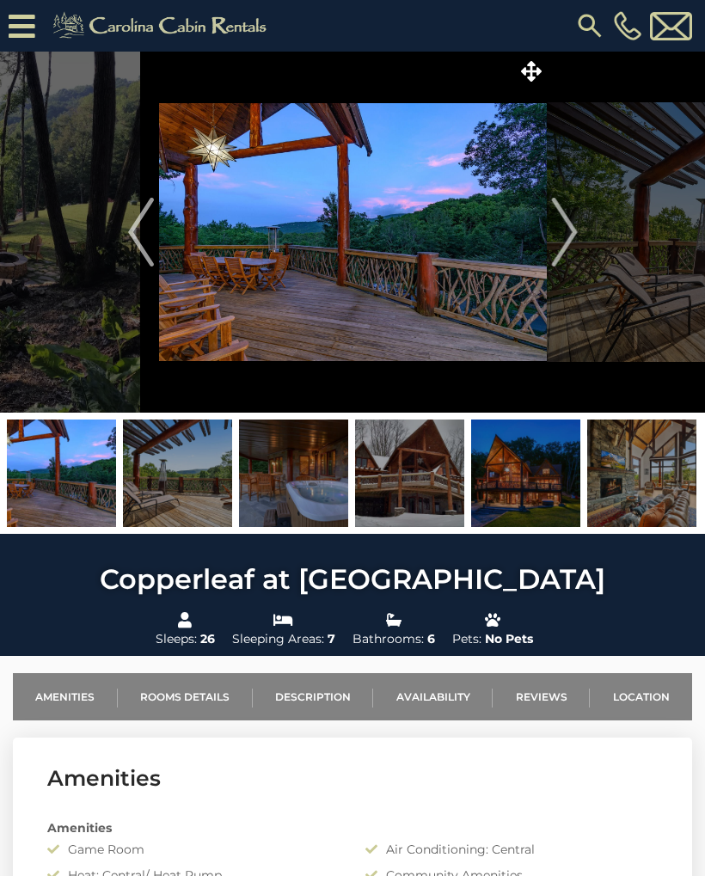
click at [530, 466] on img at bounding box center [525, 472] width 109 height 107
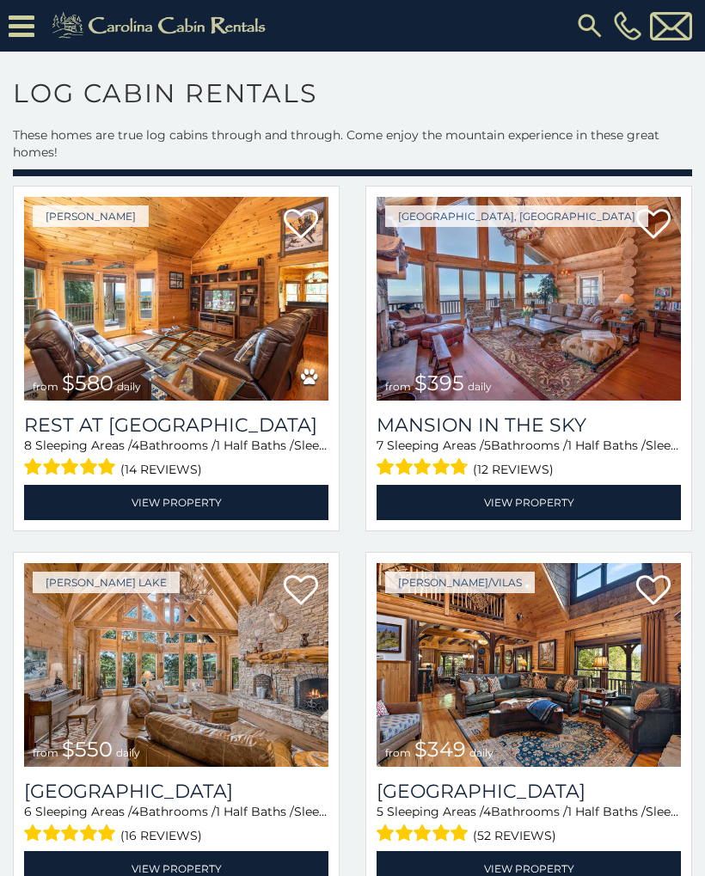
scroll to position [64, 0]
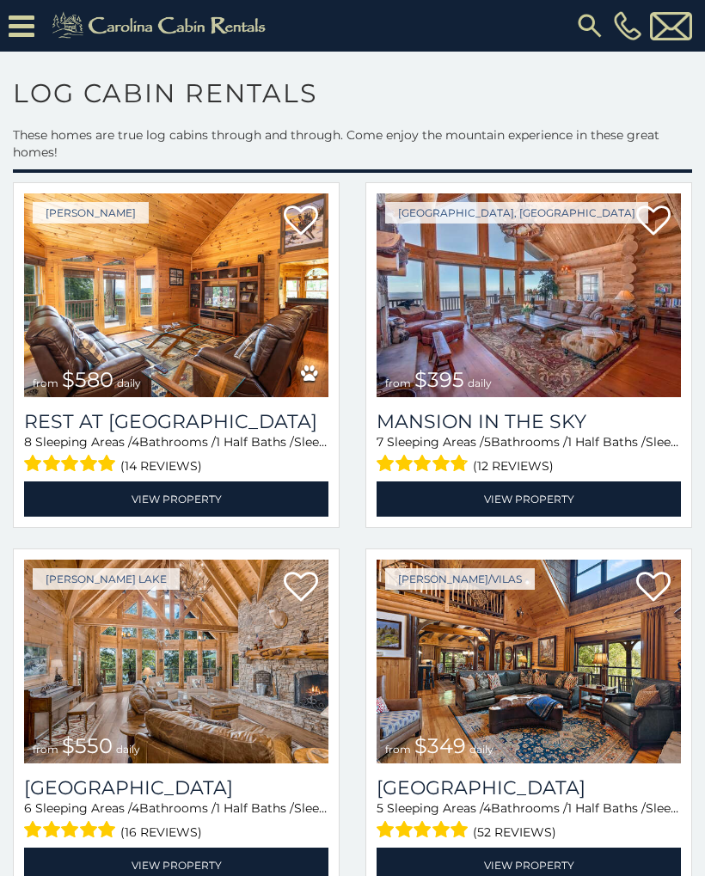
click at [516, 496] on link "View Property" at bounding box center [528, 498] width 304 height 35
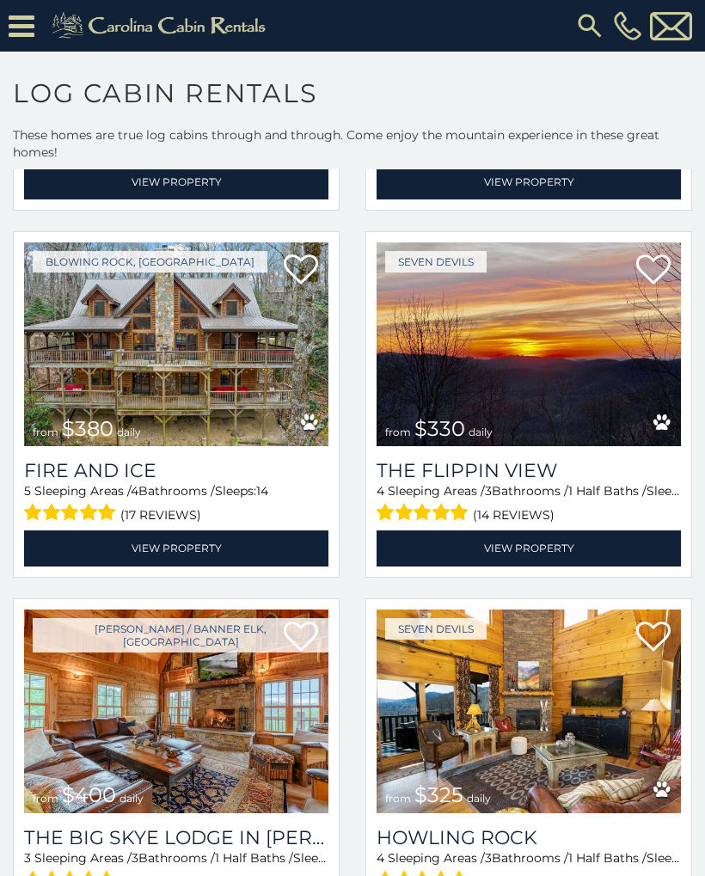
scroll to position [1479, 0]
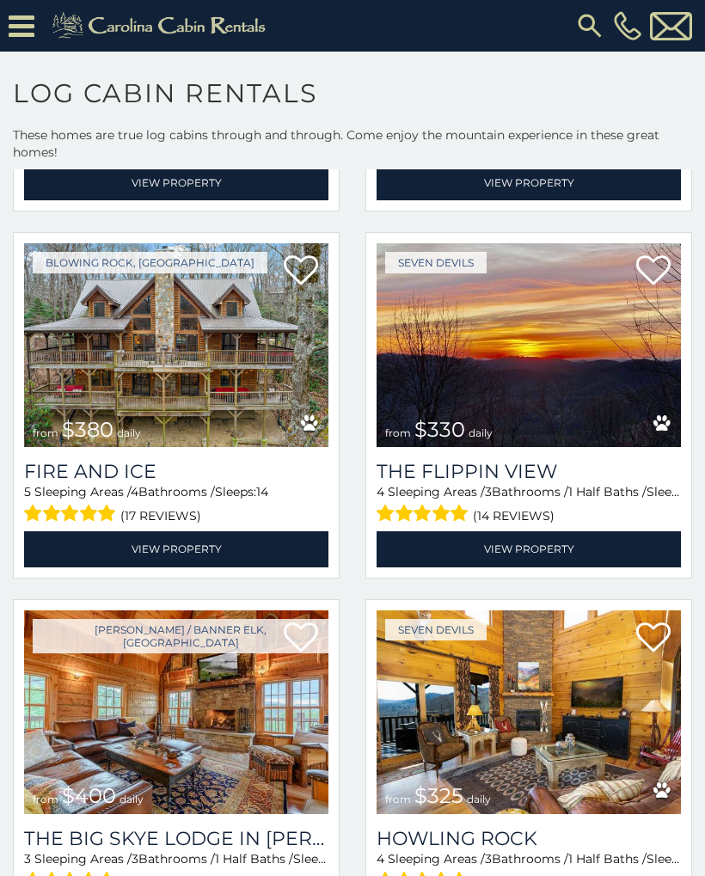
click at [168, 553] on link "View Property" at bounding box center [176, 548] width 304 height 35
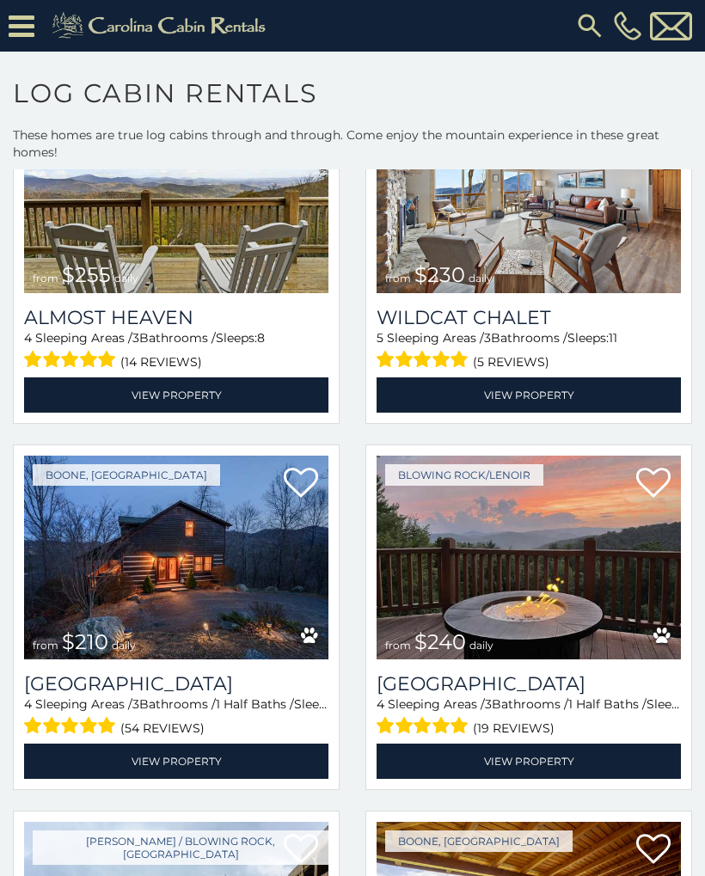
scroll to position [4199, 0]
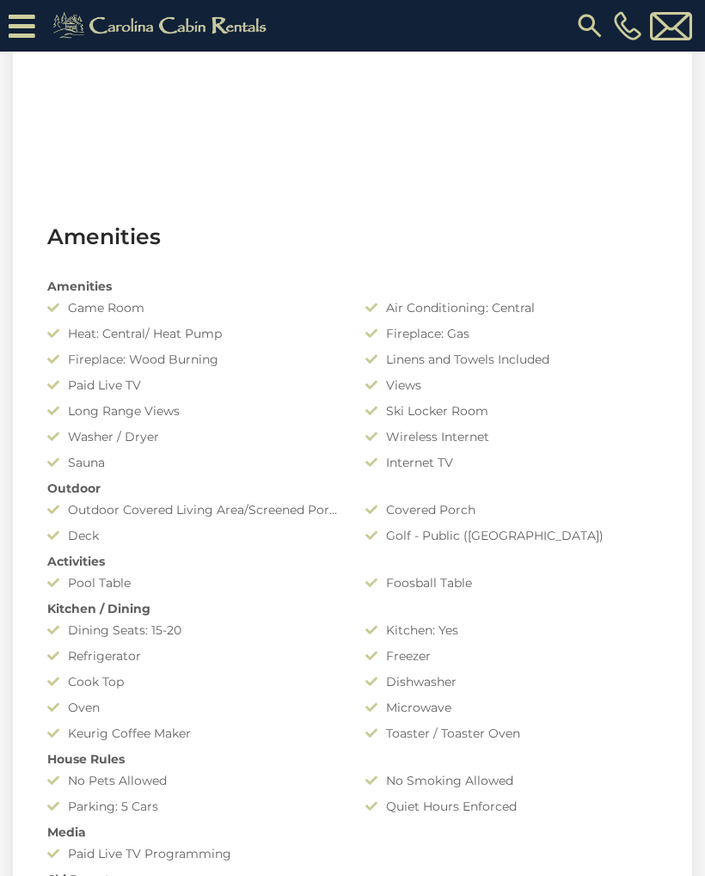
scroll to position [1088, 0]
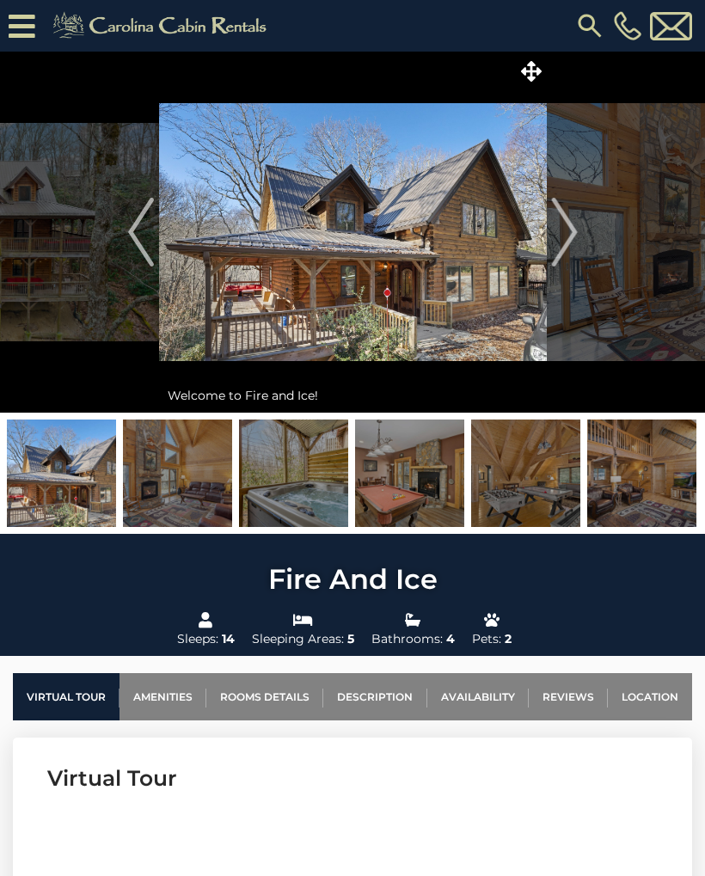
click at [572, 230] on img "Next" at bounding box center [564, 232] width 26 height 69
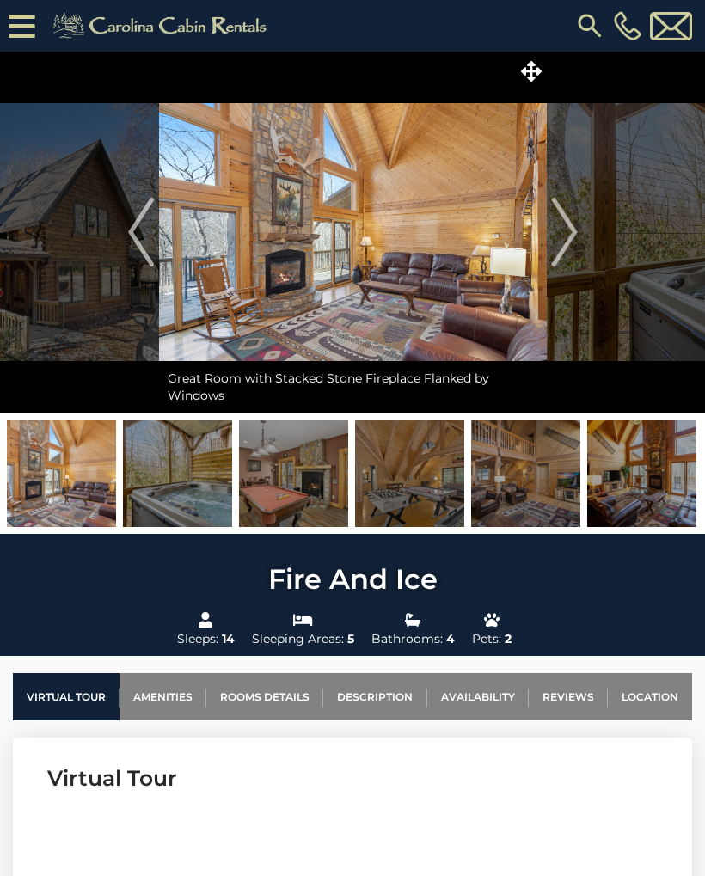
click at [574, 225] on img "Next" at bounding box center [564, 232] width 26 height 69
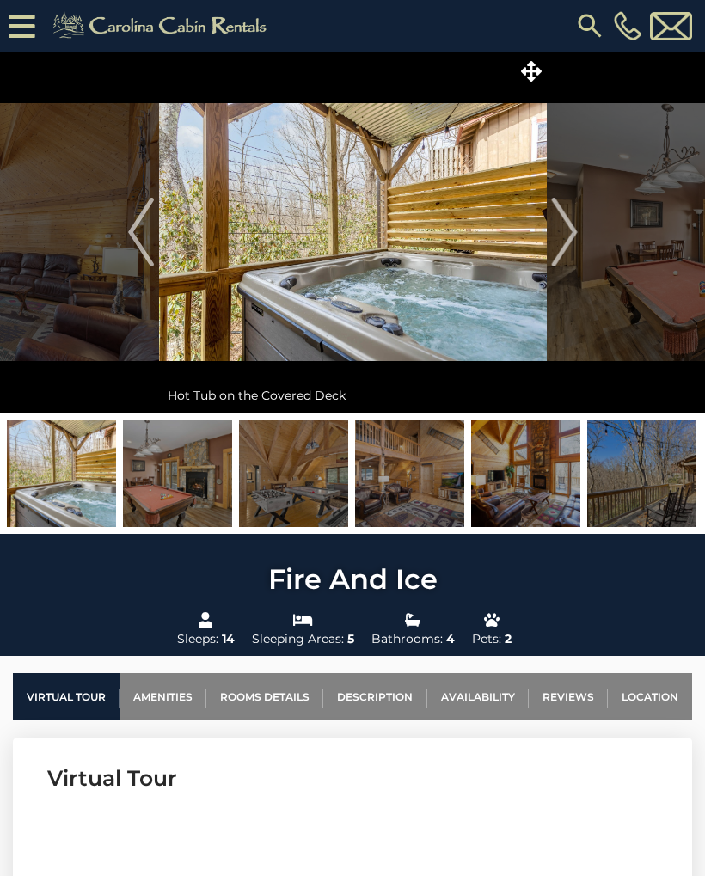
click at [573, 233] on img "Next" at bounding box center [564, 232] width 26 height 69
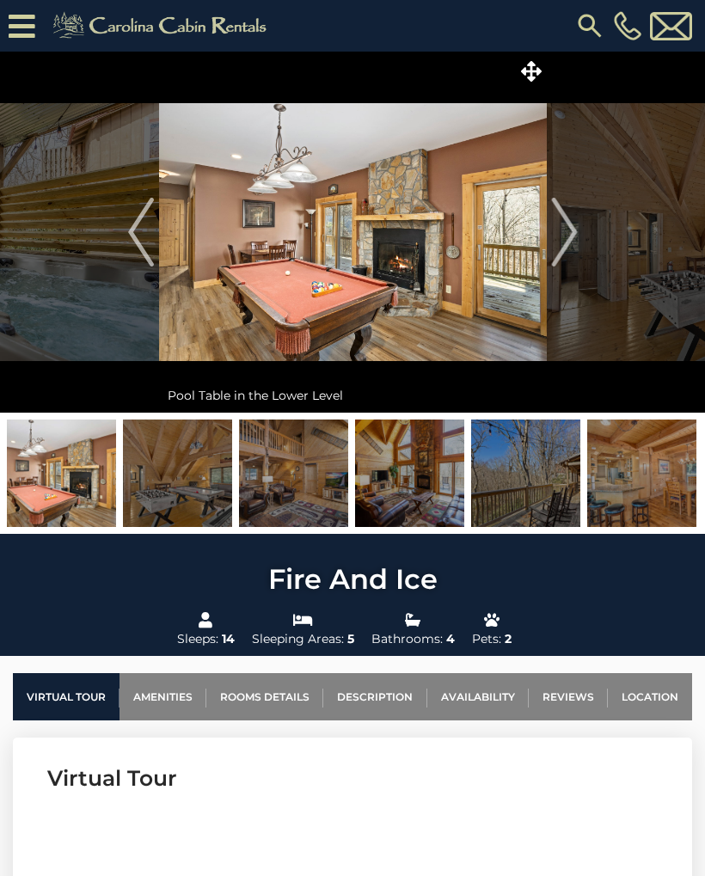
click at [572, 232] on img "Next" at bounding box center [564, 232] width 26 height 69
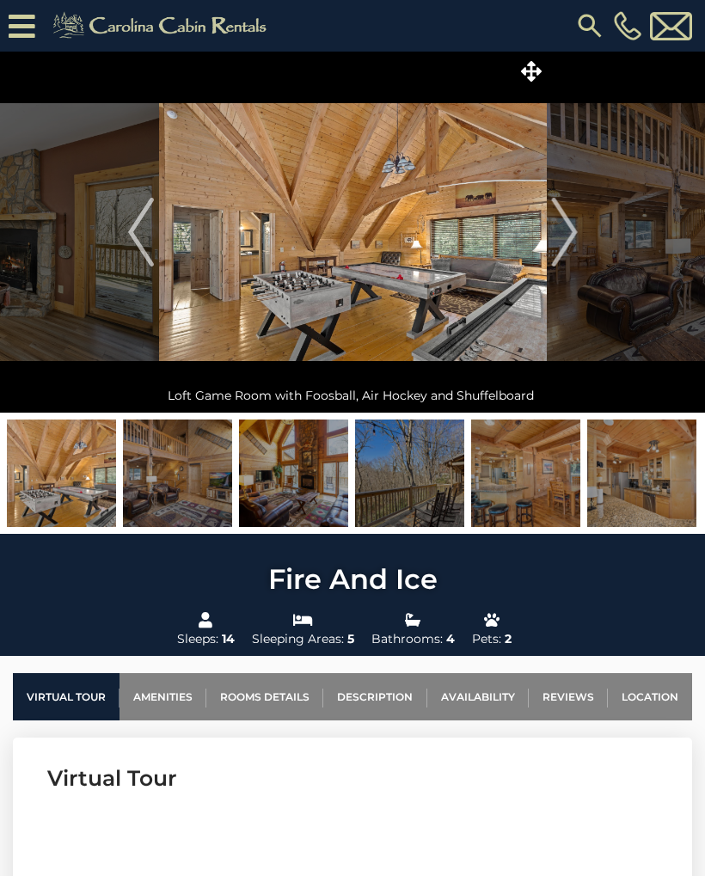
click at [576, 236] on img "Next" at bounding box center [564, 232] width 26 height 69
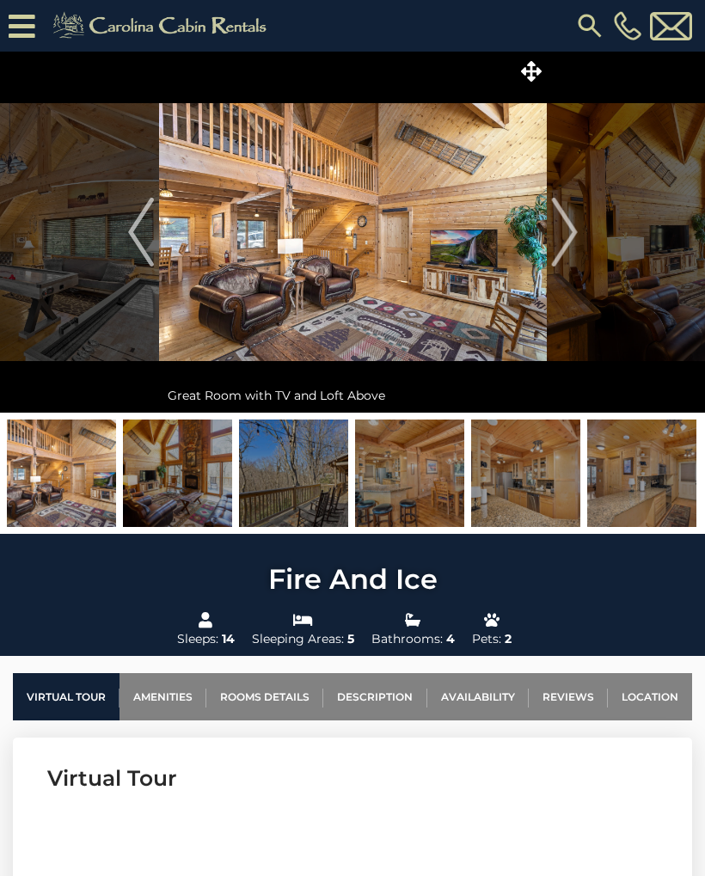
click at [576, 226] on img "Next" at bounding box center [564, 232] width 26 height 69
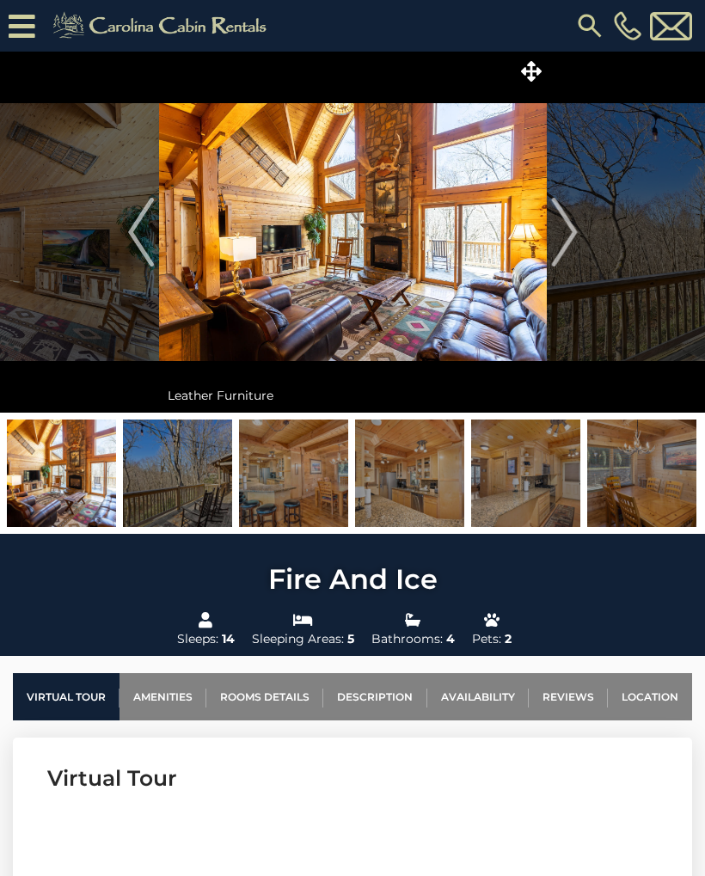
click at [572, 232] on img "Next" at bounding box center [564, 232] width 26 height 69
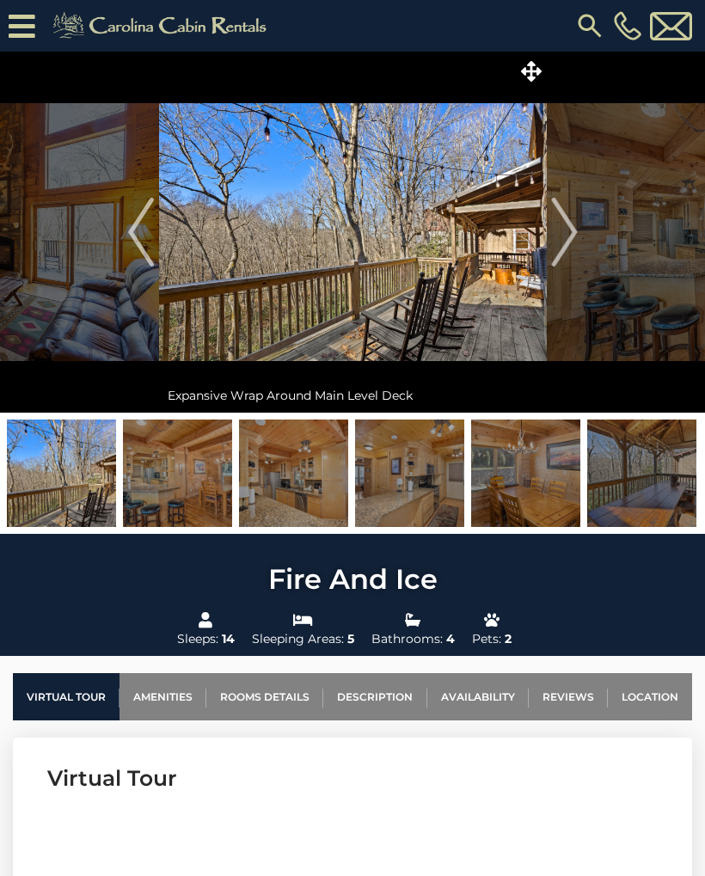
click at [575, 232] on img "Next" at bounding box center [564, 232] width 26 height 69
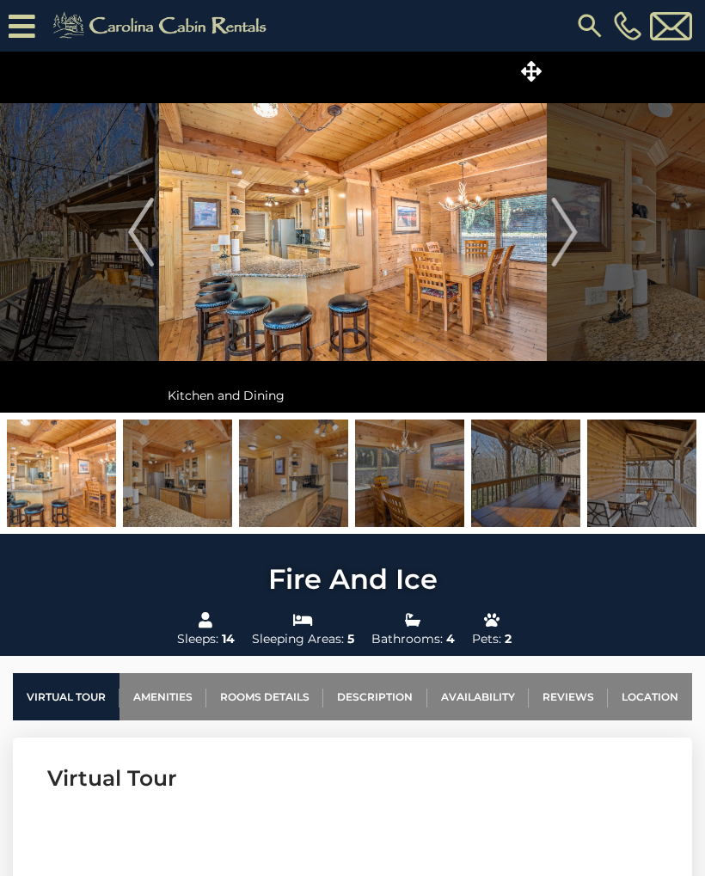
click at [572, 233] on img "Next" at bounding box center [564, 232] width 26 height 69
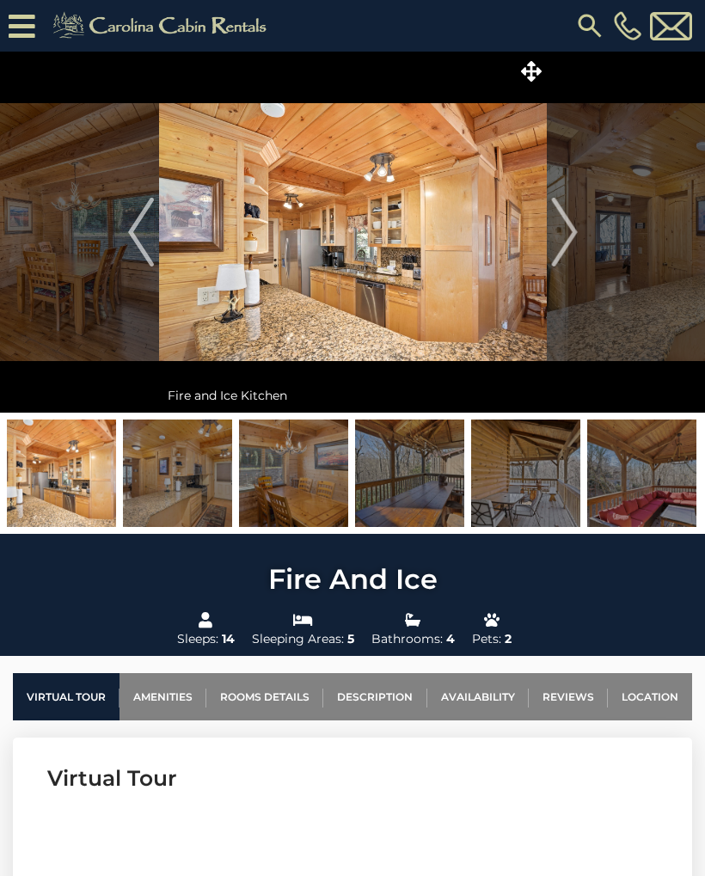
click at [575, 234] on img "Next" at bounding box center [564, 232] width 26 height 69
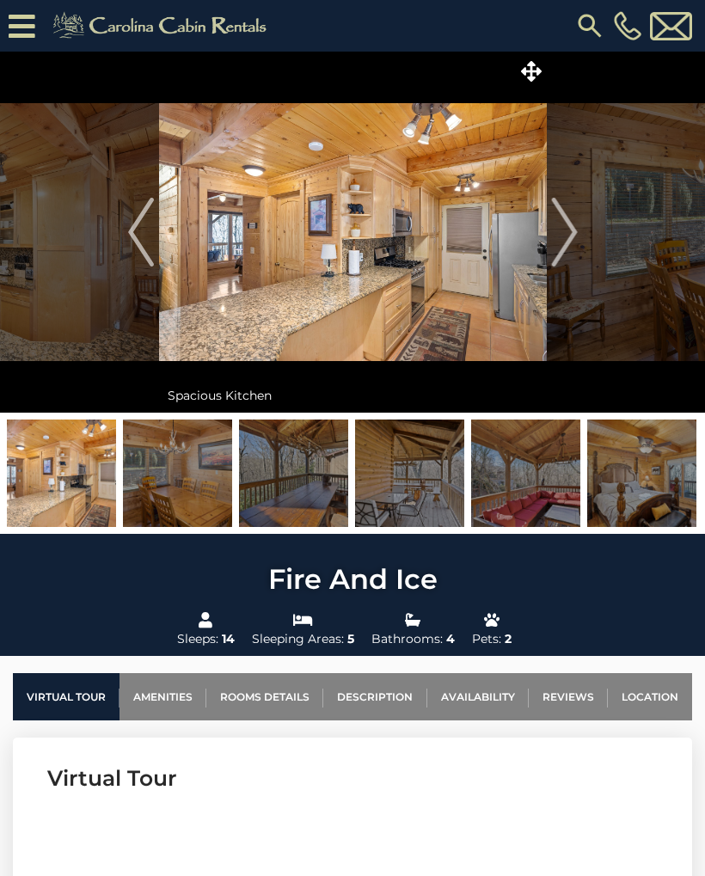
click at [574, 230] on img "Next" at bounding box center [564, 232] width 26 height 69
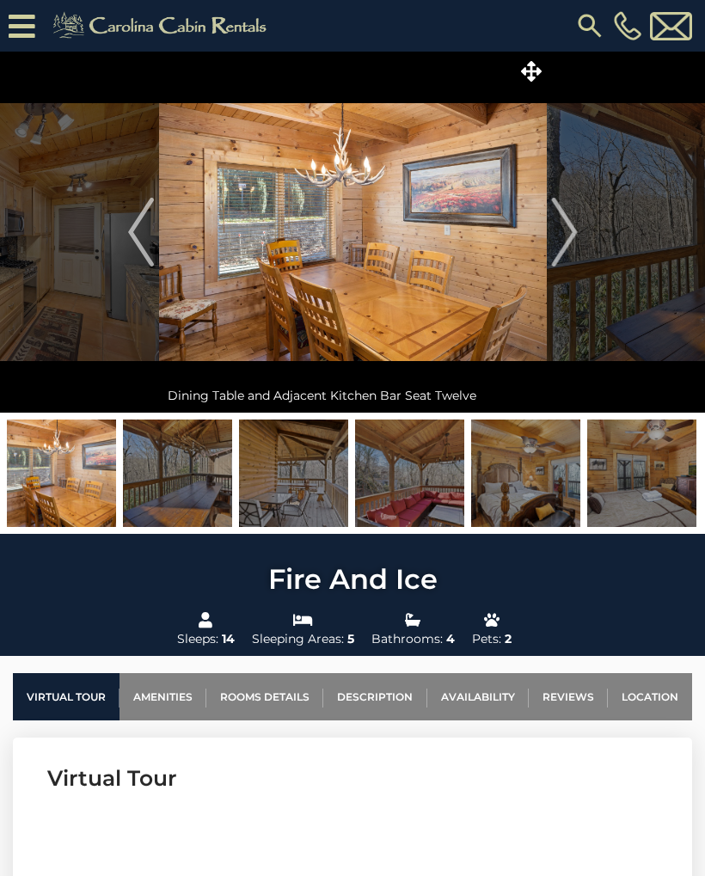
click at [572, 248] on img "Next" at bounding box center [564, 232] width 26 height 69
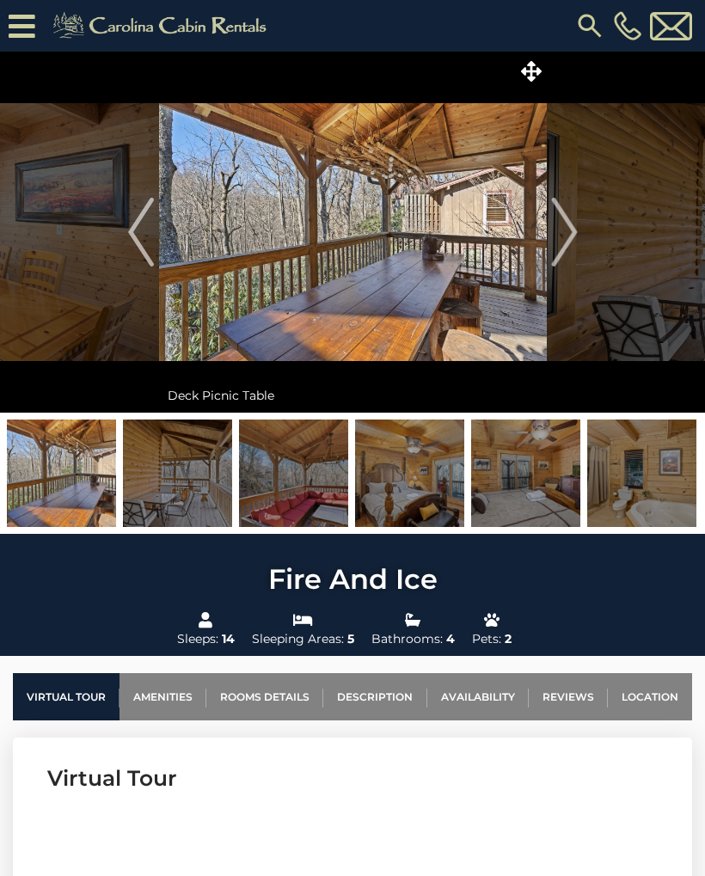
click at [571, 234] on img "Next" at bounding box center [564, 232] width 26 height 69
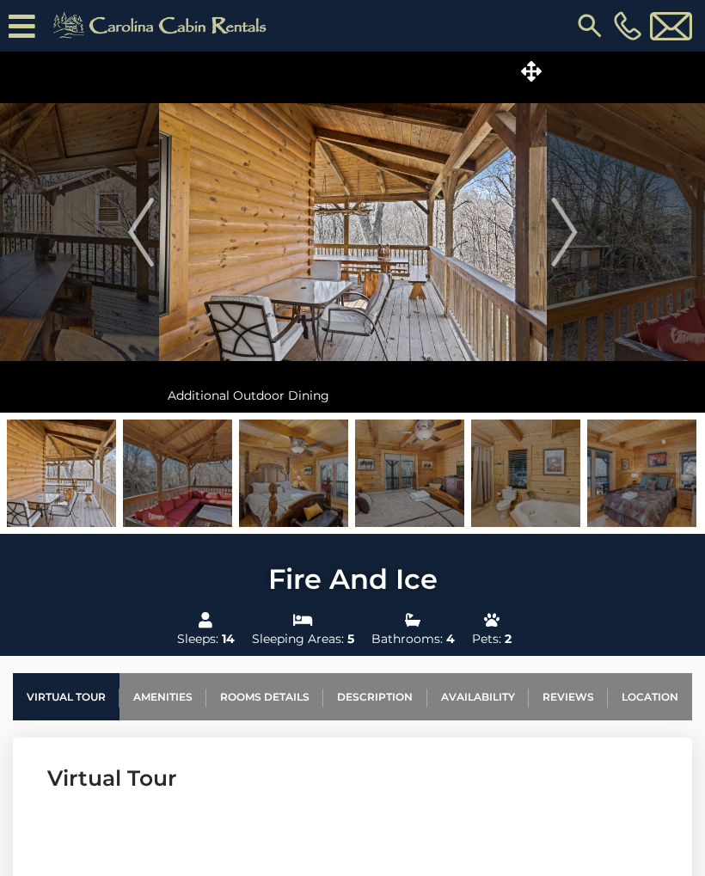
click at [143, 240] on img "Previous" at bounding box center [141, 232] width 26 height 69
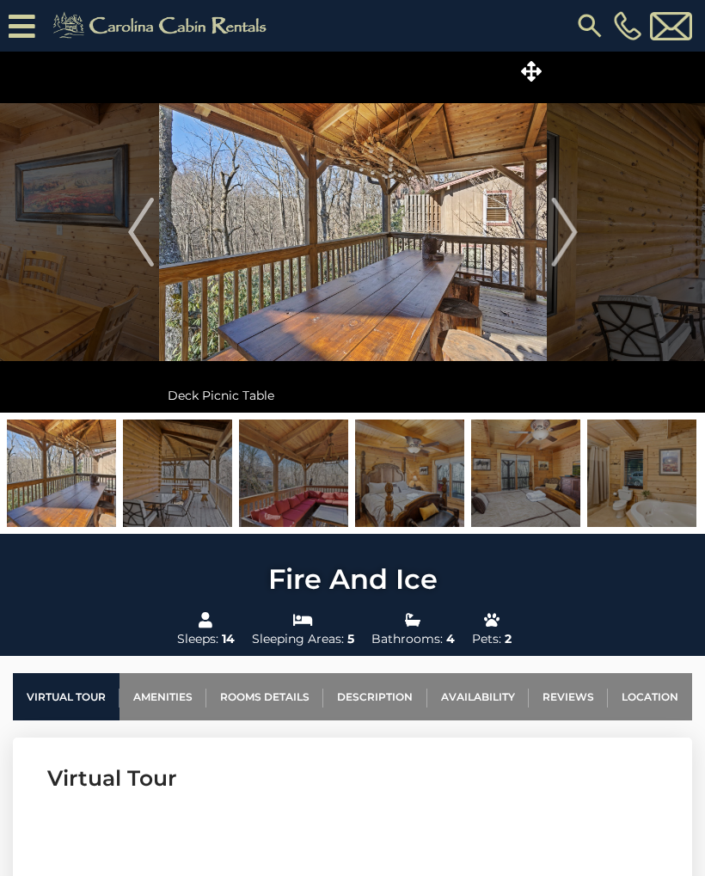
click at [569, 234] on img "Next" at bounding box center [564, 232] width 26 height 69
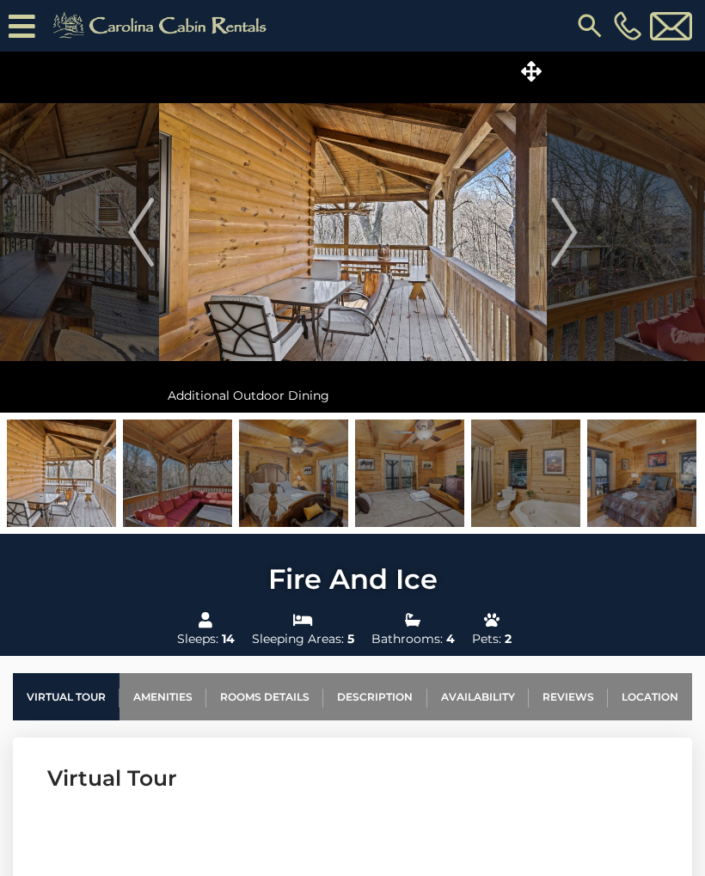
click at [579, 229] on button "Next" at bounding box center [564, 232] width 35 height 361
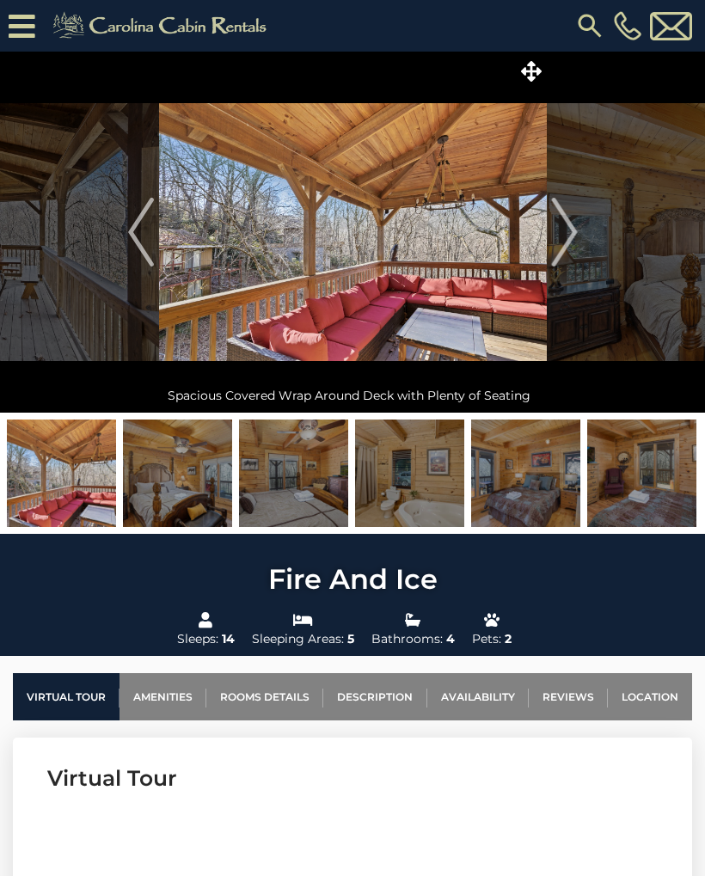
click at [576, 232] on img "Next" at bounding box center [564, 232] width 26 height 69
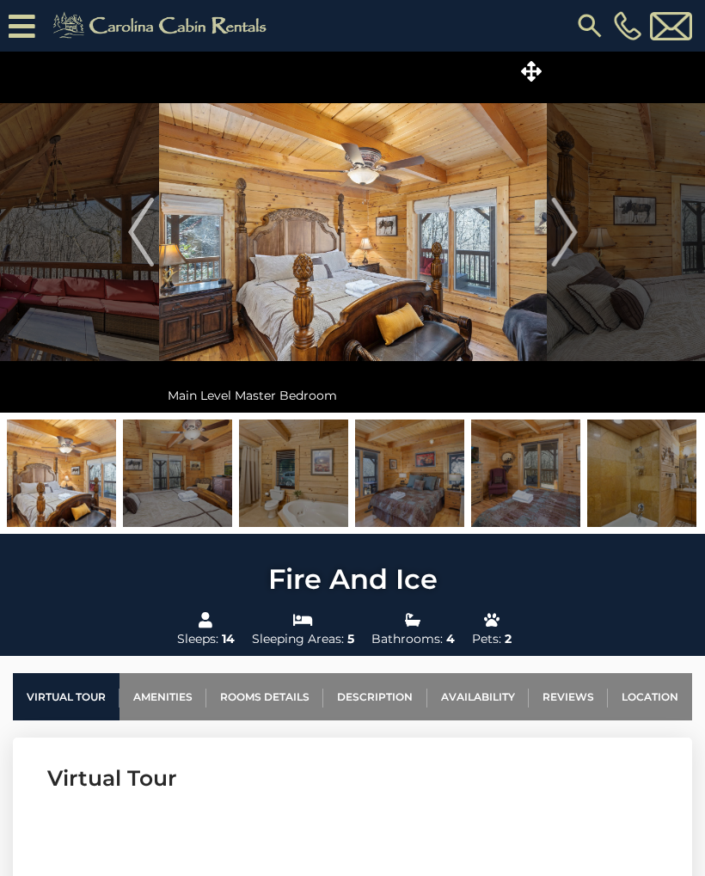
click at [571, 246] on img "Next" at bounding box center [564, 232] width 26 height 69
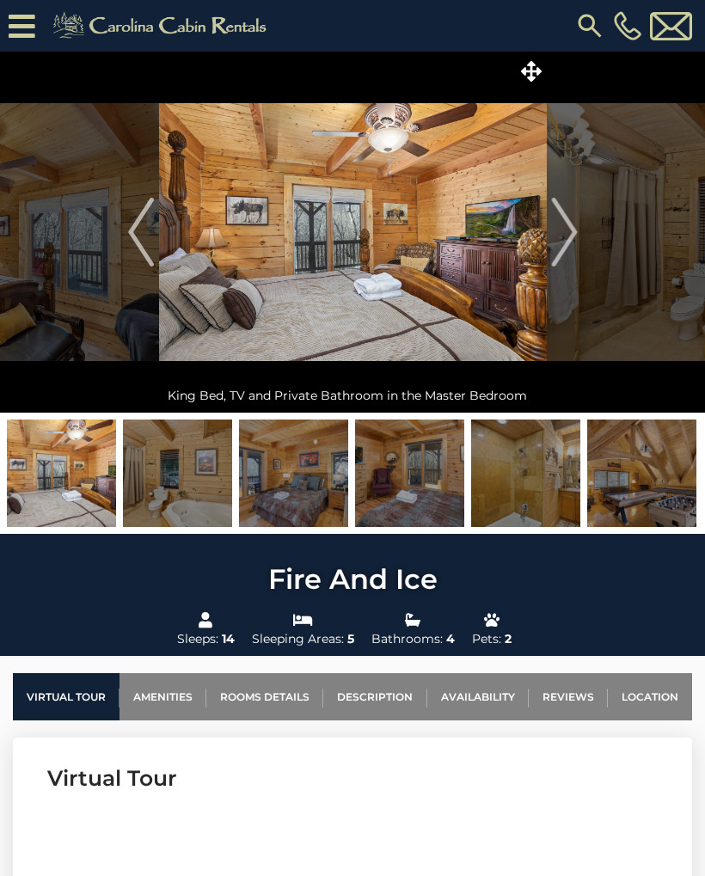
click at [580, 235] on button "Next" at bounding box center [564, 232] width 35 height 361
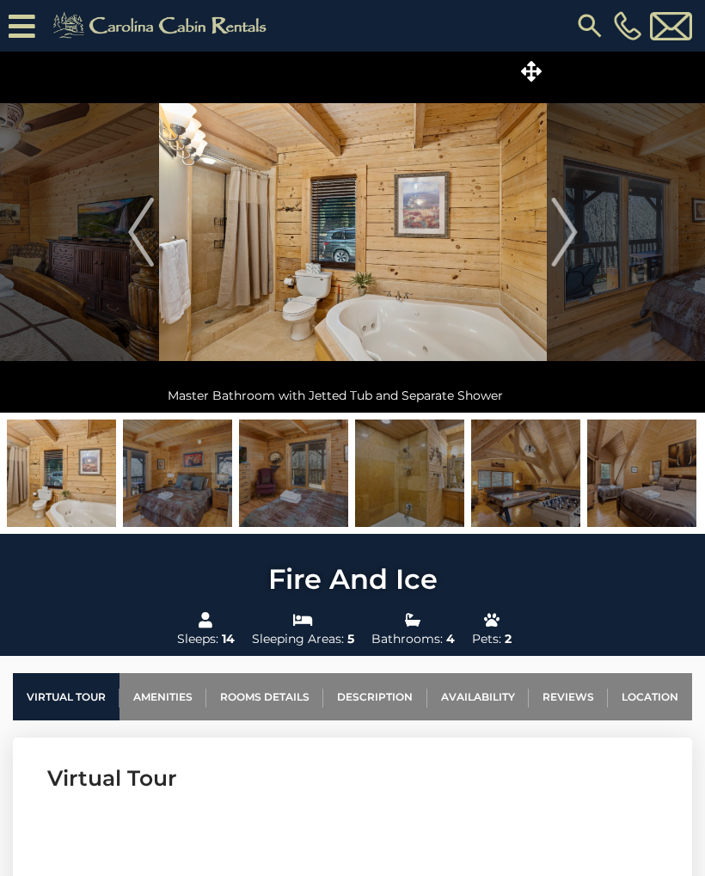
click at [575, 229] on img "Next" at bounding box center [564, 232] width 26 height 69
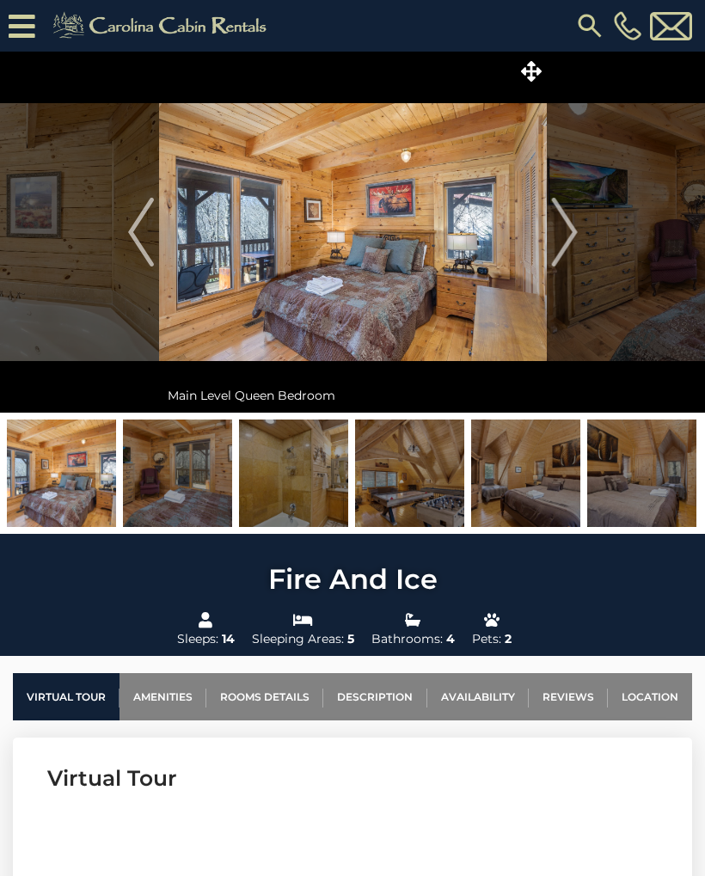
click at [581, 227] on button "Next" at bounding box center [564, 232] width 35 height 361
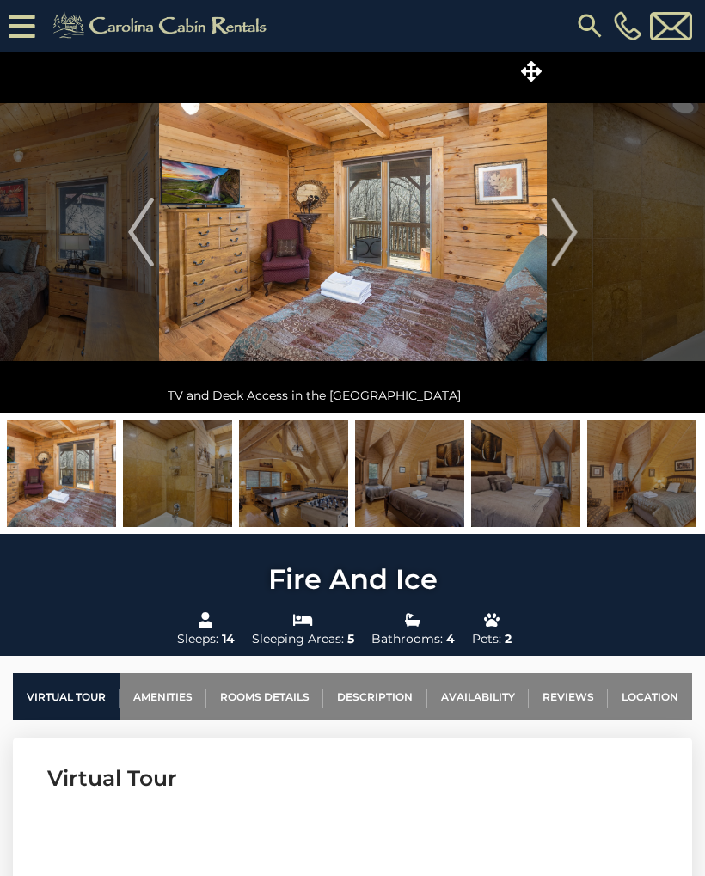
click at [581, 228] on button "Next" at bounding box center [564, 232] width 35 height 361
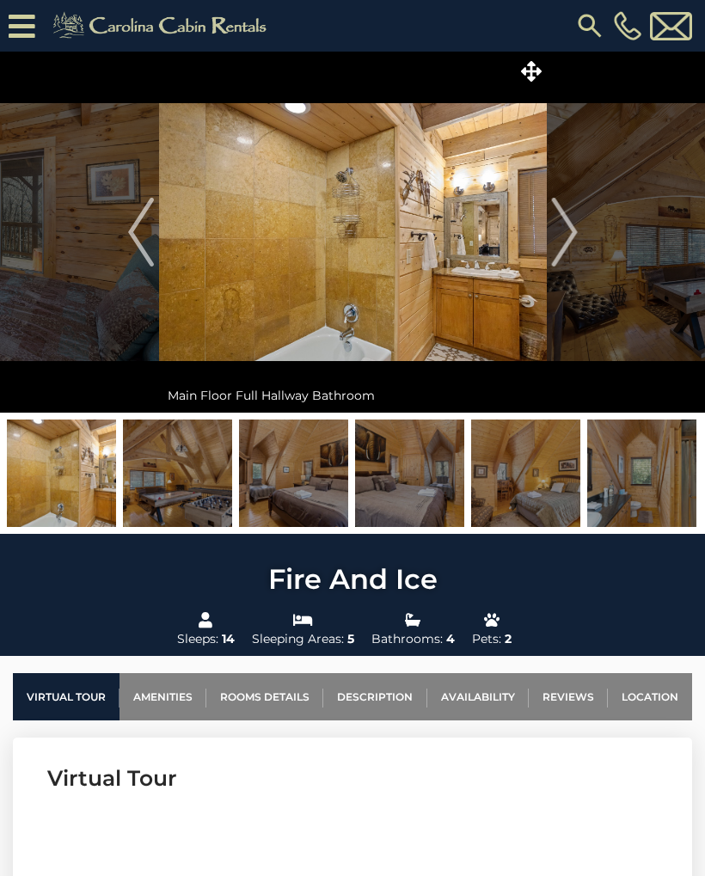
click at [576, 229] on img "Next" at bounding box center [564, 232] width 26 height 69
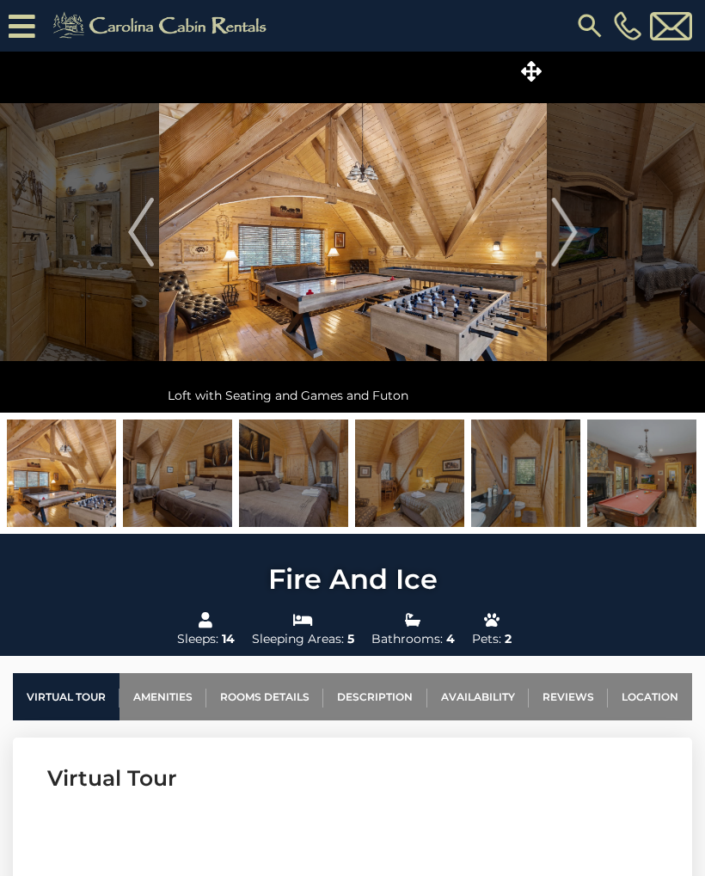
click at [576, 229] on img "Next" at bounding box center [564, 232] width 26 height 69
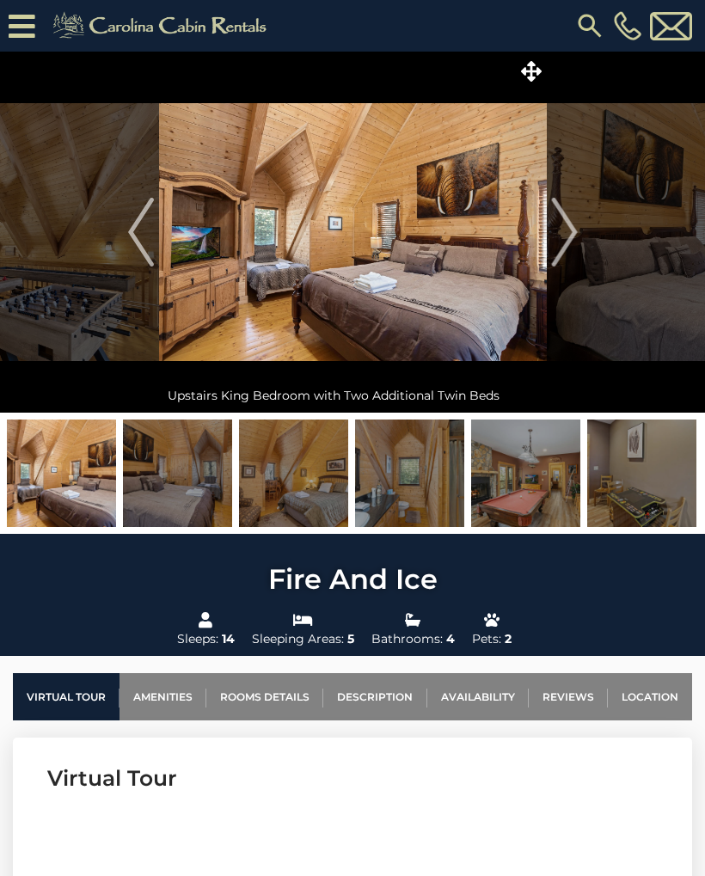
click at [577, 225] on img "Next" at bounding box center [564, 232] width 26 height 69
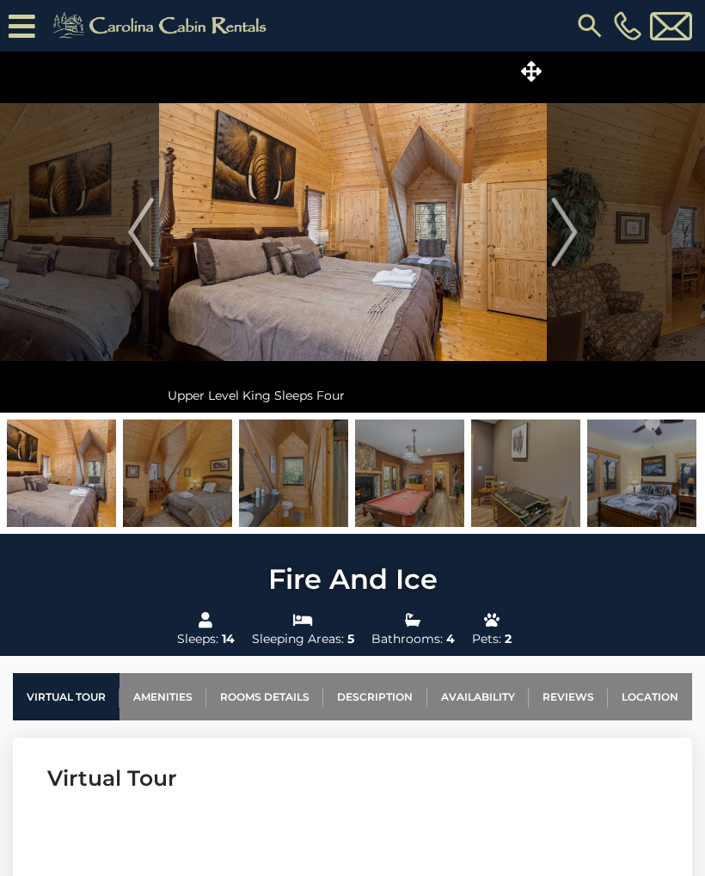
click at [577, 224] on img "Next" at bounding box center [564, 232] width 26 height 69
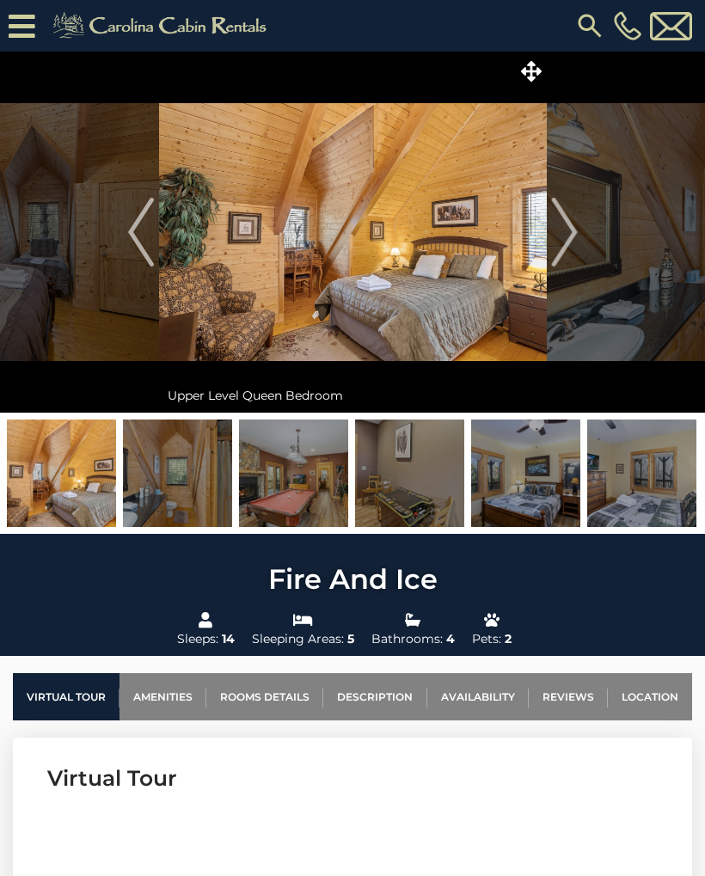
click at [575, 231] on img "Next" at bounding box center [564, 232] width 26 height 69
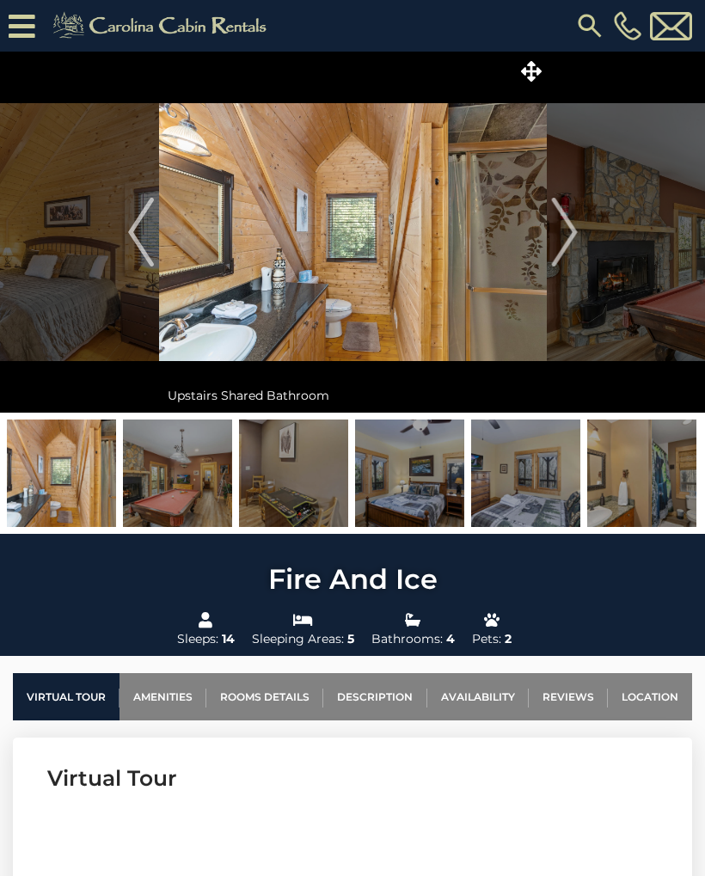
click at [575, 233] on img "Next" at bounding box center [564, 232] width 26 height 69
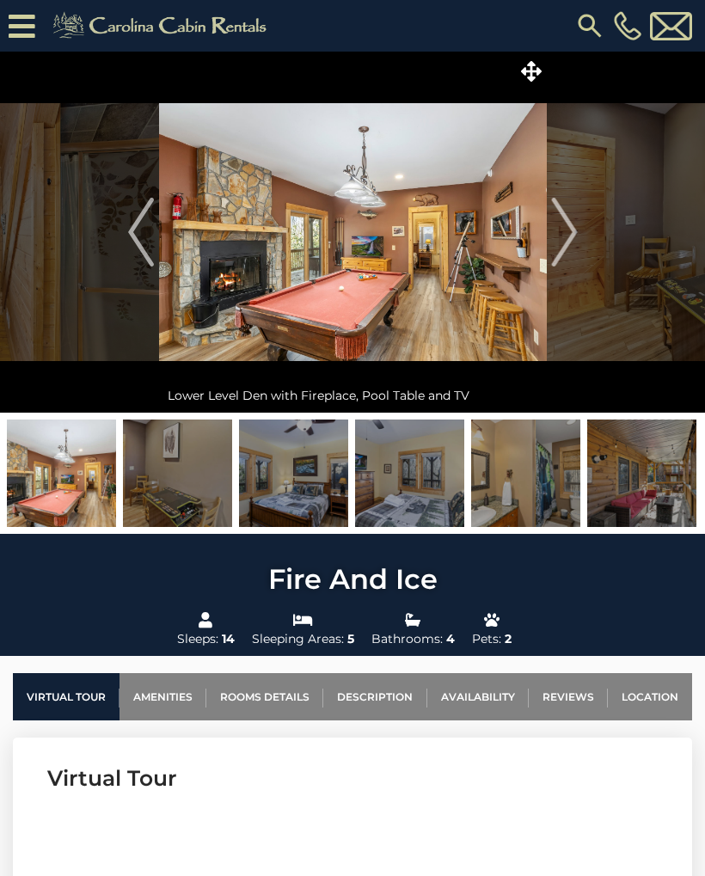
click at [571, 229] on img "Next" at bounding box center [564, 232] width 26 height 69
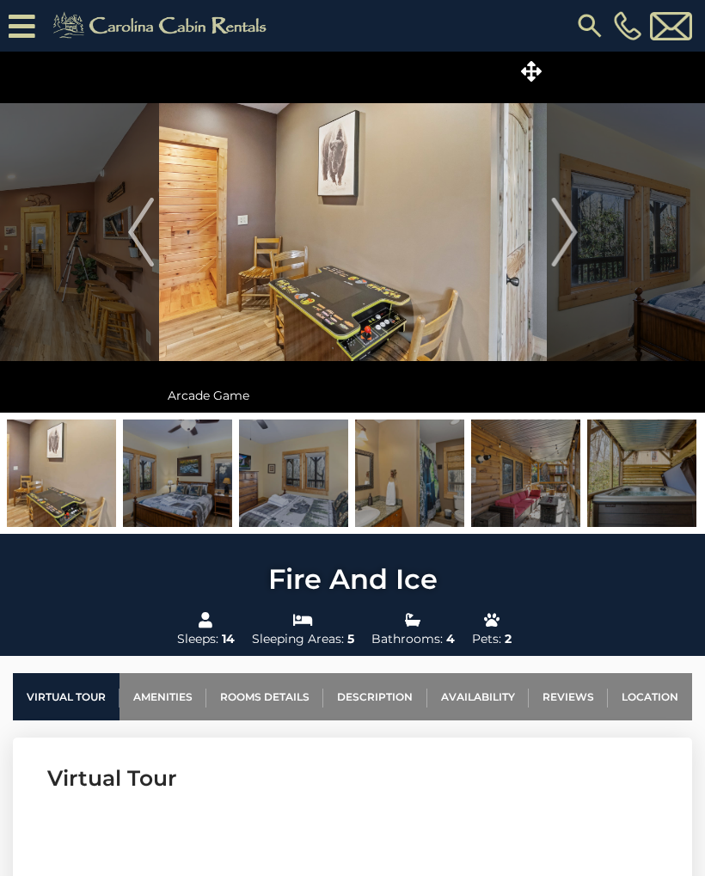
click at [568, 235] on img "Next" at bounding box center [564, 232] width 26 height 69
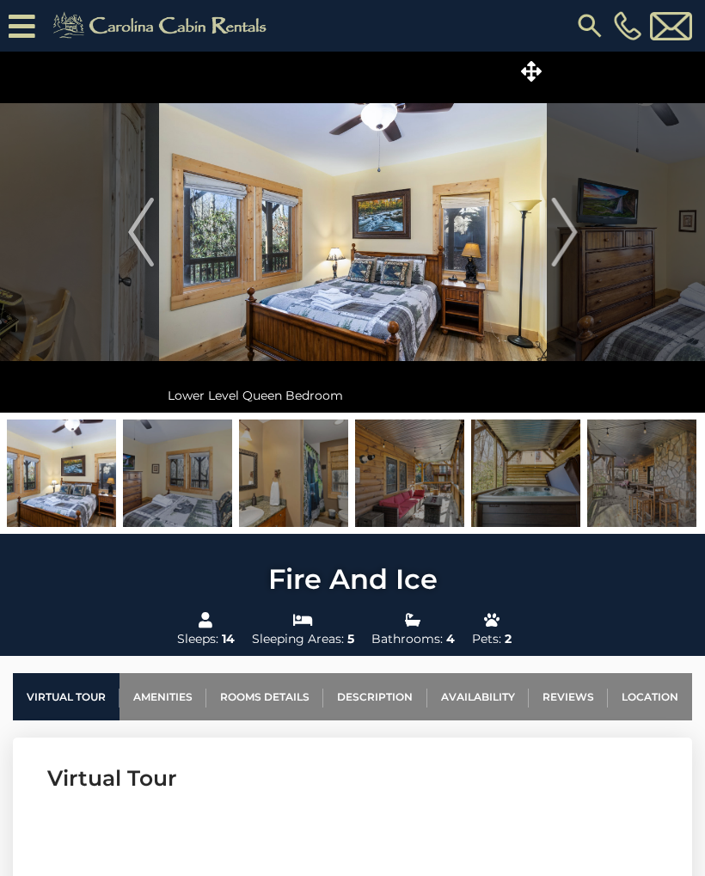
click at [574, 231] on img "Next" at bounding box center [564, 232] width 26 height 69
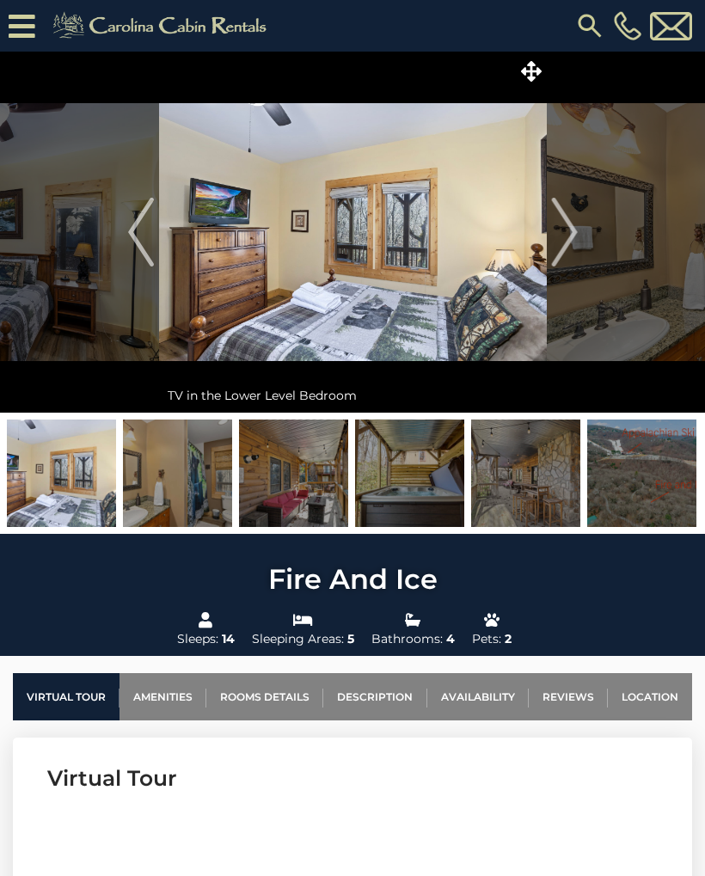
click at [568, 240] on img "Next" at bounding box center [564, 232] width 26 height 69
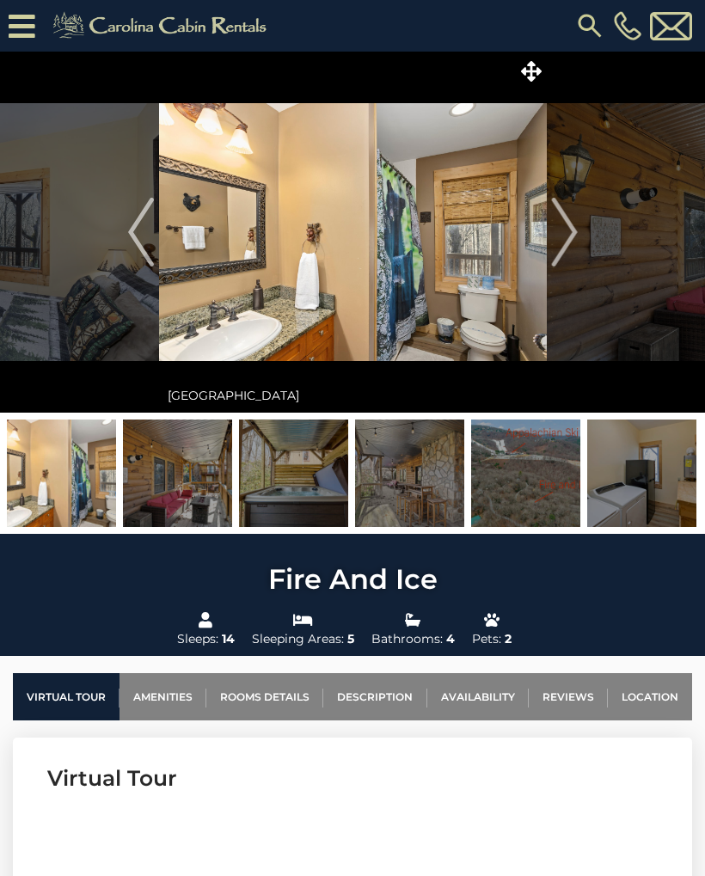
click at [565, 236] on img "Next" at bounding box center [564, 232] width 26 height 69
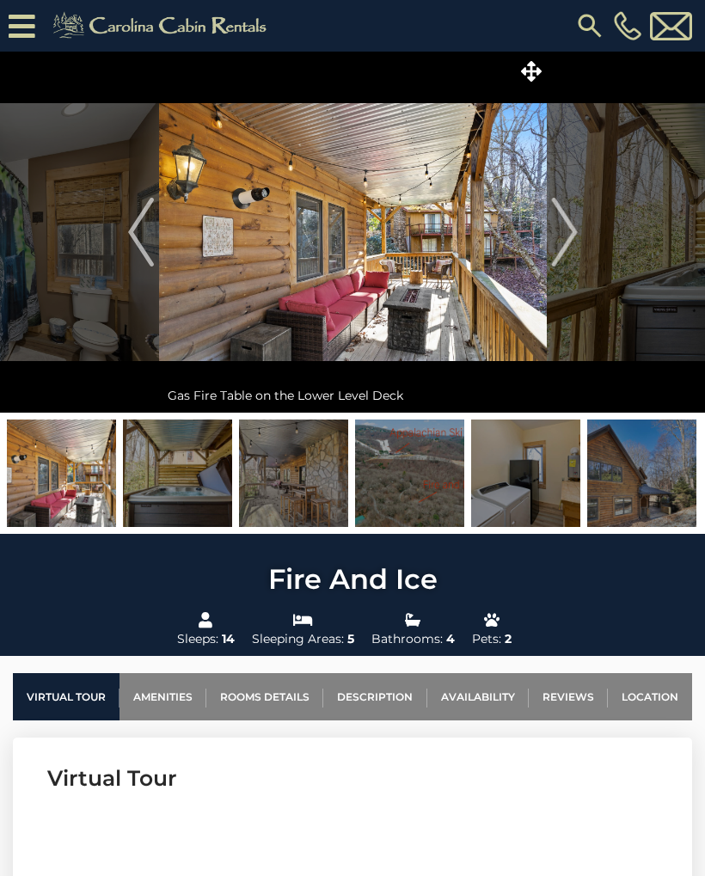
click at [572, 234] on img "Next" at bounding box center [564, 232] width 26 height 69
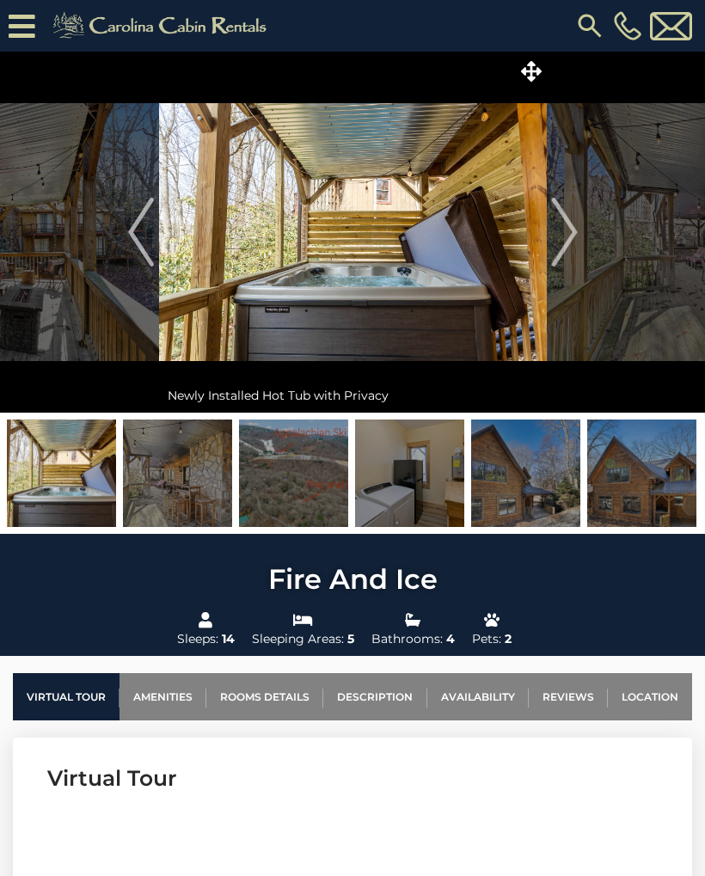
click at [573, 235] on img "Next" at bounding box center [564, 232] width 26 height 69
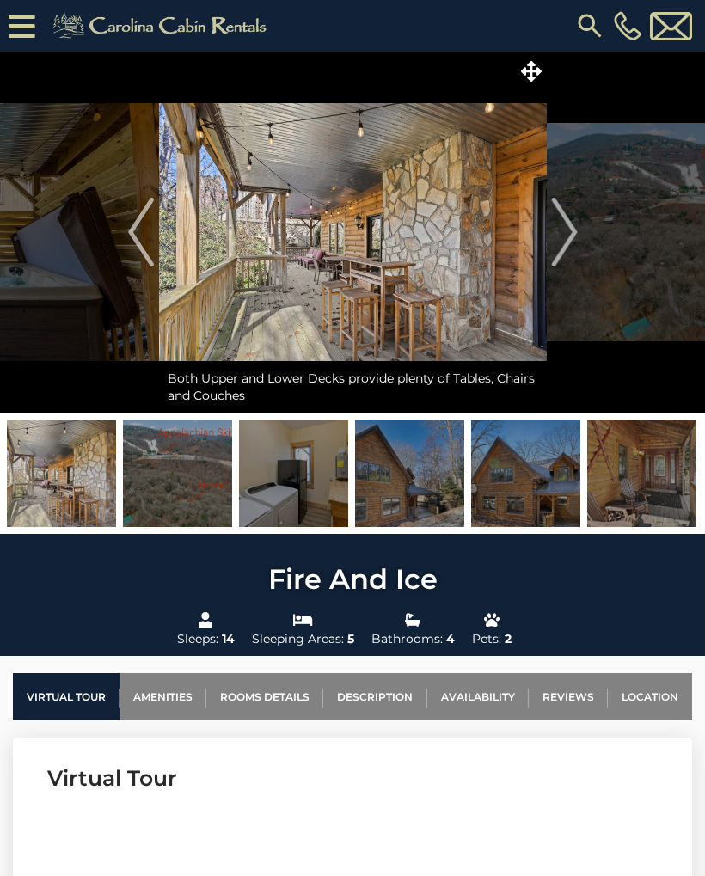
click at [572, 235] on img "Next" at bounding box center [564, 232] width 26 height 69
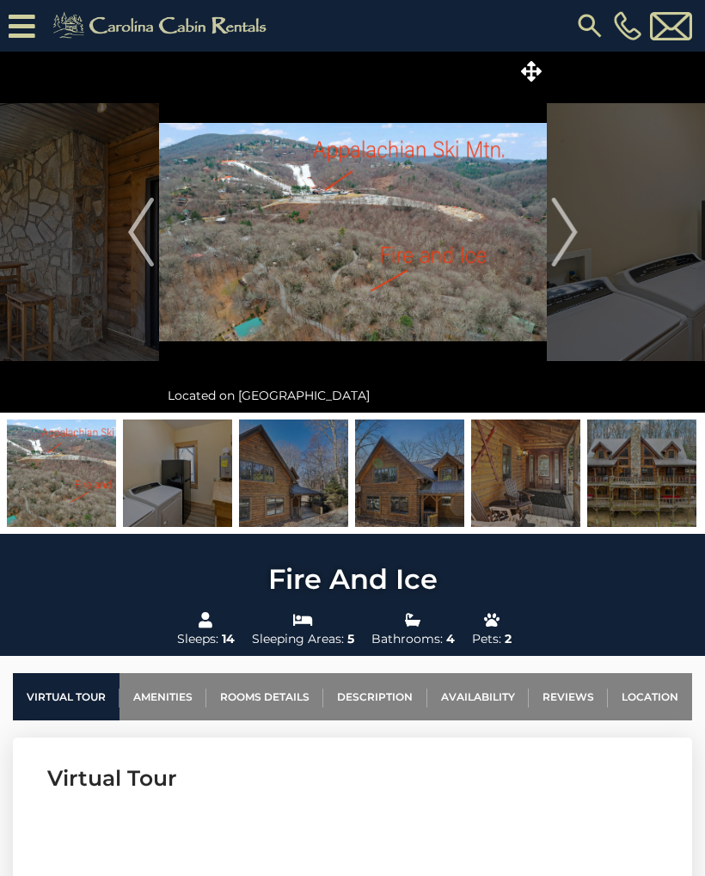
click at [572, 226] on img "Next" at bounding box center [564, 232] width 26 height 69
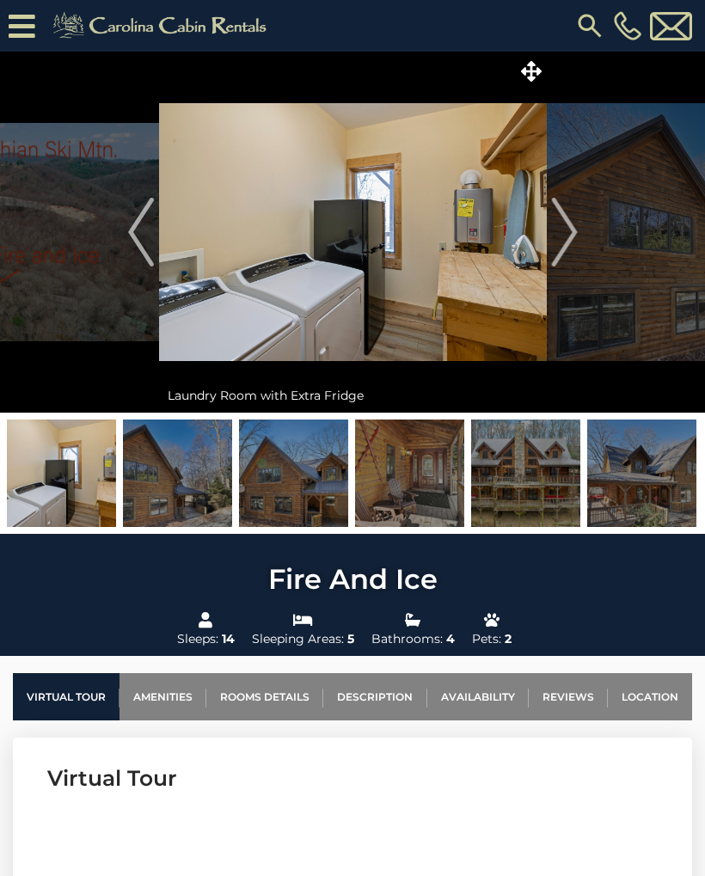
click at [578, 229] on button "Next" at bounding box center [564, 232] width 35 height 361
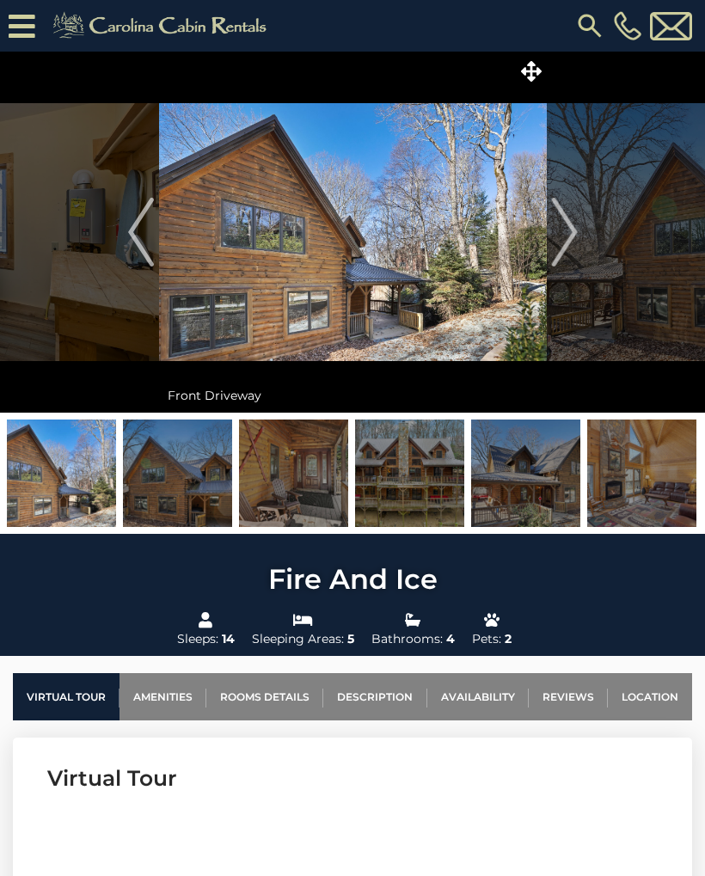
click at [577, 228] on img "Next" at bounding box center [564, 232] width 26 height 69
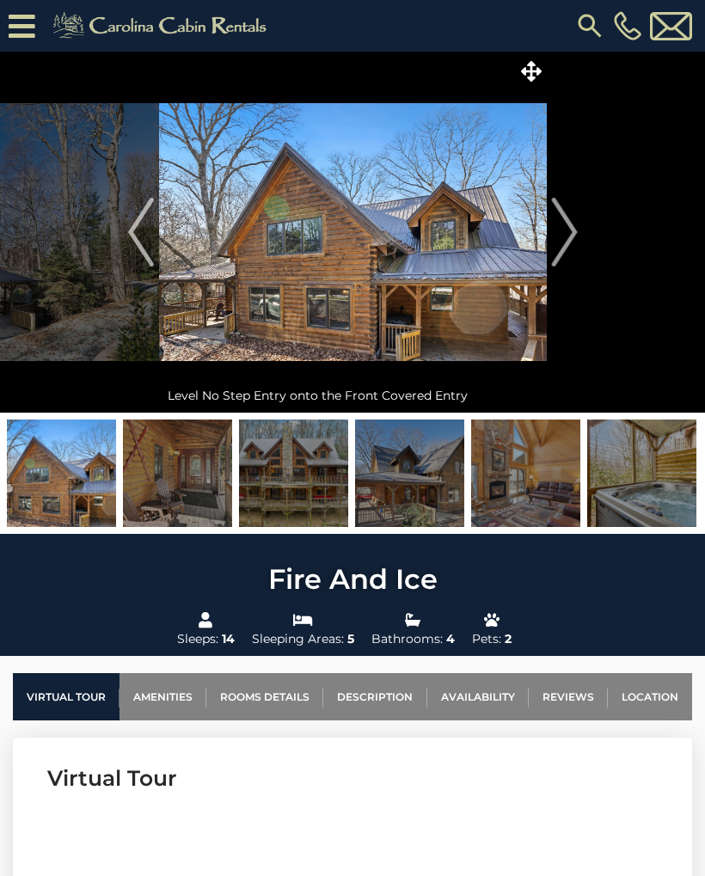
click at [568, 236] on img "Next" at bounding box center [564, 232] width 26 height 69
